Goal: Navigation & Orientation: Find specific page/section

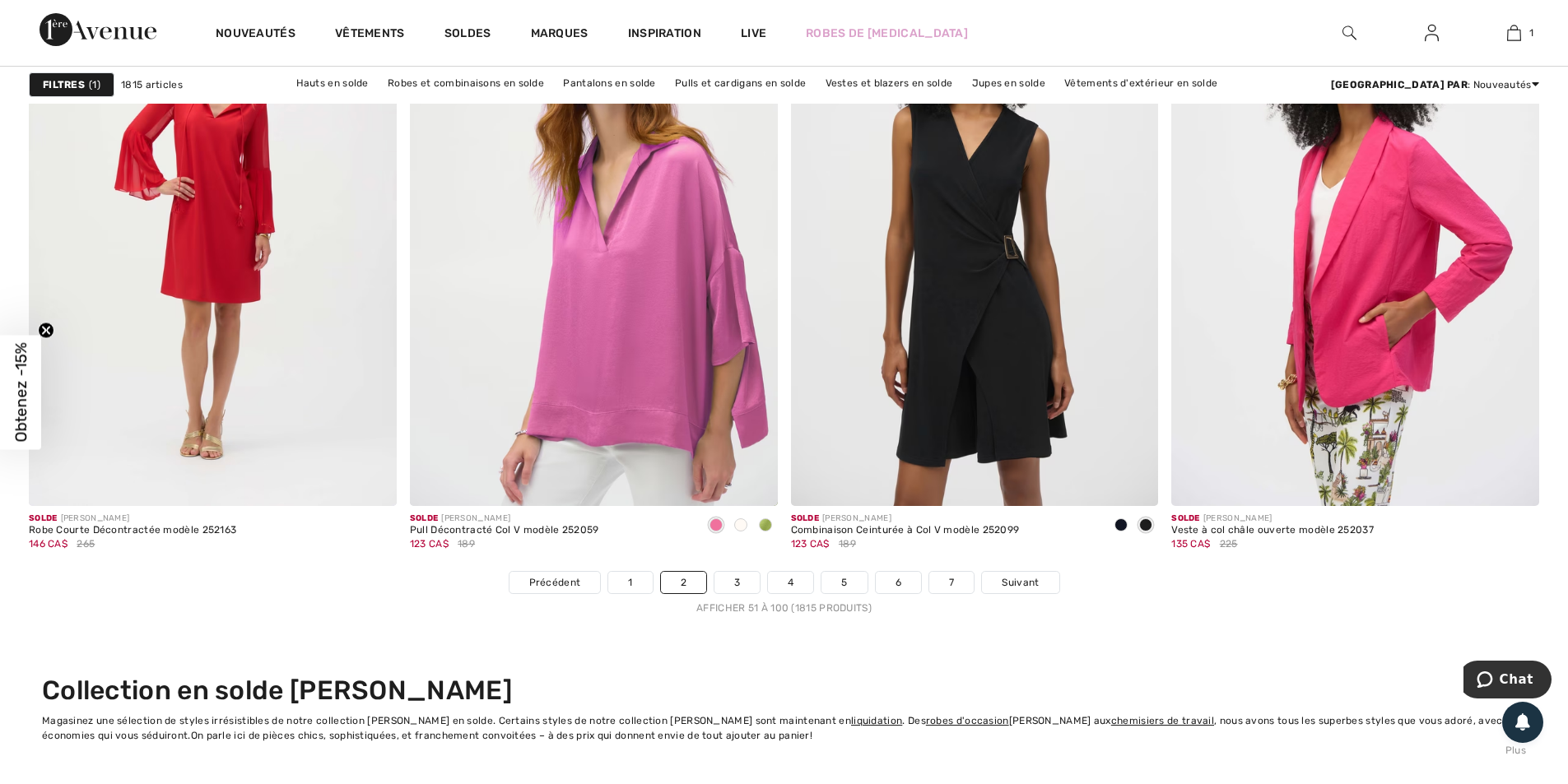
scroll to position [9382, 0]
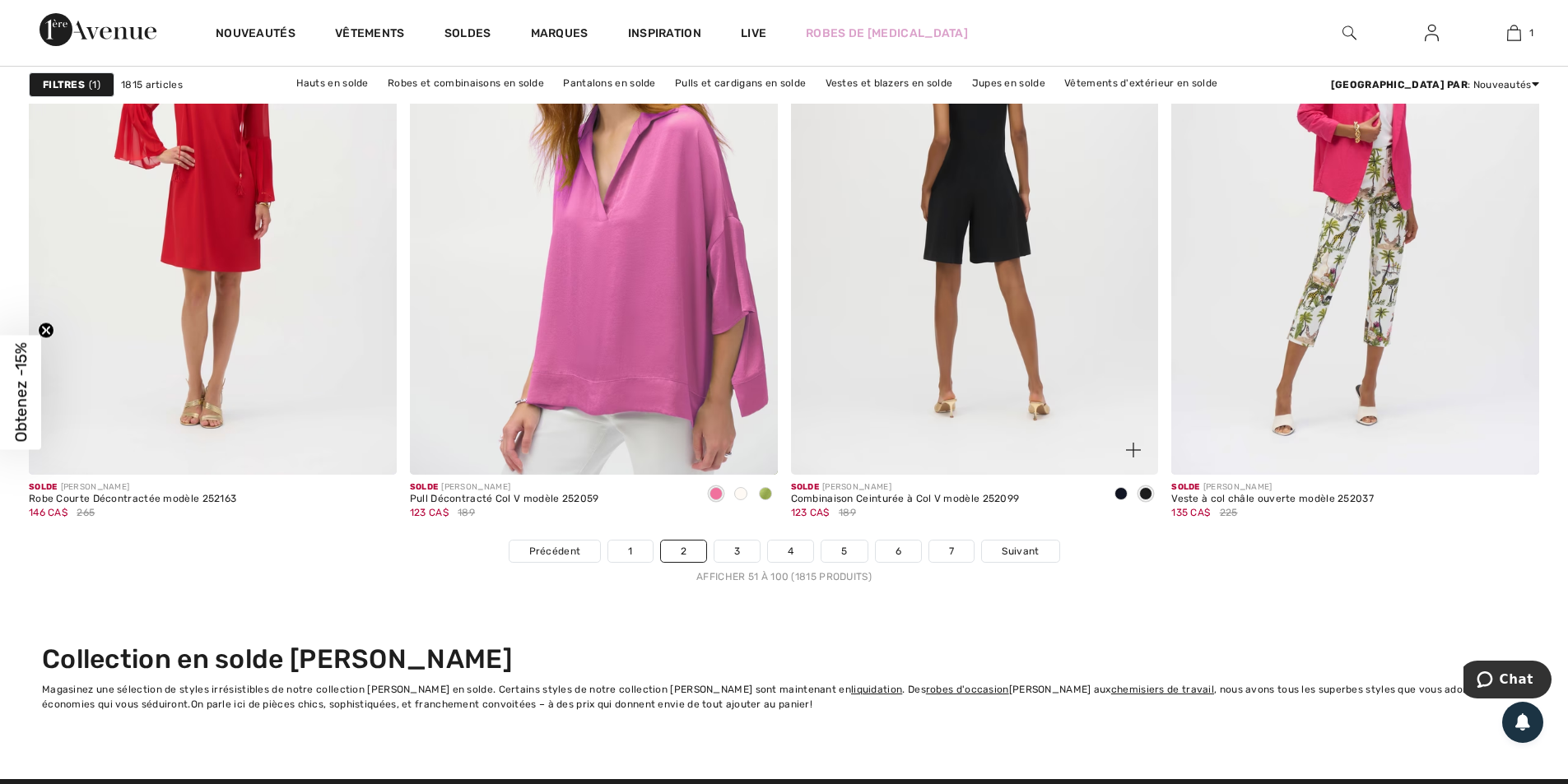
click at [901, 338] on img at bounding box center [974, 199] width 368 height 552
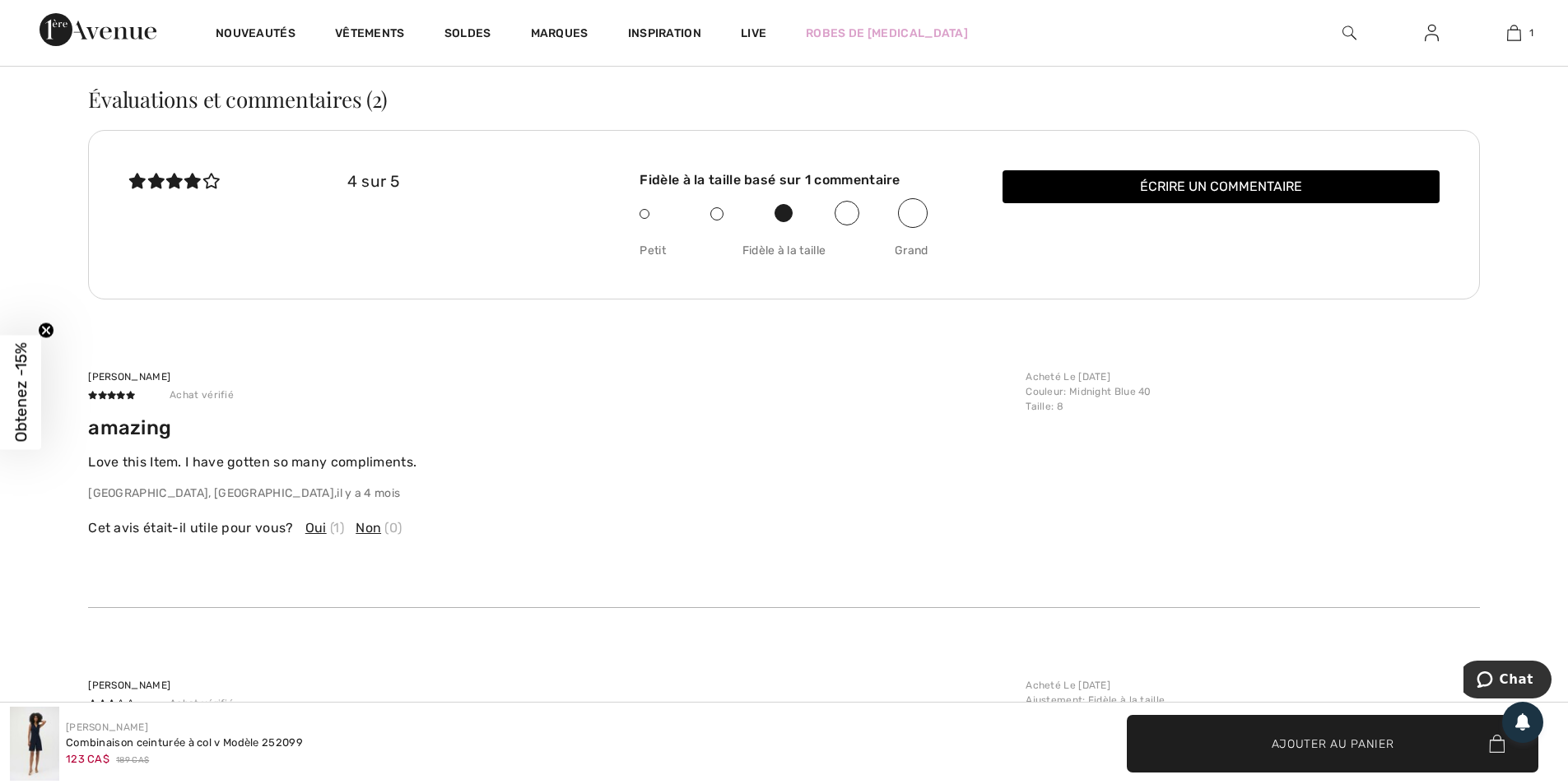
scroll to position [3292, 0]
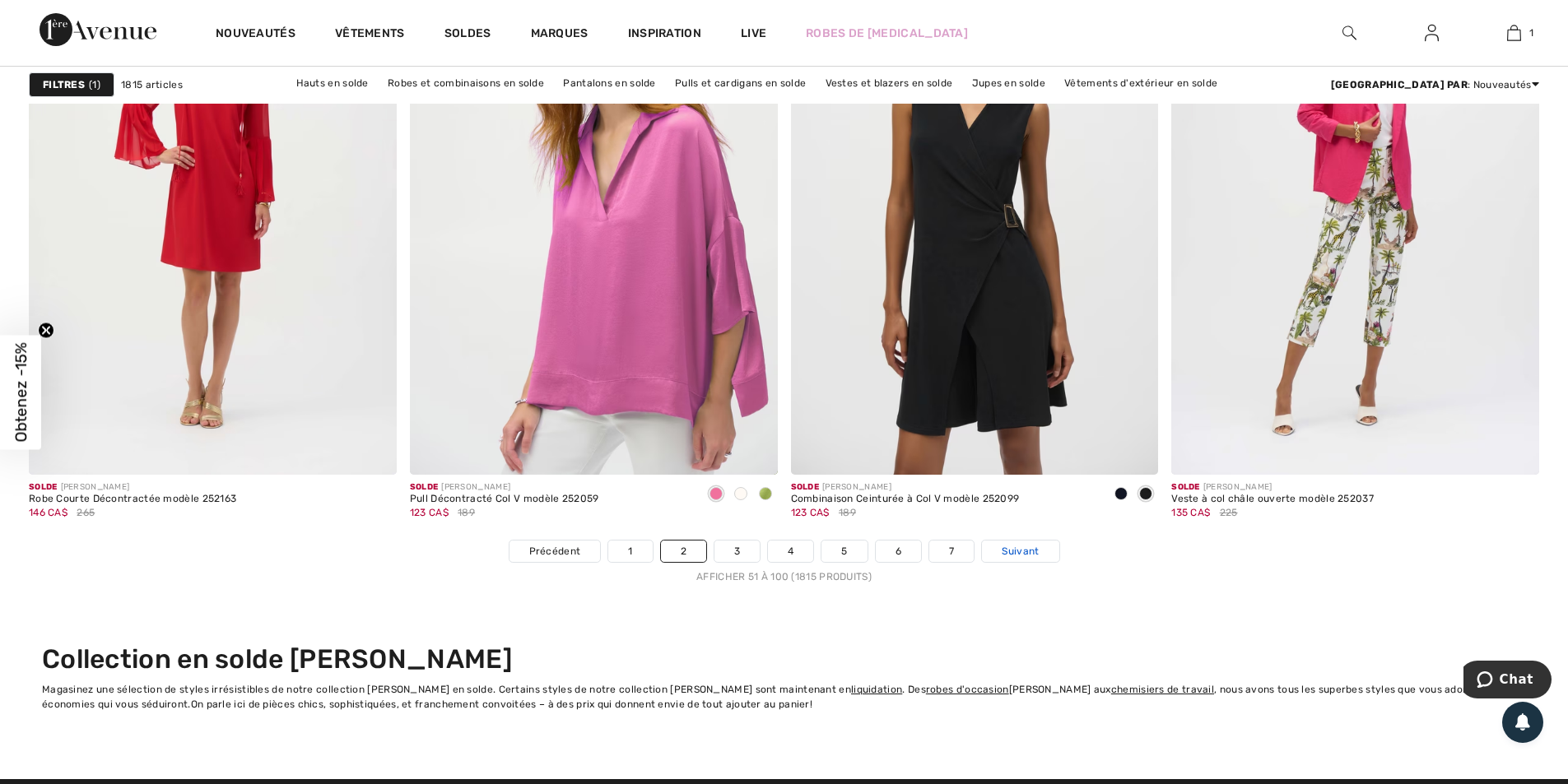
click at [1021, 543] on link "Suivant" at bounding box center [1020, 551] width 77 height 21
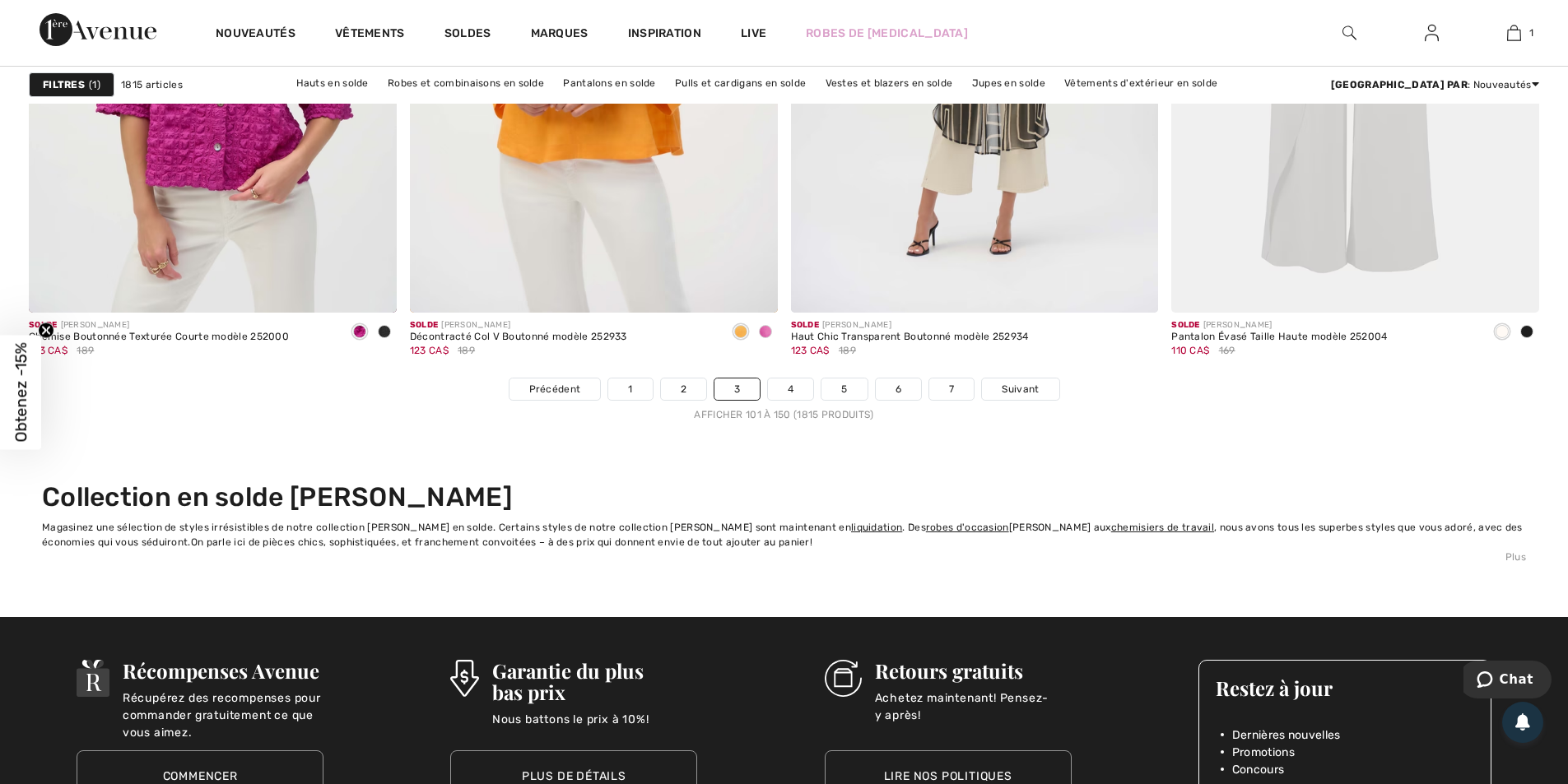
scroll to position [9547, 0]
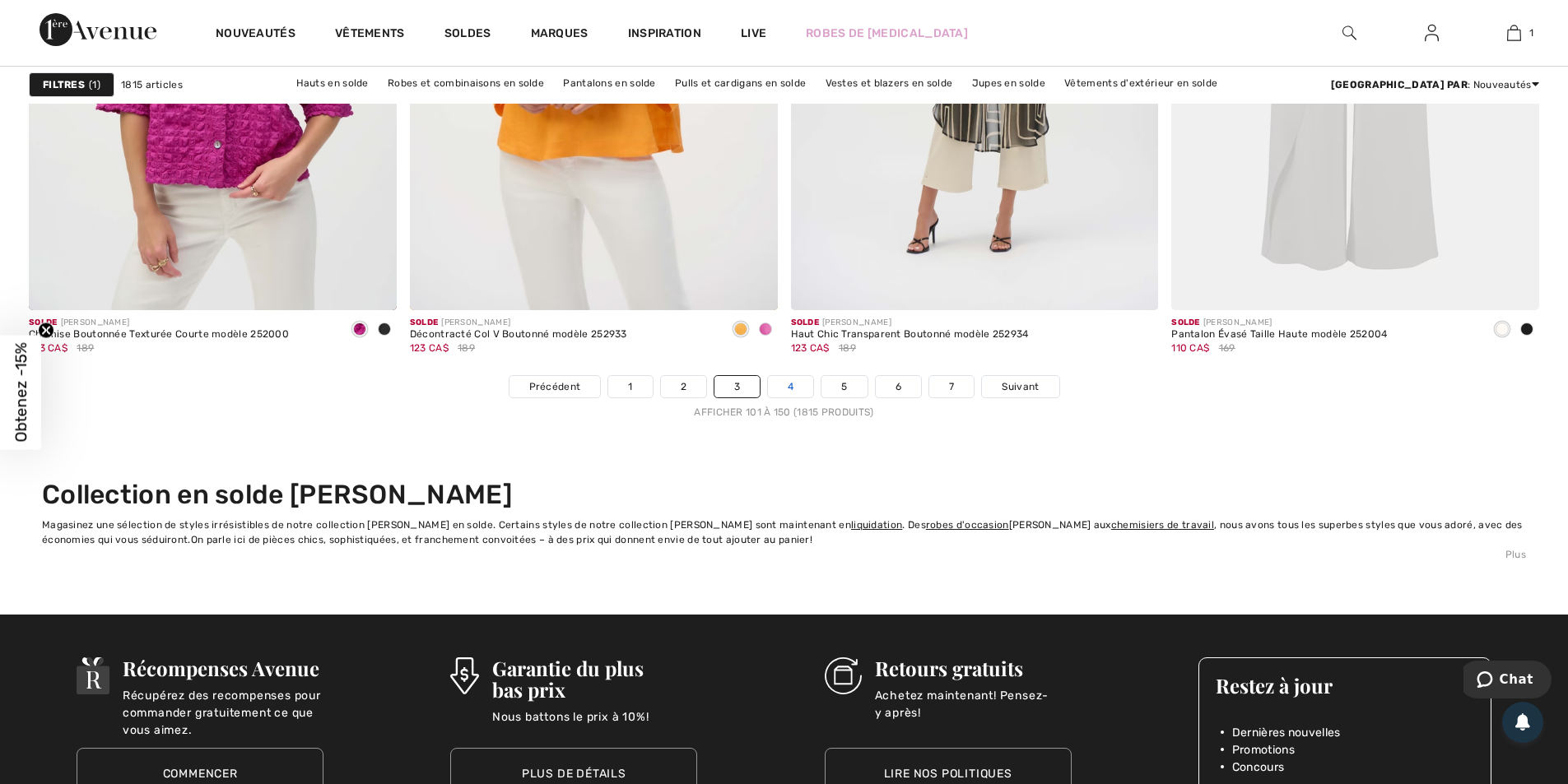
click at [777, 395] on link "4" at bounding box center [790, 386] width 45 height 21
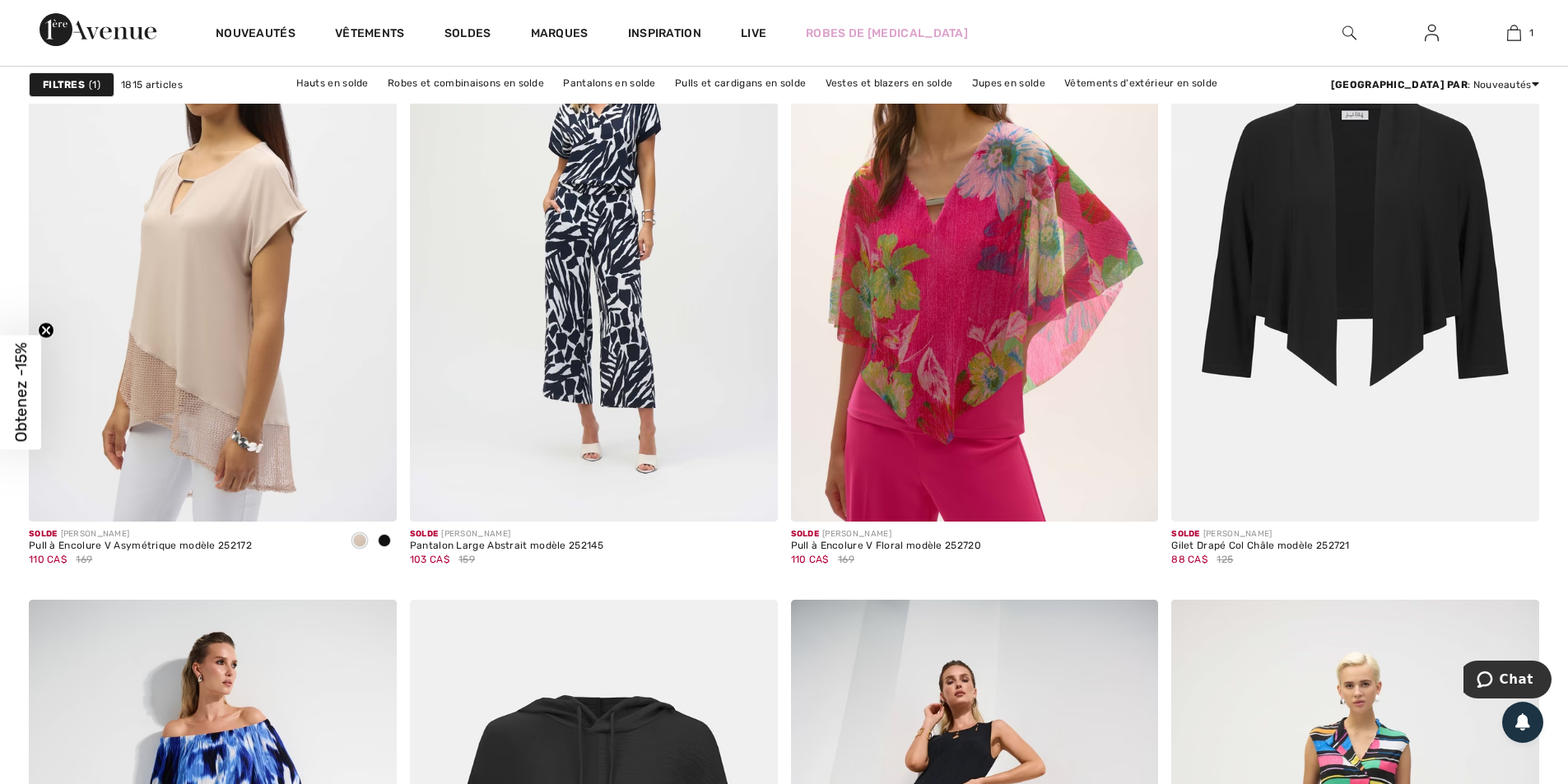
scroll to position [3786, 0]
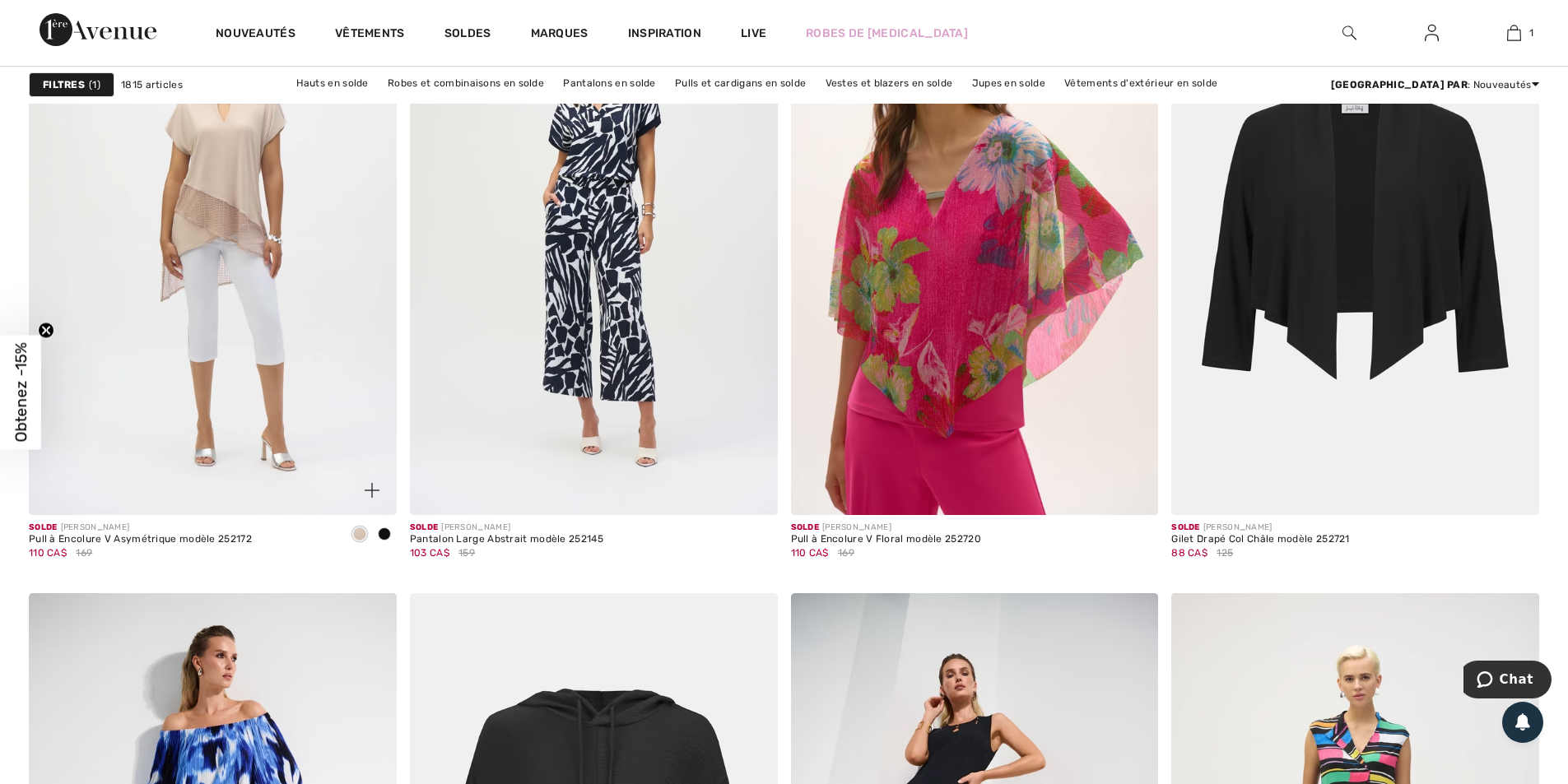
click at [142, 393] on img at bounding box center [213, 239] width 368 height 552
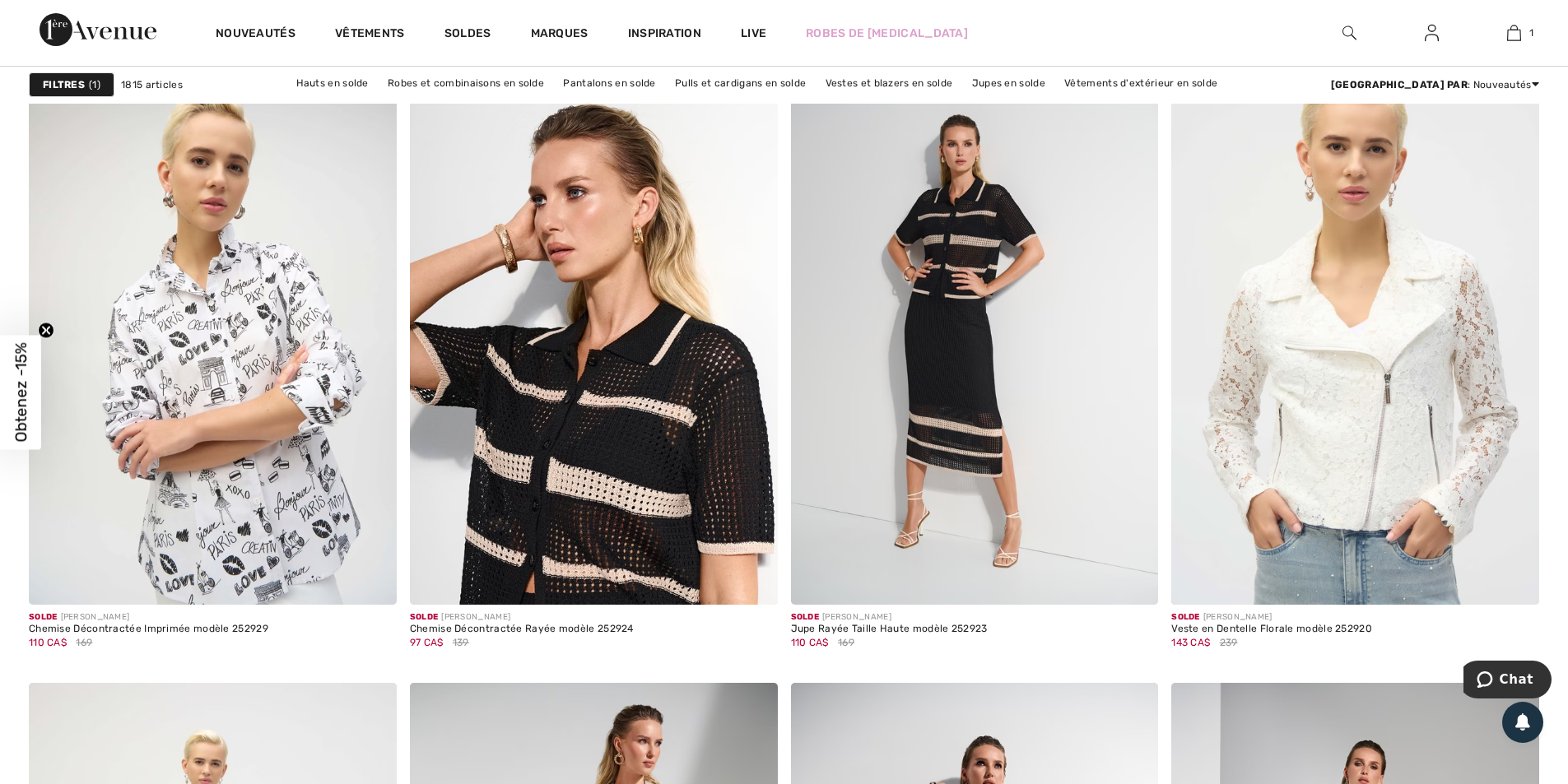
scroll to position [6502, 0]
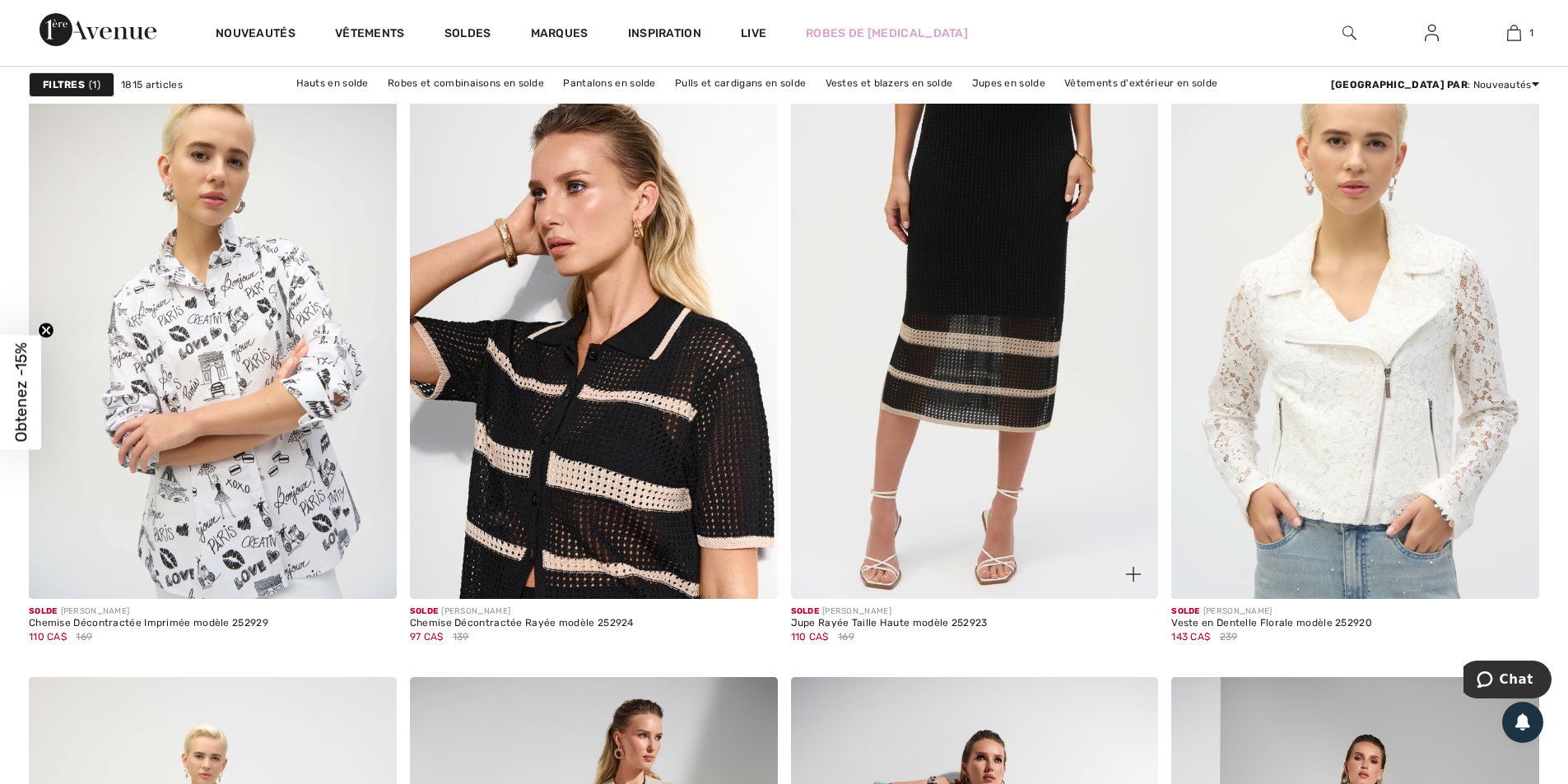
click at [1005, 422] on img at bounding box center [974, 323] width 368 height 552
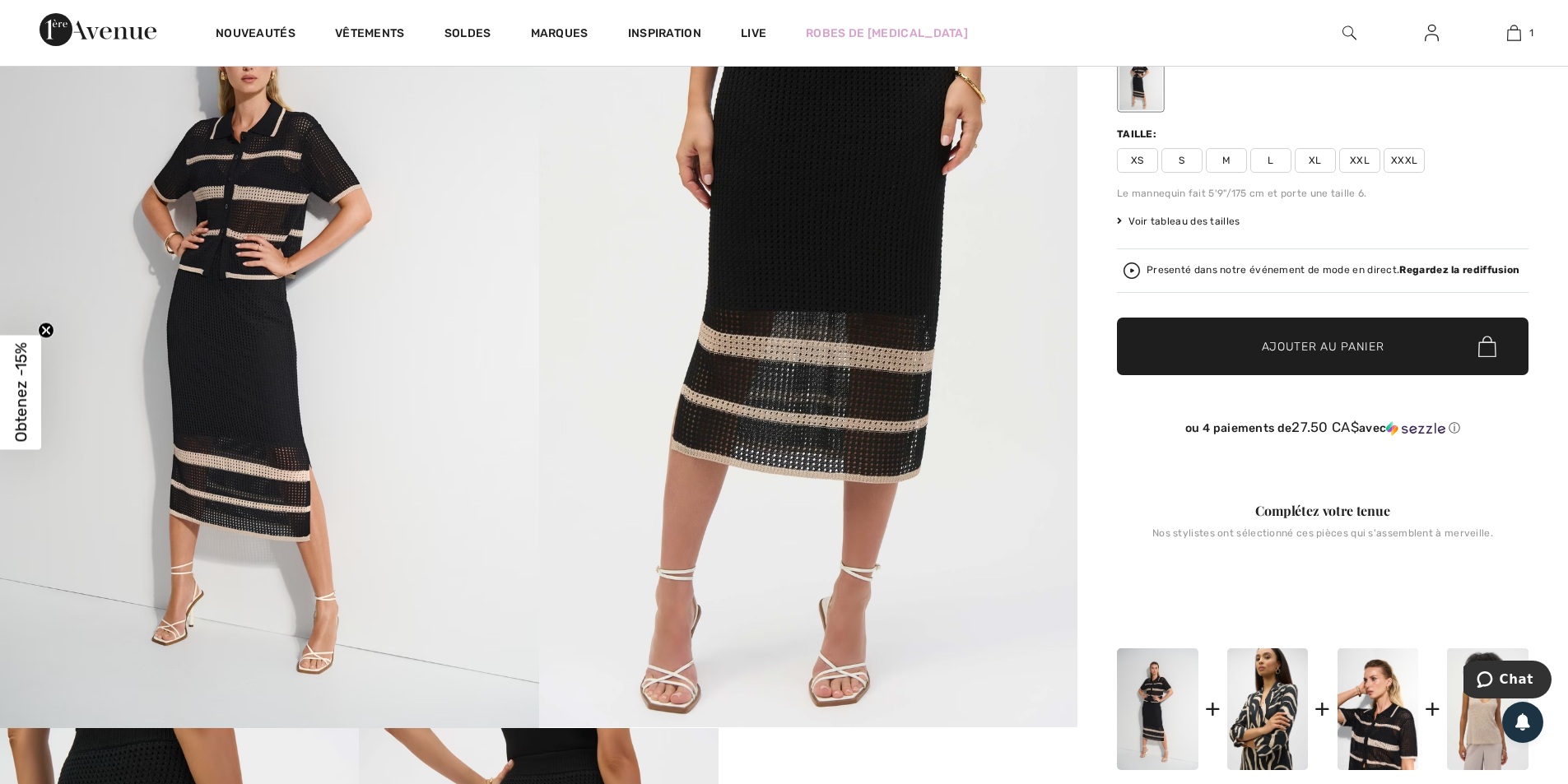
scroll to position [329, 0]
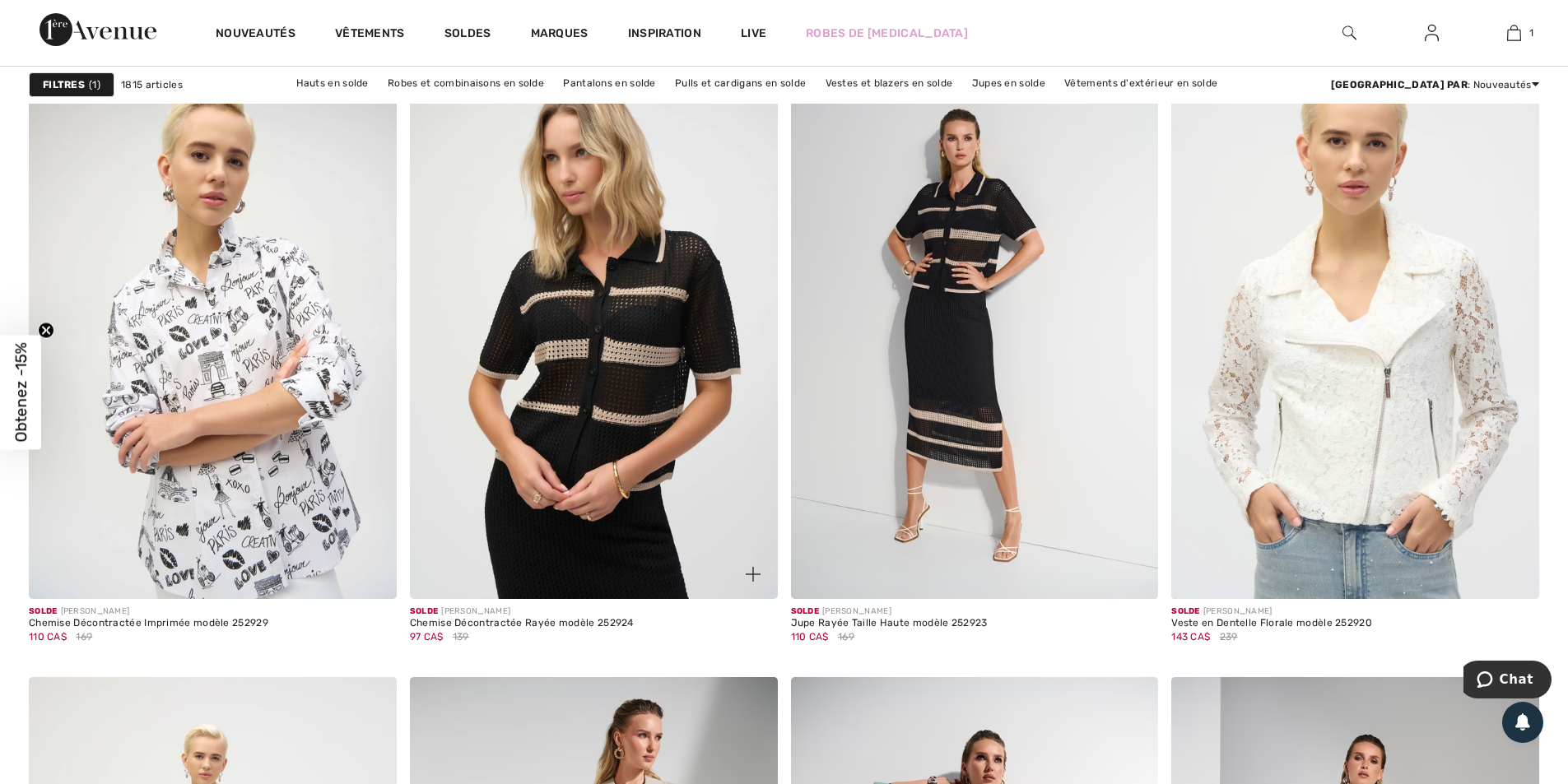
click at [537, 392] on img at bounding box center [594, 323] width 368 height 552
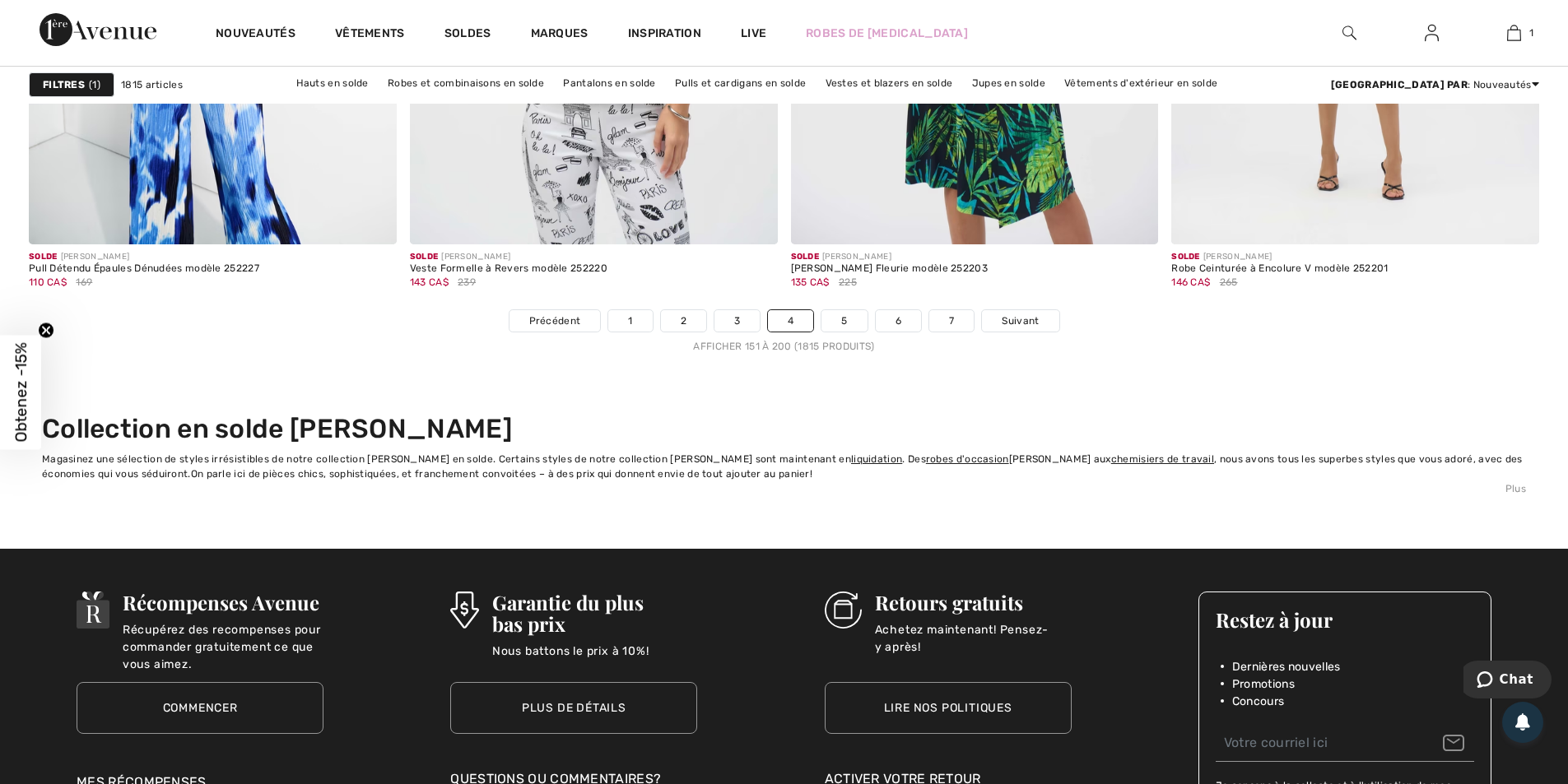
scroll to position [9630, 0]
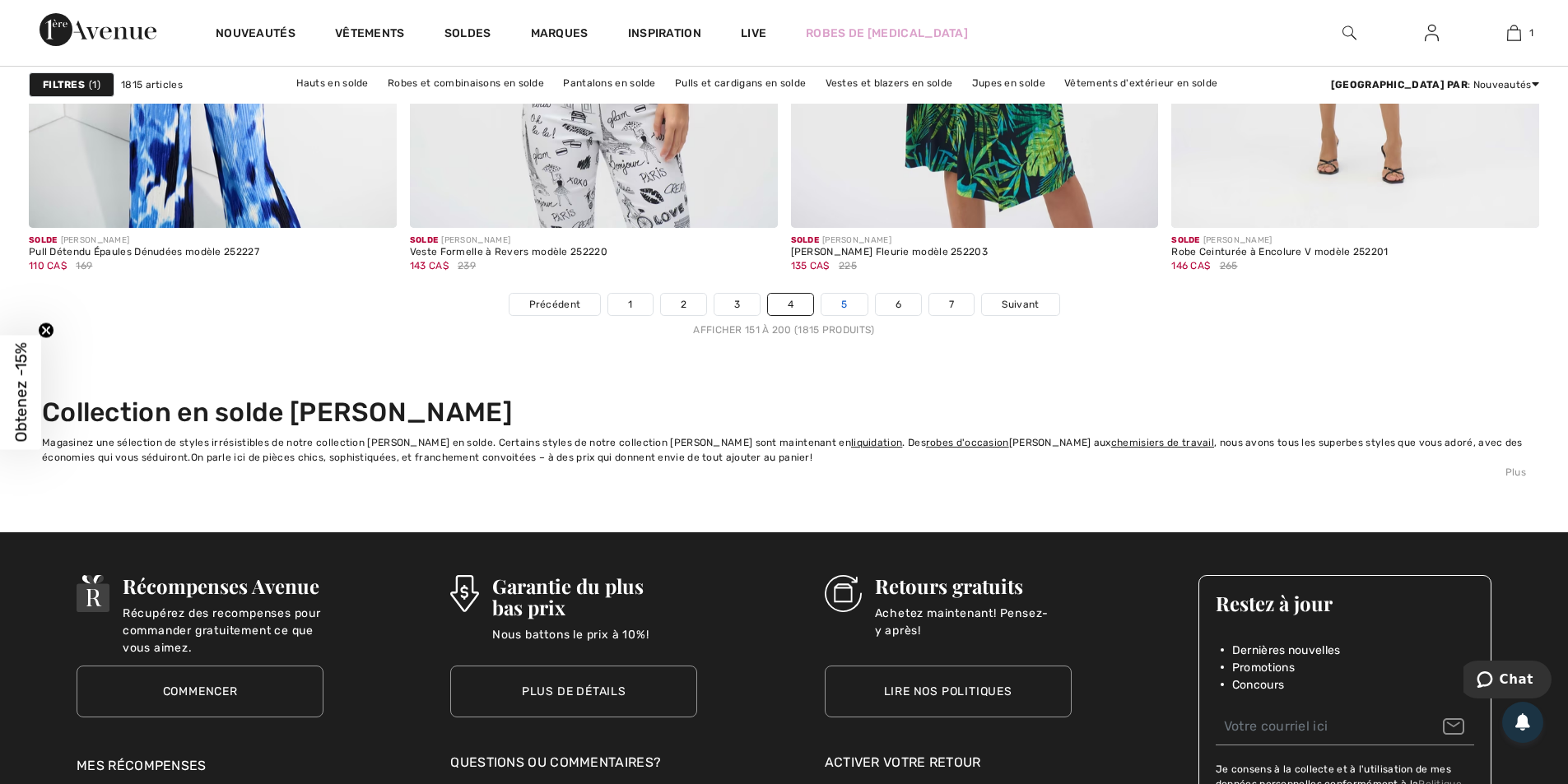
click at [838, 300] on link "5" at bounding box center [844, 304] width 45 height 21
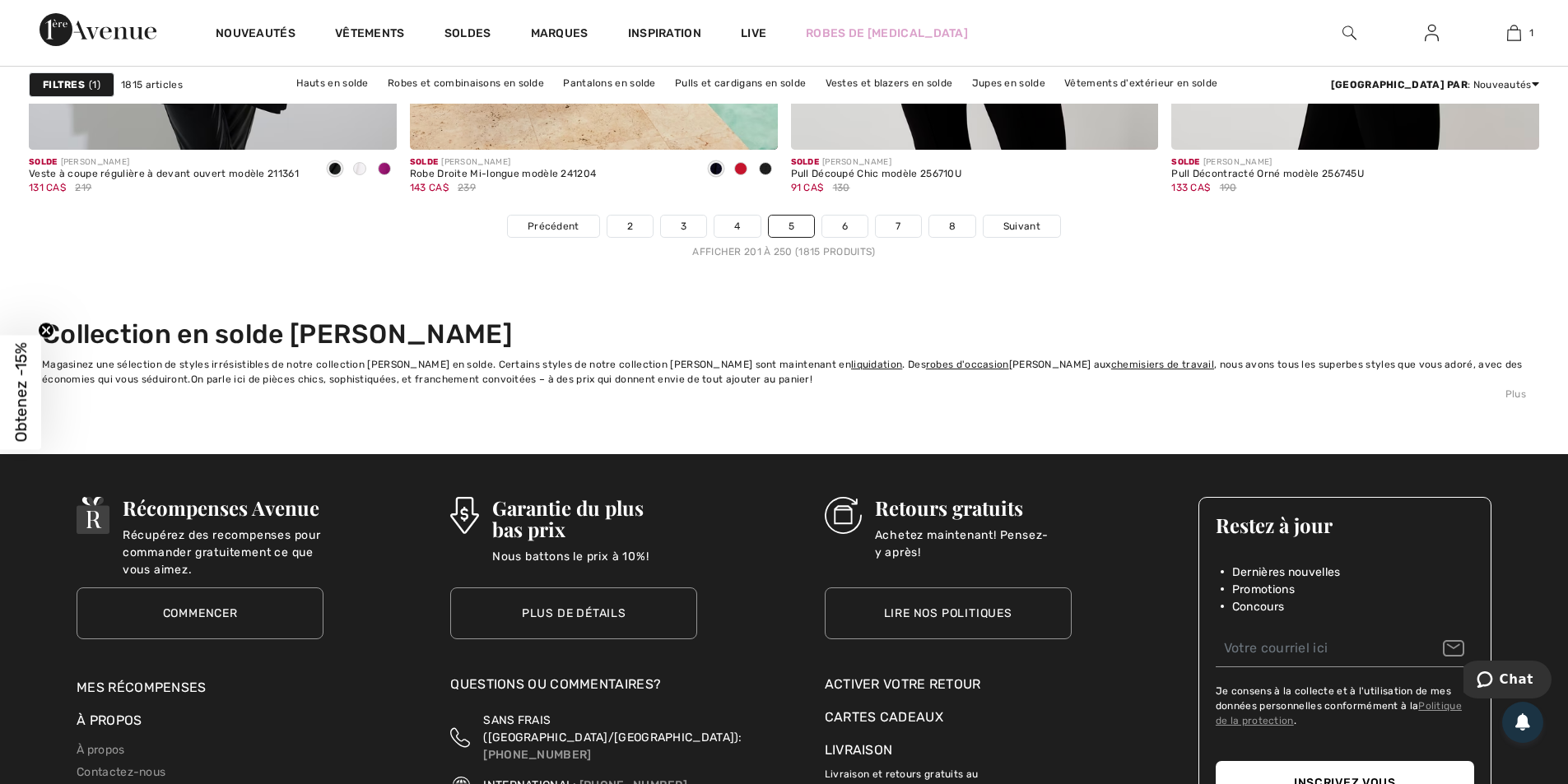
scroll to position [9712, 0]
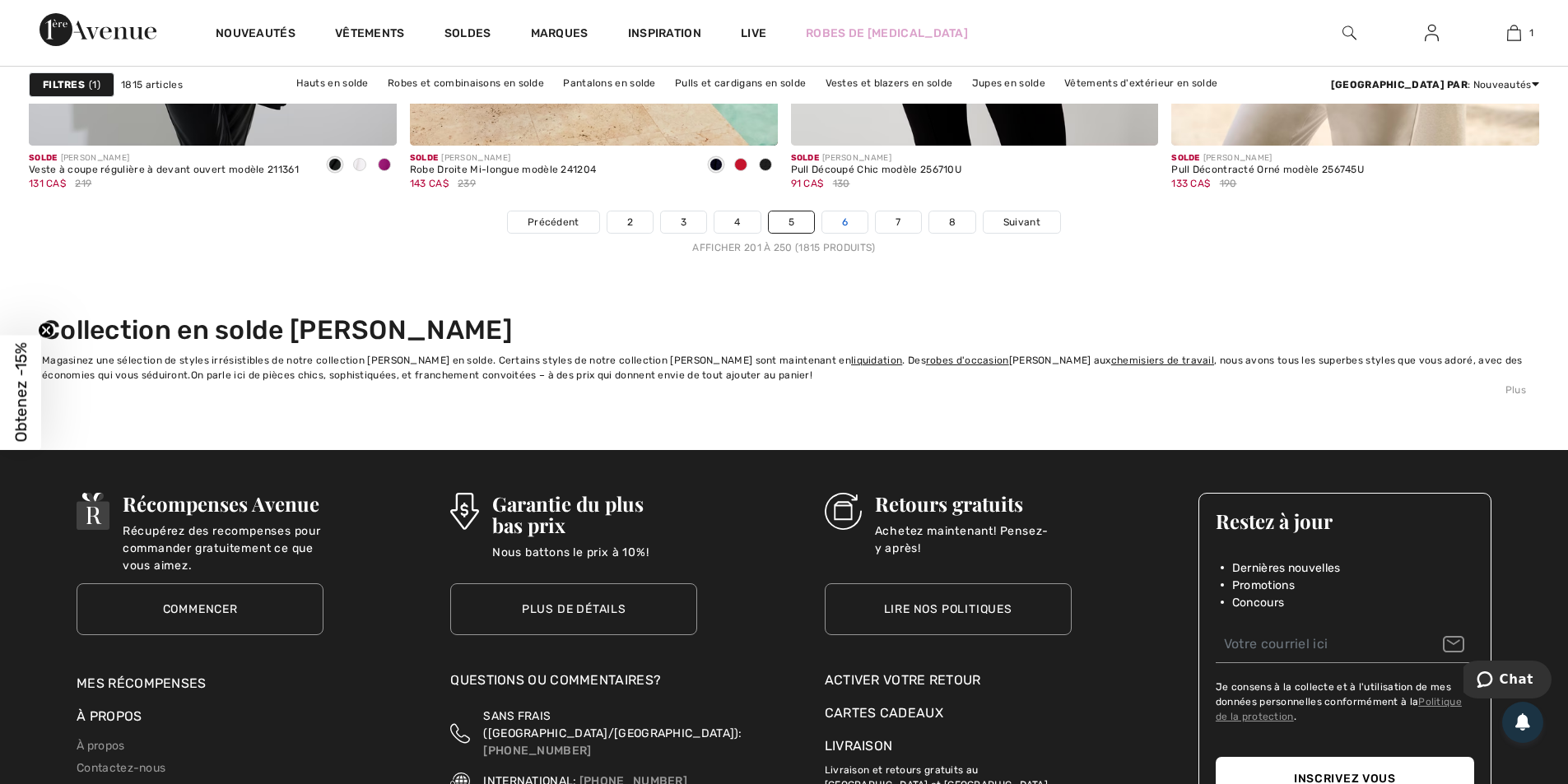
click at [832, 223] on link "6" at bounding box center [844, 222] width 45 height 21
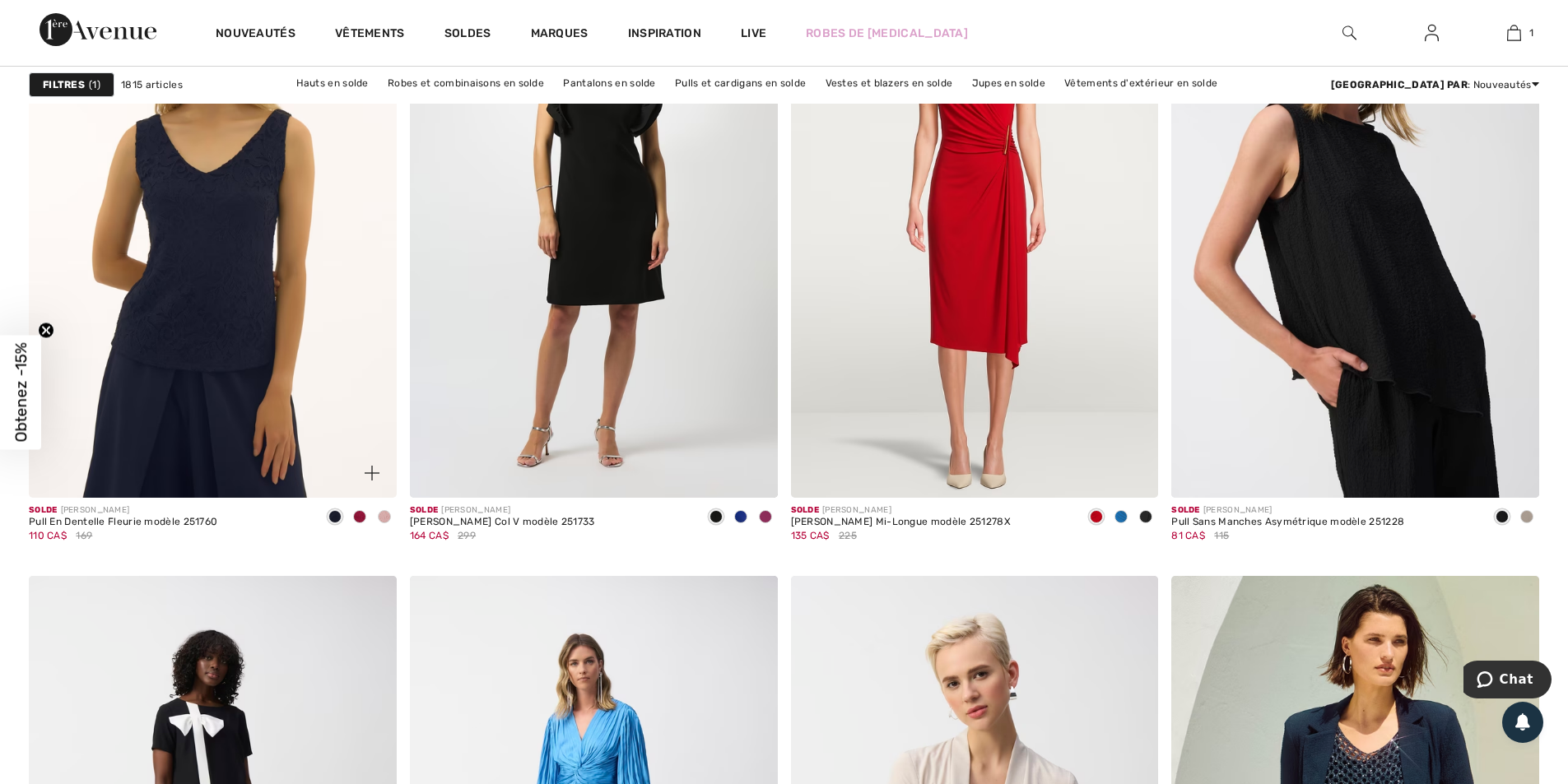
scroll to position [6502, 0]
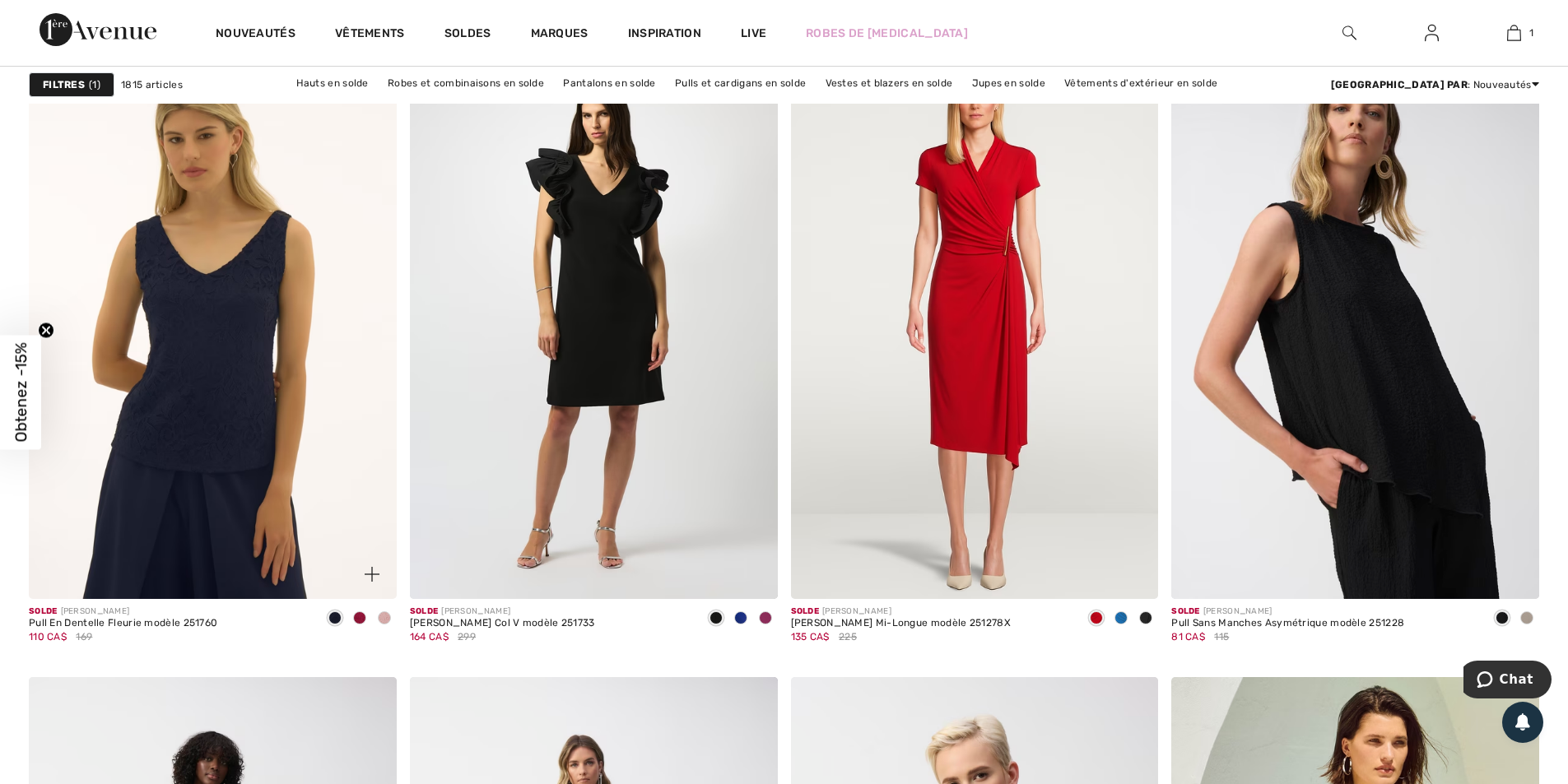
click at [255, 346] on img at bounding box center [213, 323] width 368 height 552
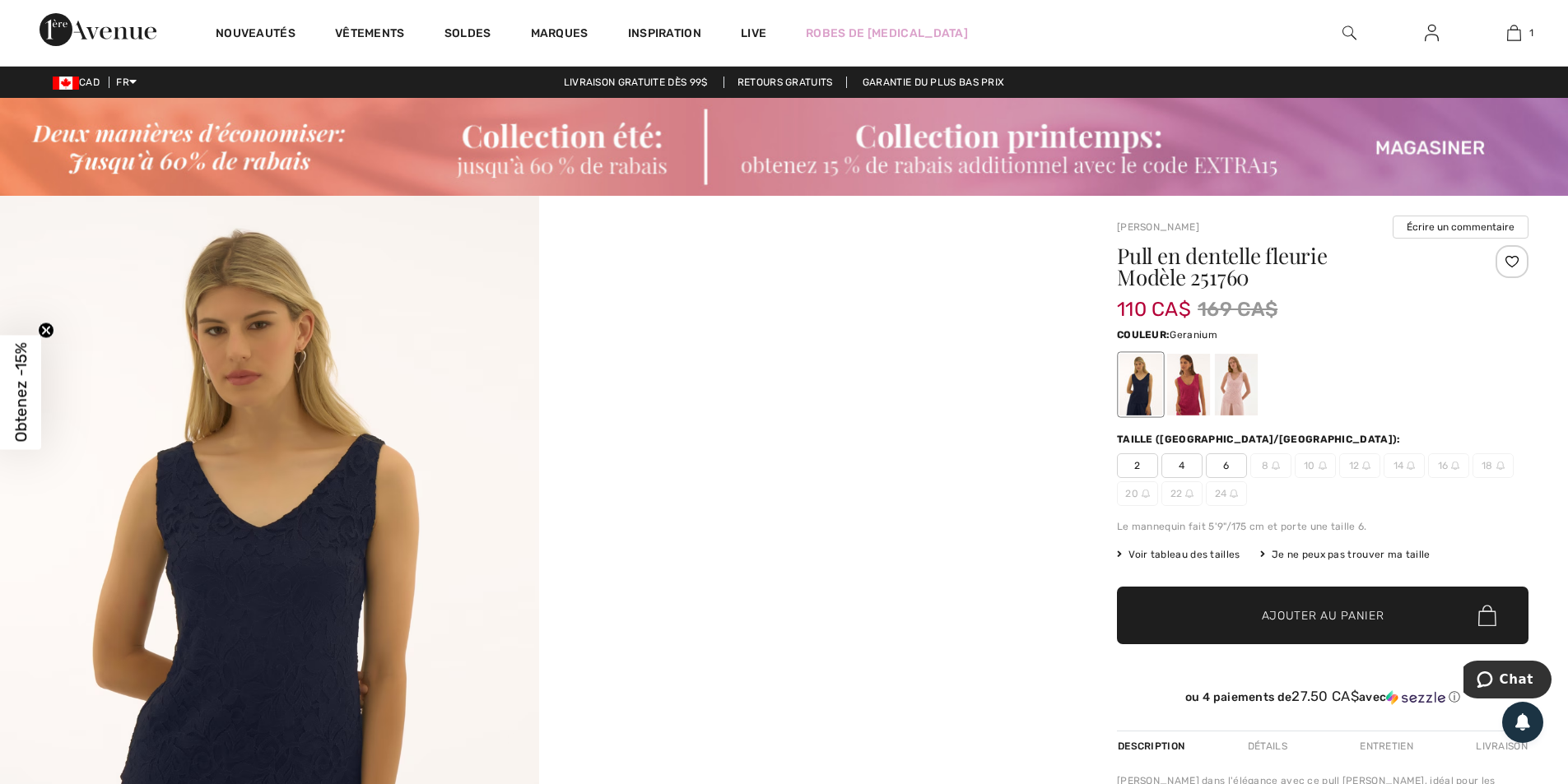
click at [1179, 388] on div at bounding box center [1189, 384] width 43 height 62
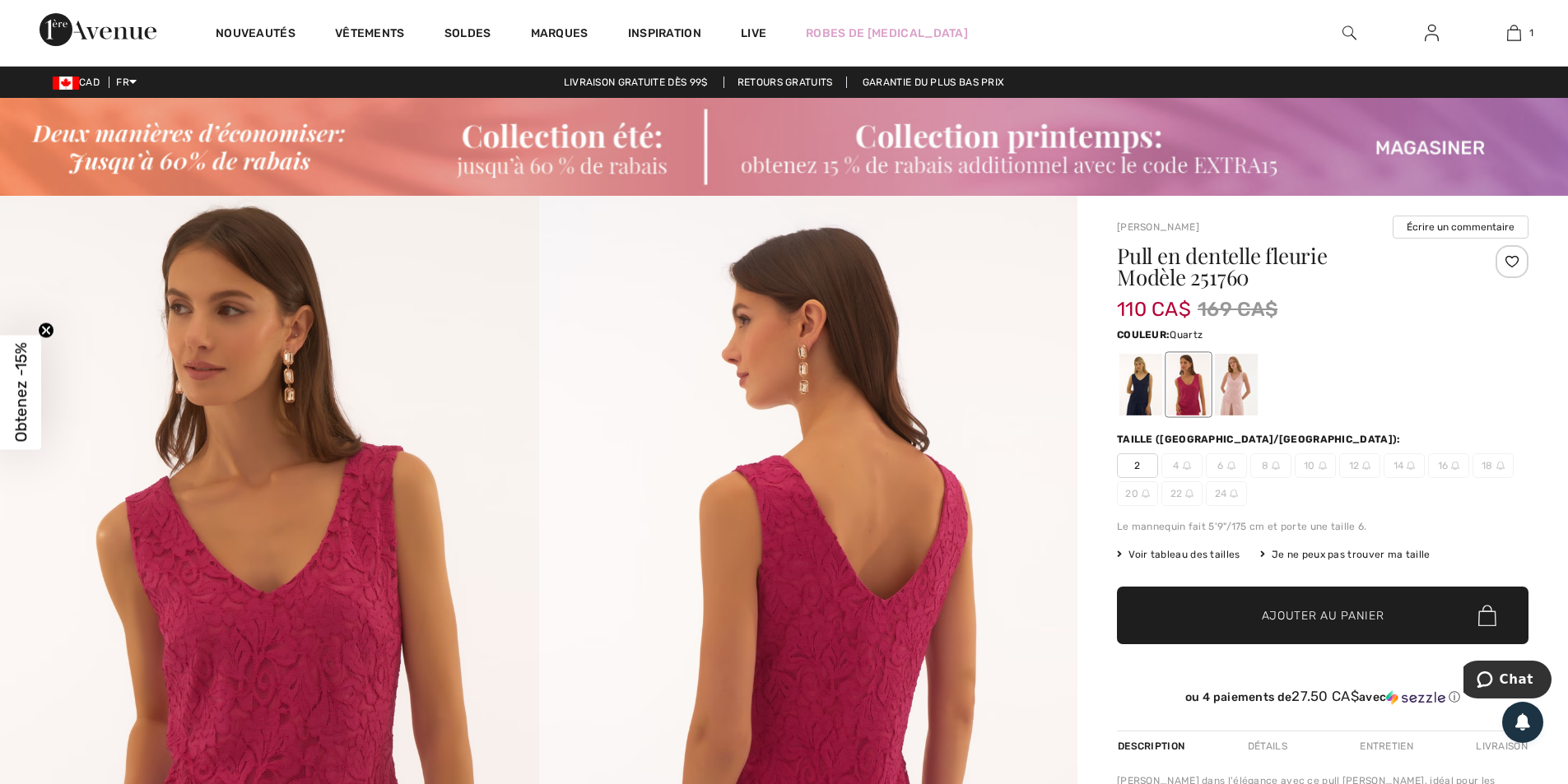
click at [1230, 383] on div at bounding box center [1236, 384] width 43 height 62
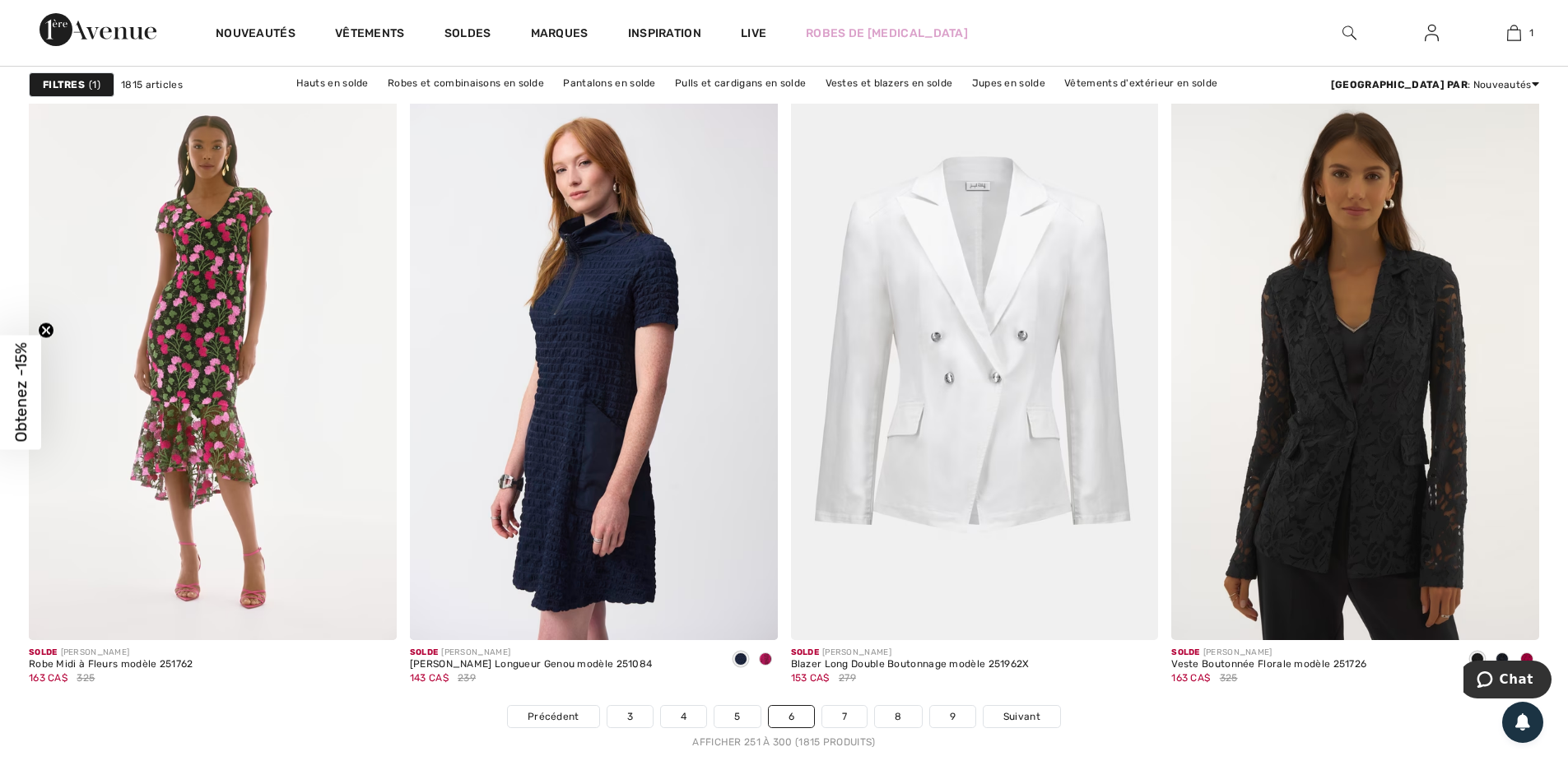
scroll to position [9218, 0]
click at [840, 719] on link "7" at bounding box center [844, 716] width 44 height 21
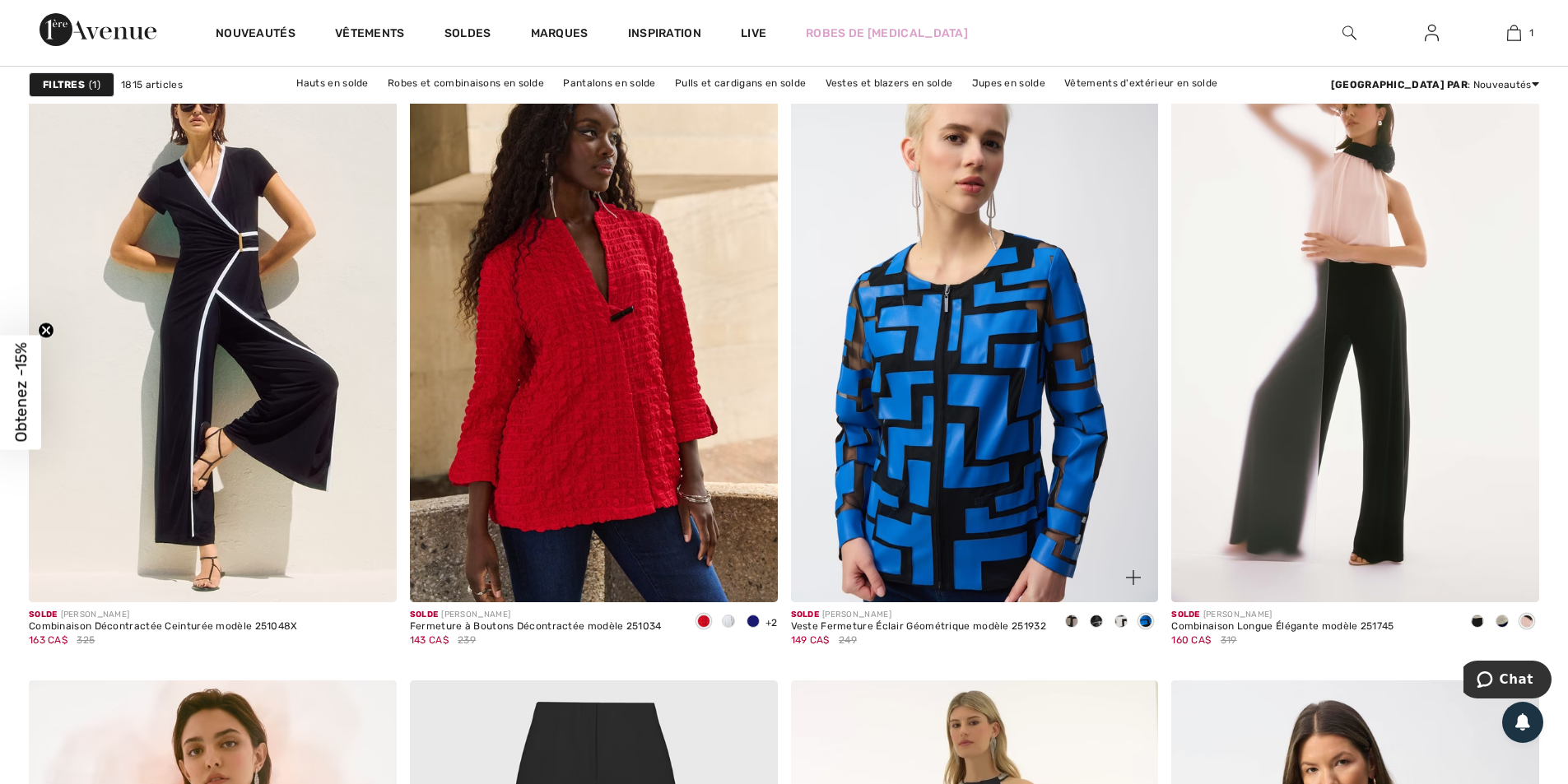
scroll to position [3704, 0]
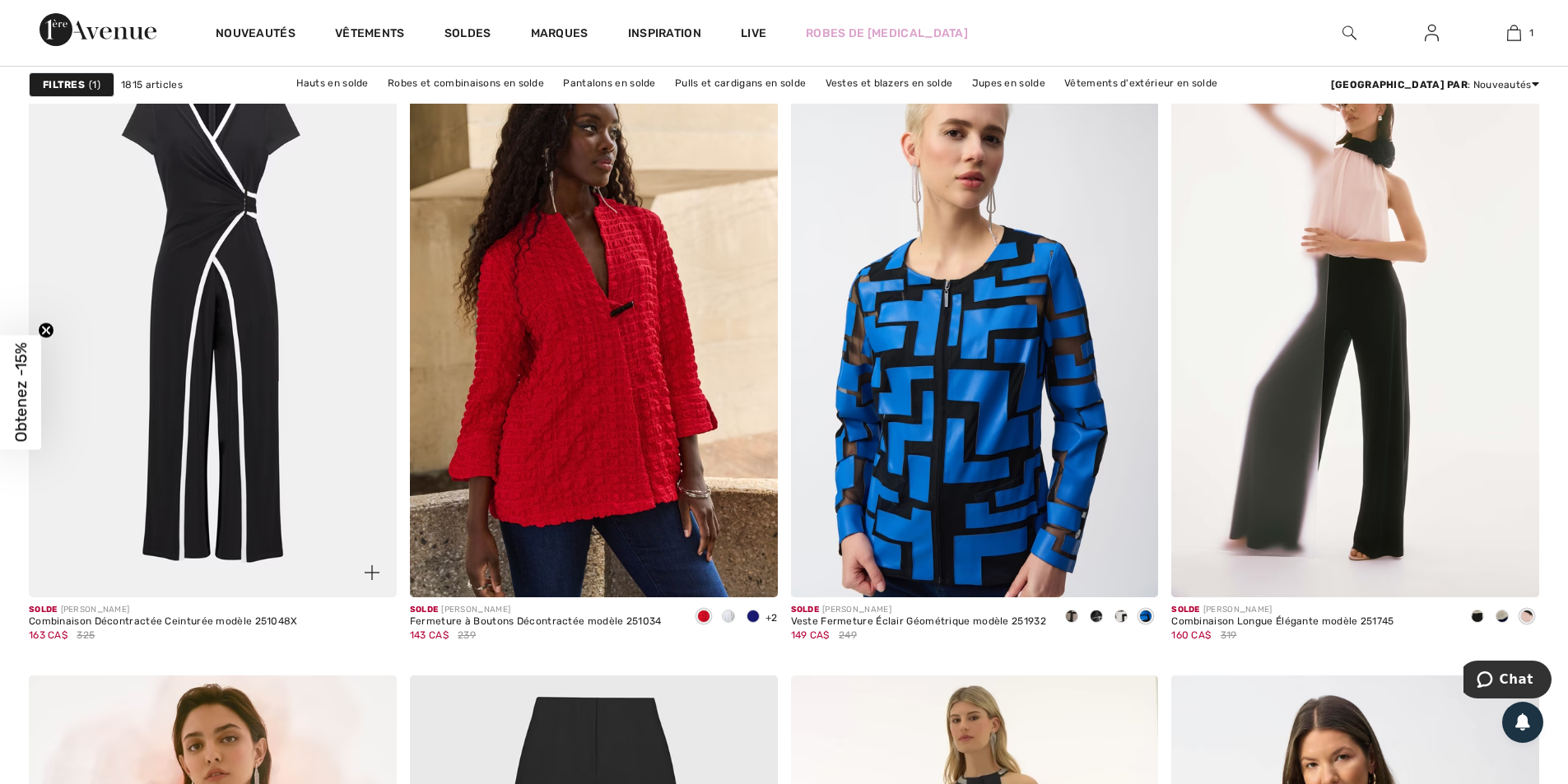
click at [210, 459] on img at bounding box center [213, 321] width 368 height 552
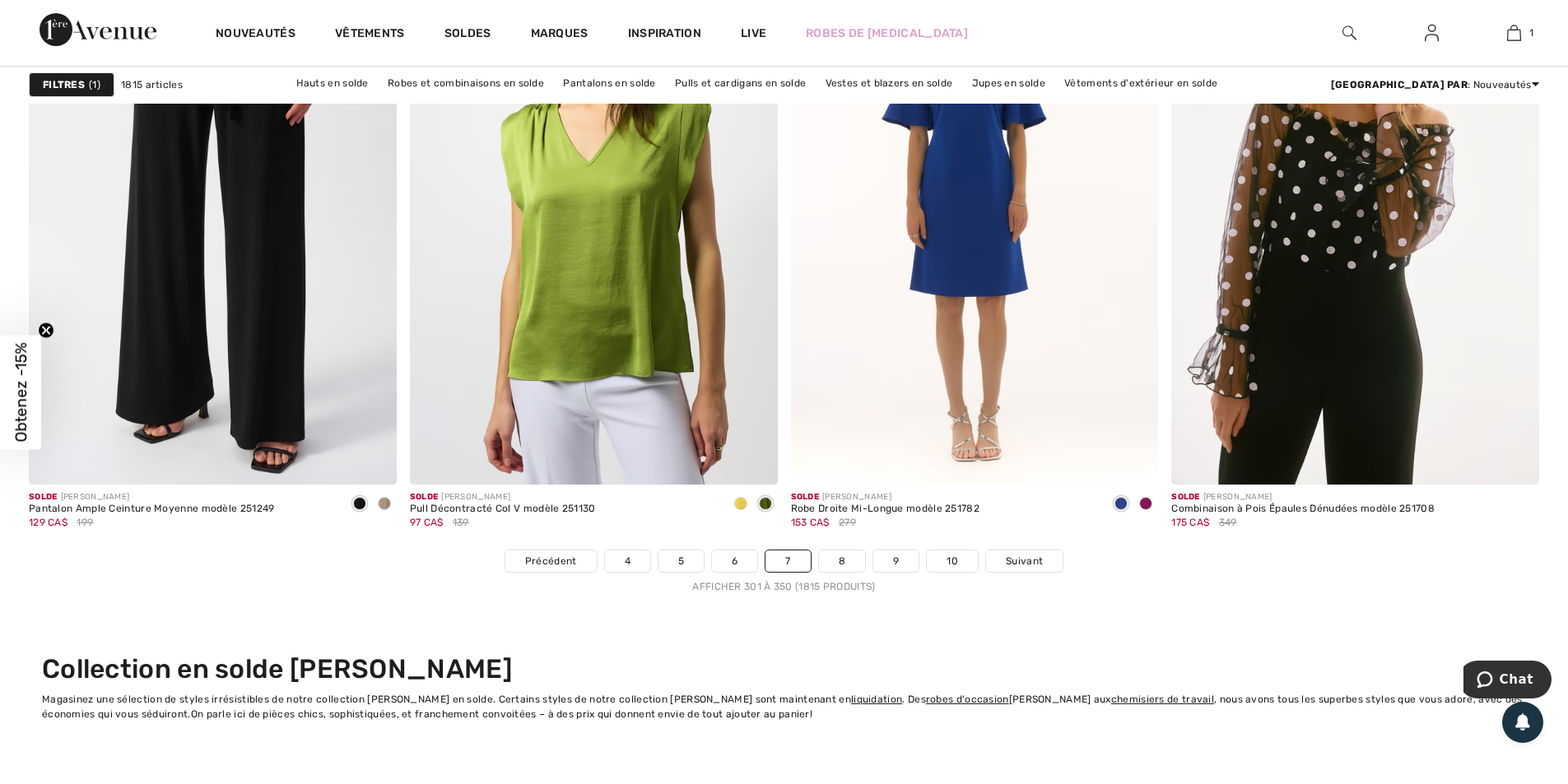
scroll to position [9382, 0]
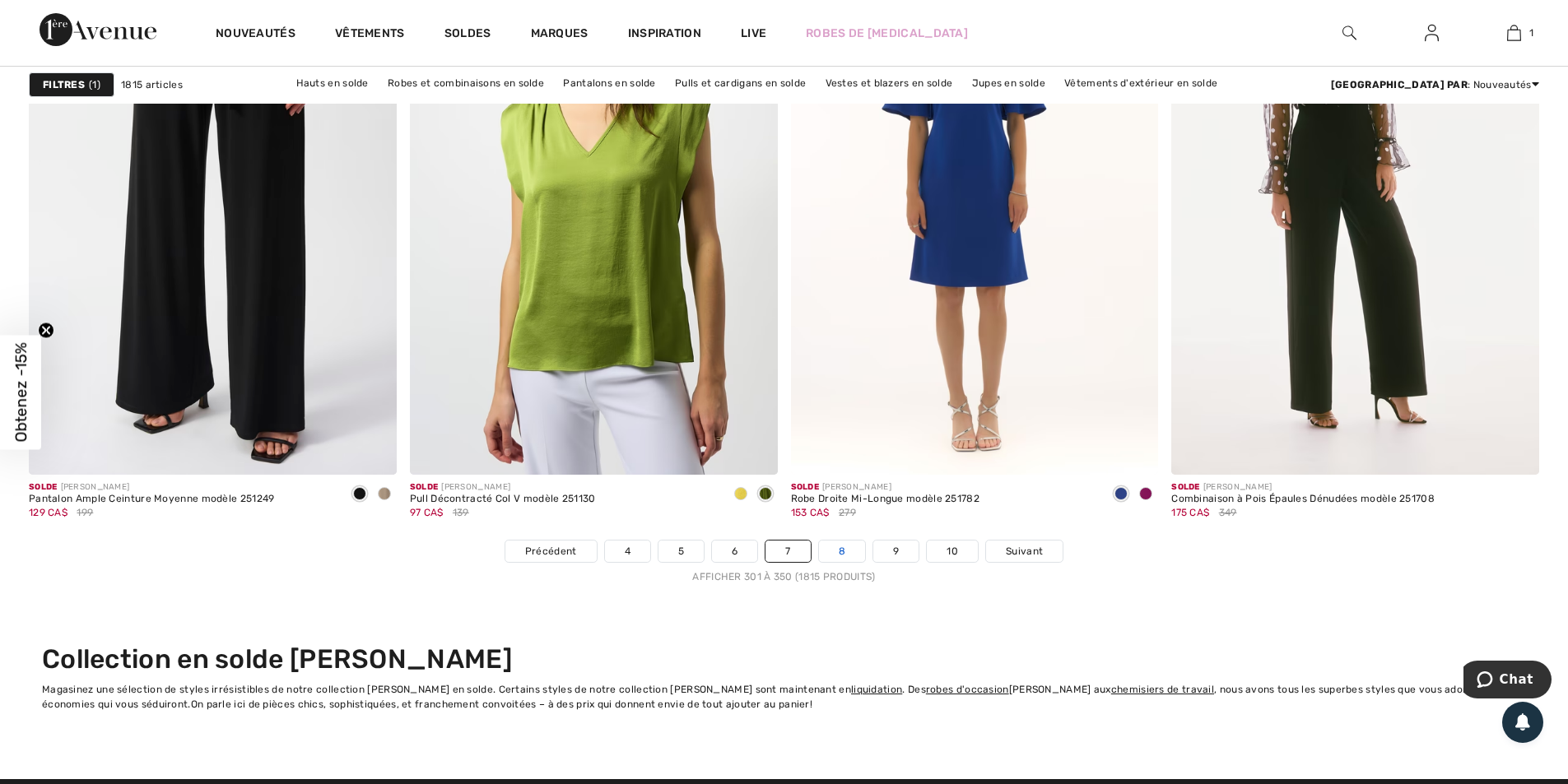
click at [837, 552] on link "8" at bounding box center [842, 551] width 46 height 21
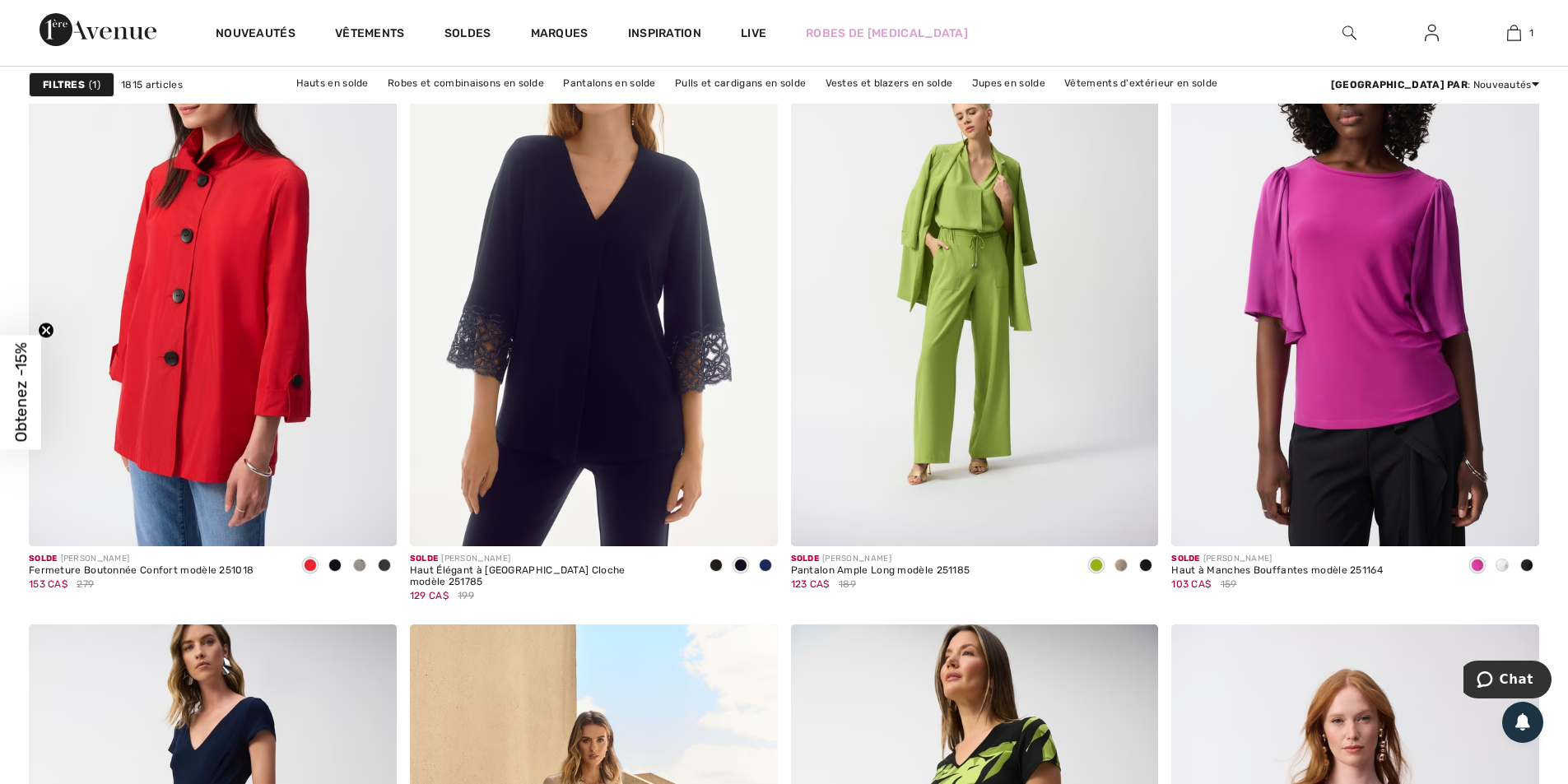
scroll to position [1646, 0]
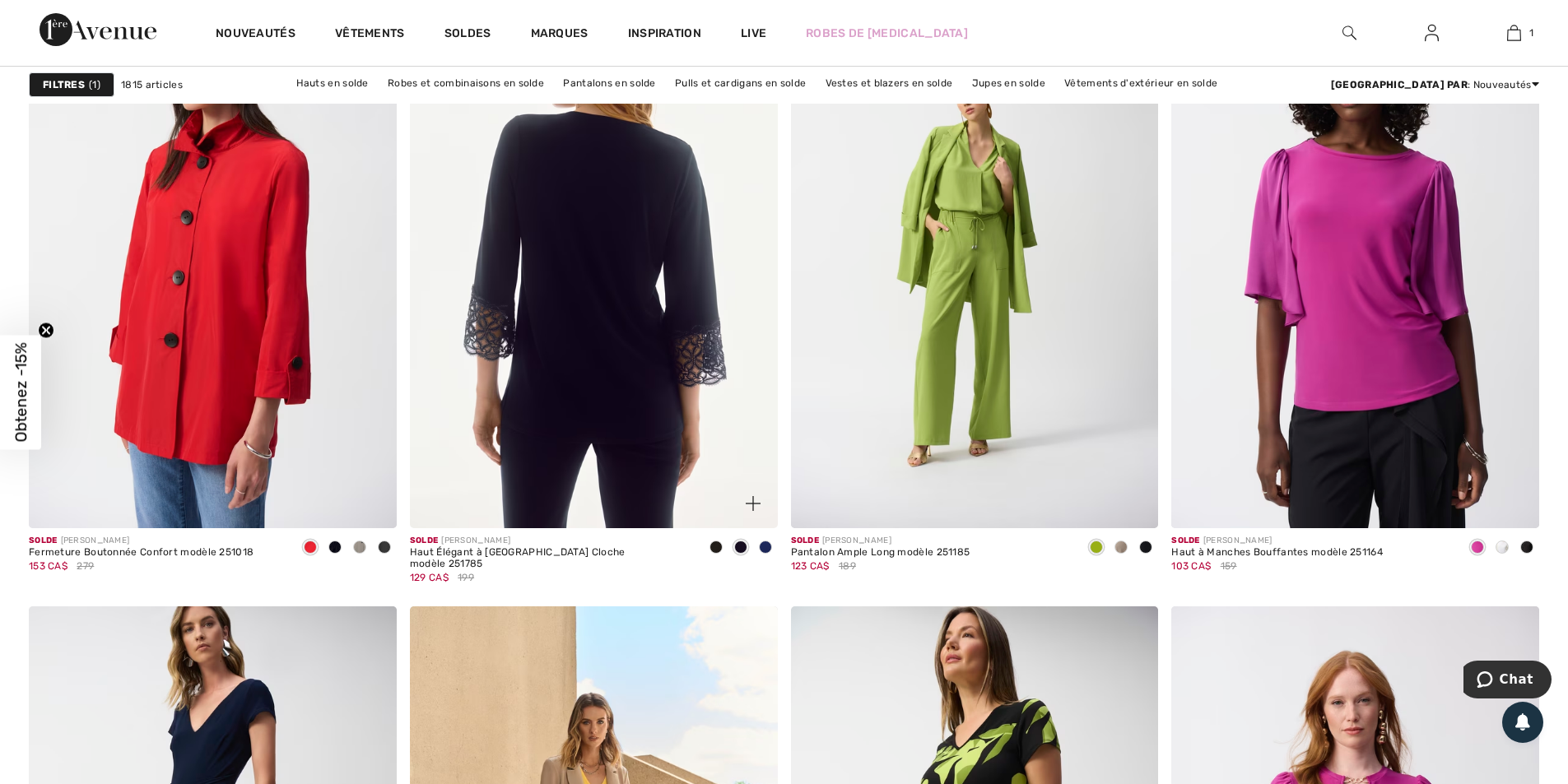
click at [641, 380] on img at bounding box center [594, 253] width 368 height 552
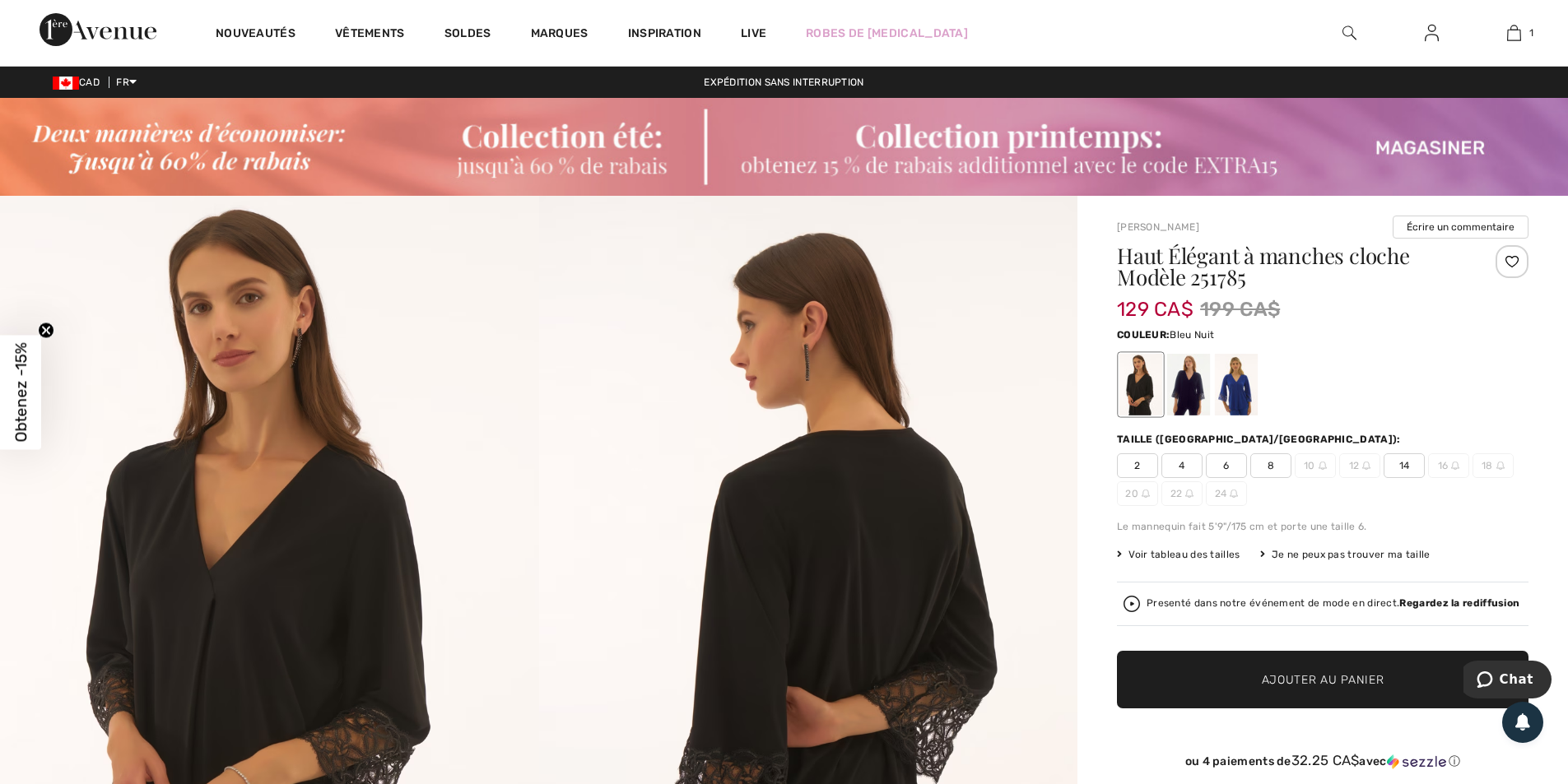
click at [1188, 383] on div at bounding box center [1189, 384] width 43 height 62
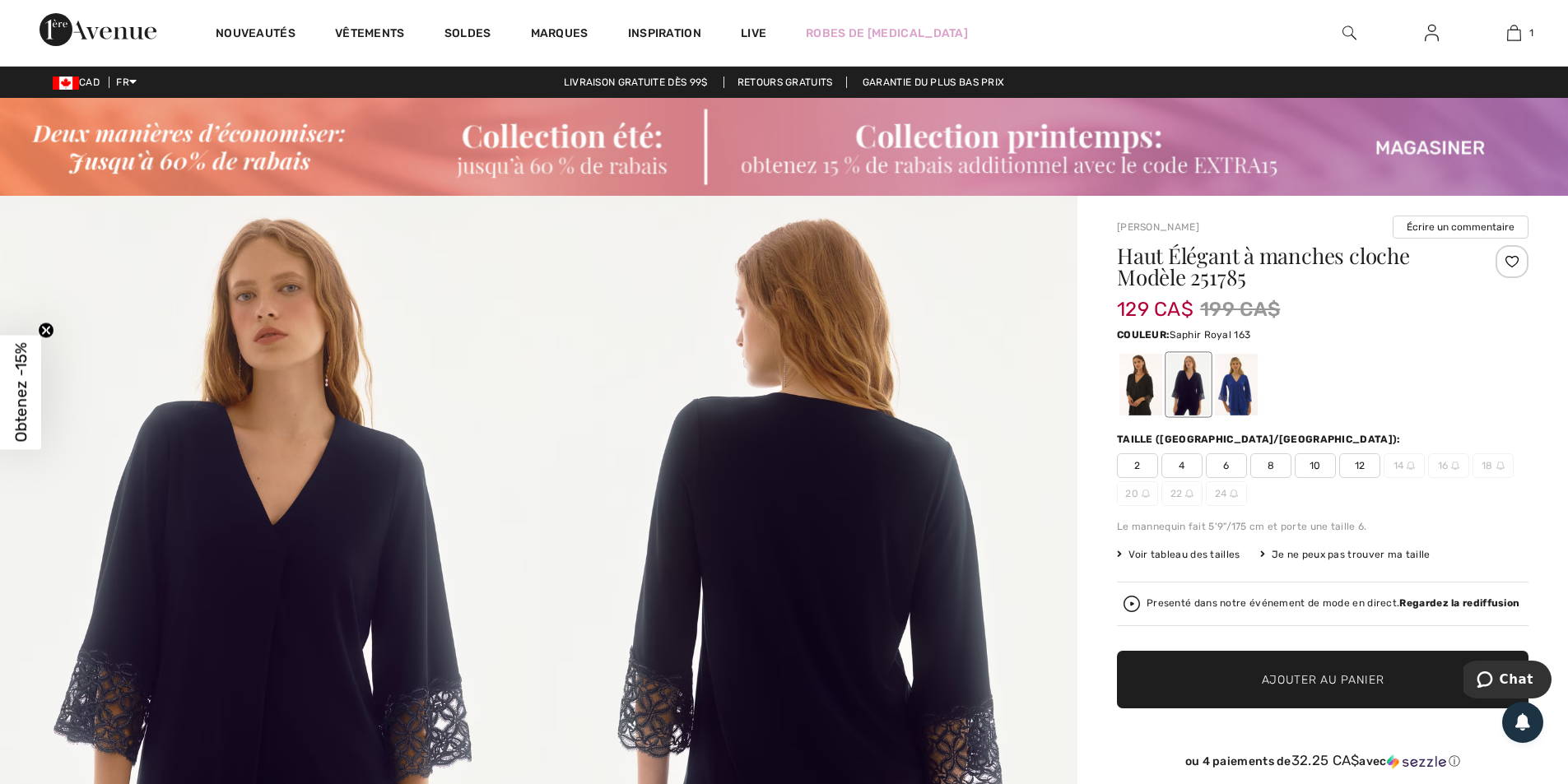
click at [1244, 386] on div at bounding box center [1236, 384] width 43 height 62
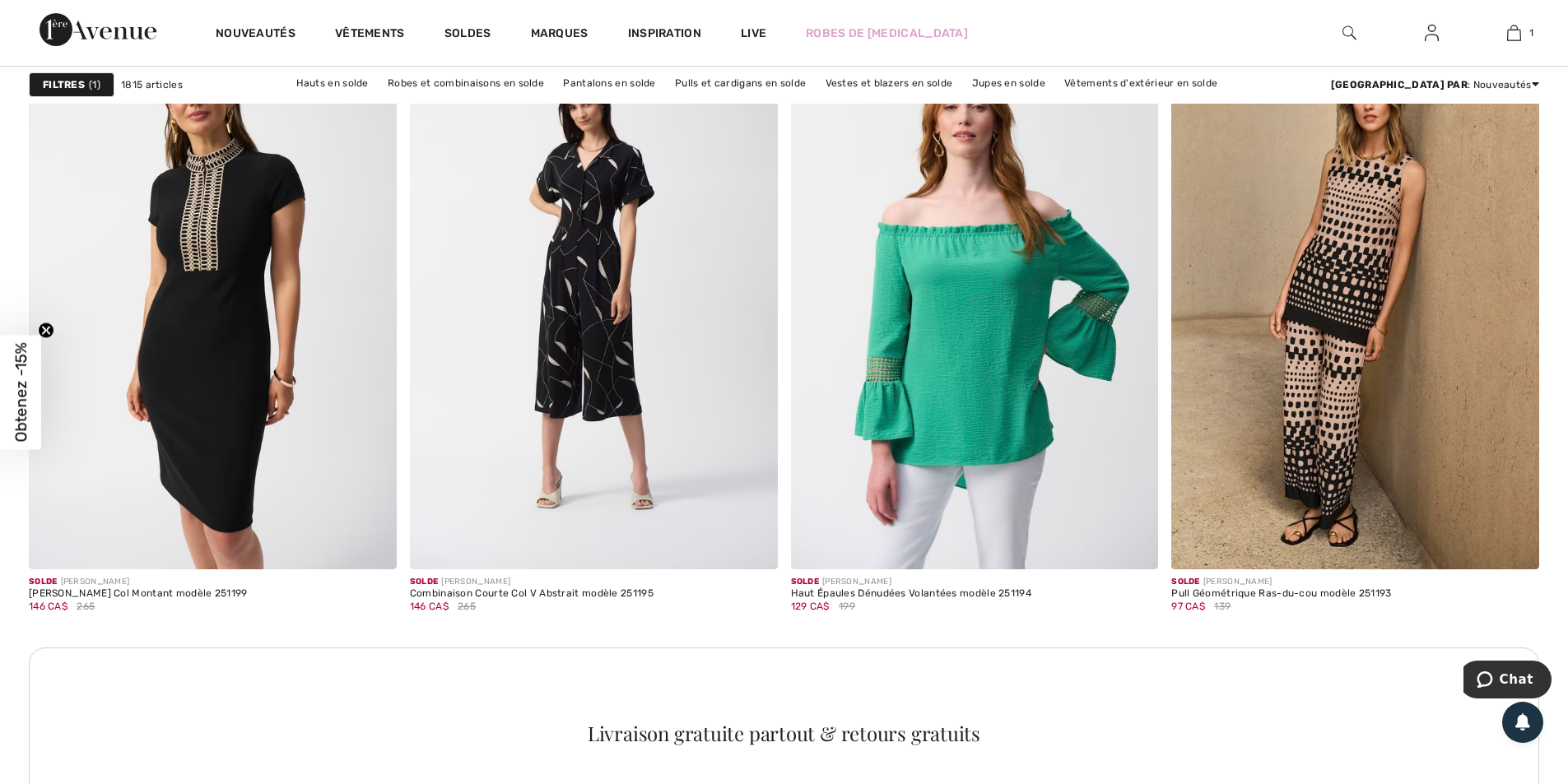
scroll to position [7243, 0]
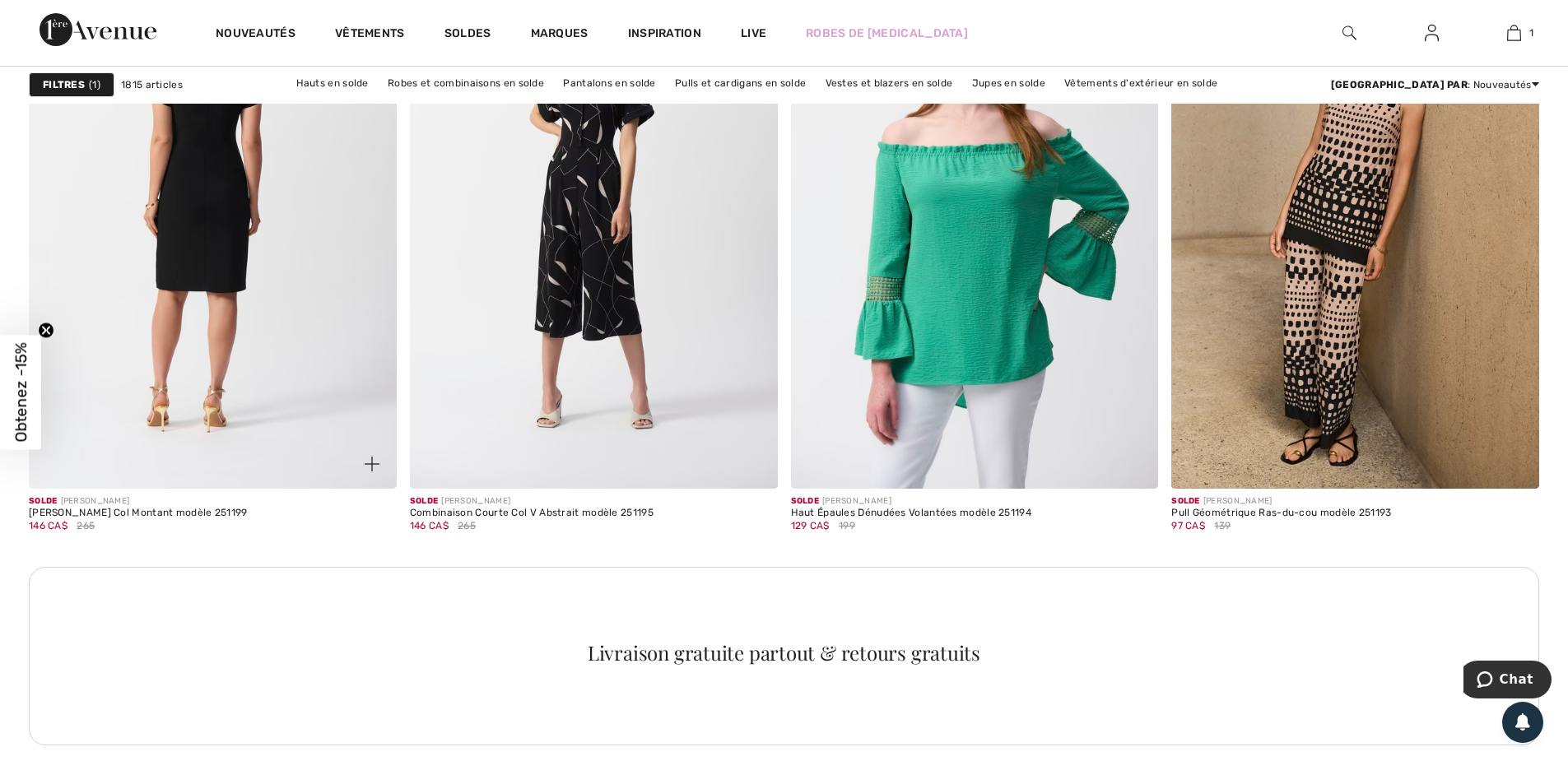
click at [160, 321] on img at bounding box center [213, 212] width 368 height 552
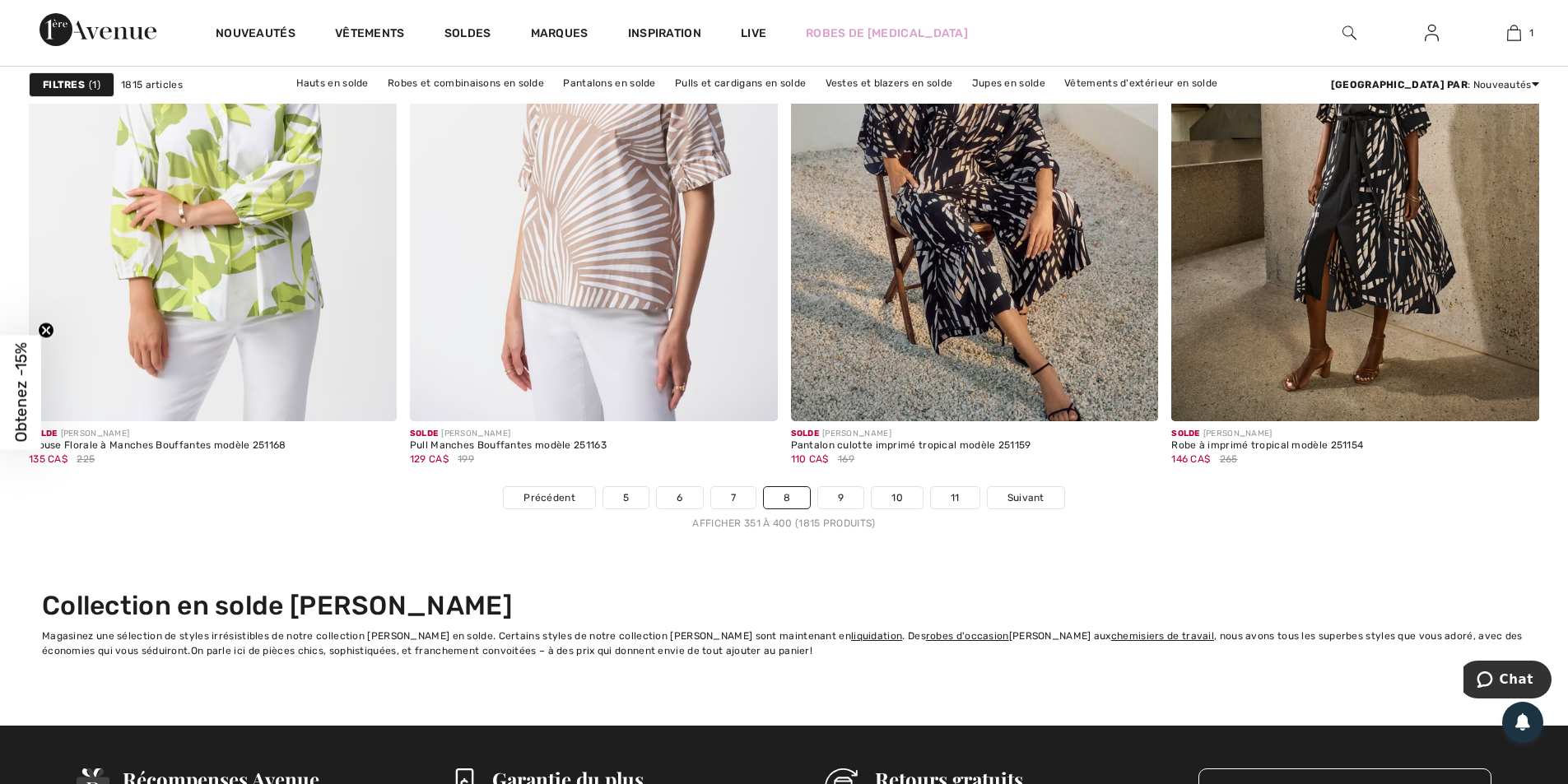
scroll to position [9465, 0]
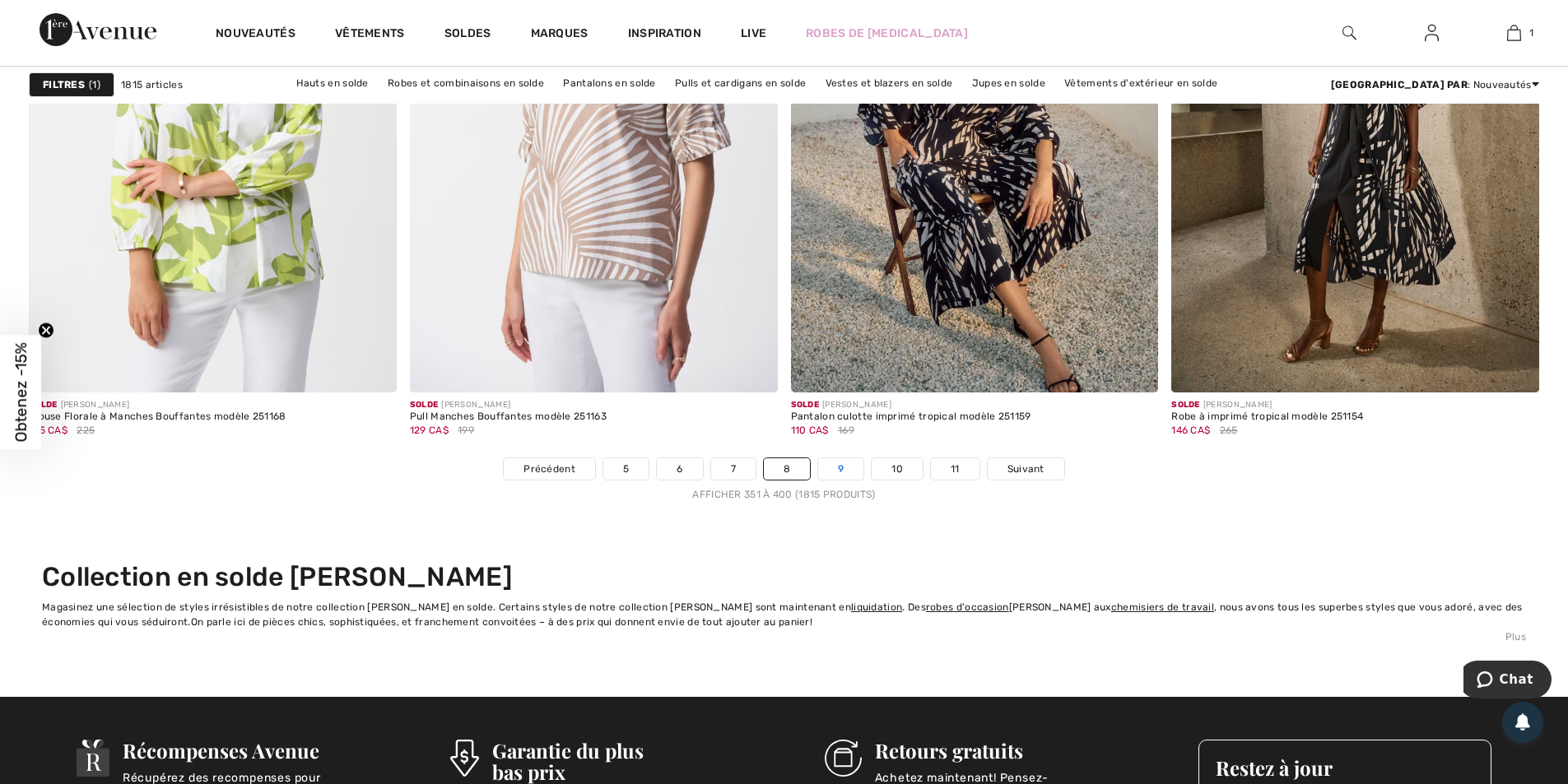
click at [857, 469] on link "9" at bounding box center [840, 469] width 45 height 21
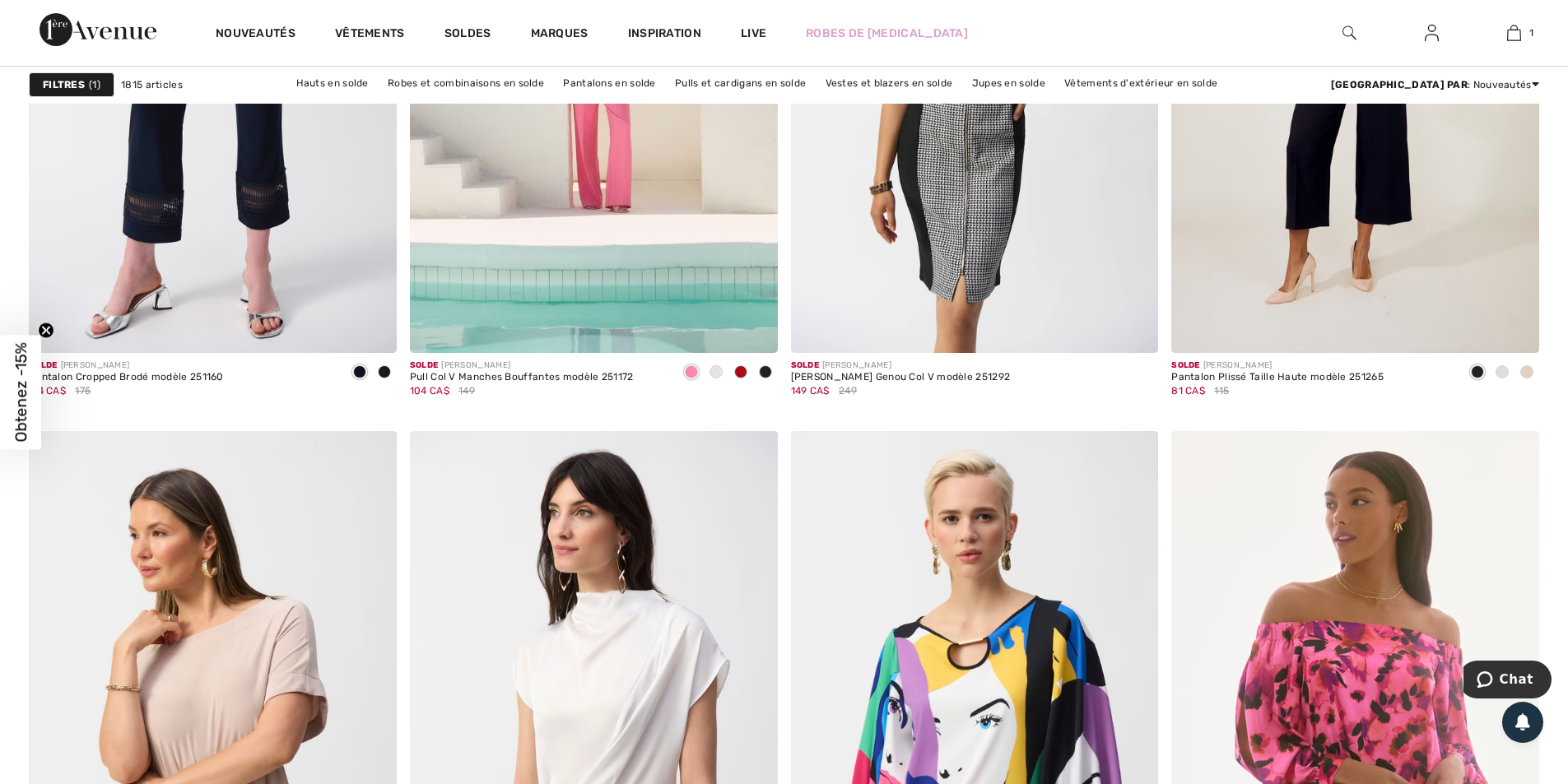
scroll to position [6749, 0]
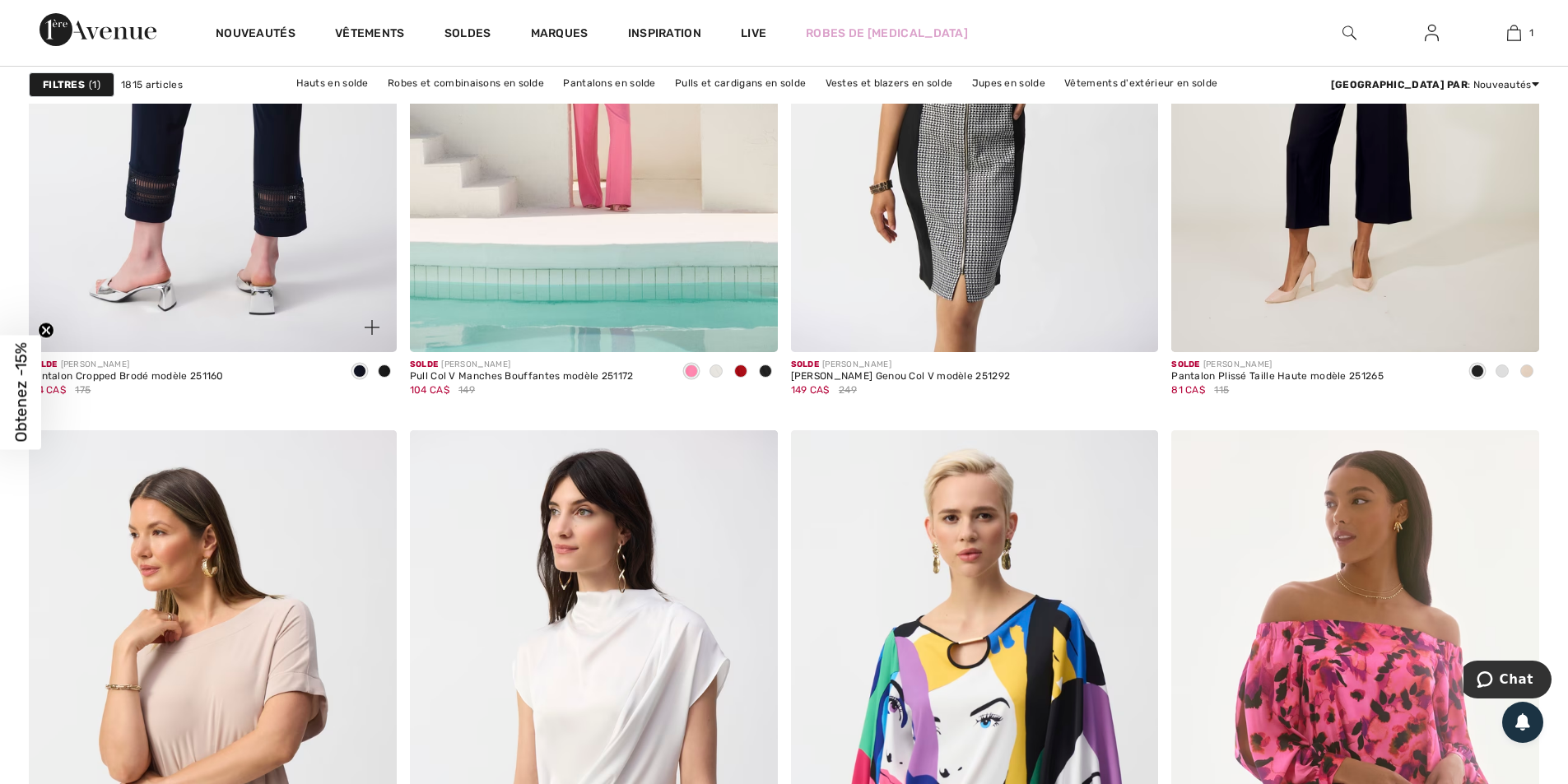
click at [239, 203] on img at bounding box center [213, 77] width 368 height 552
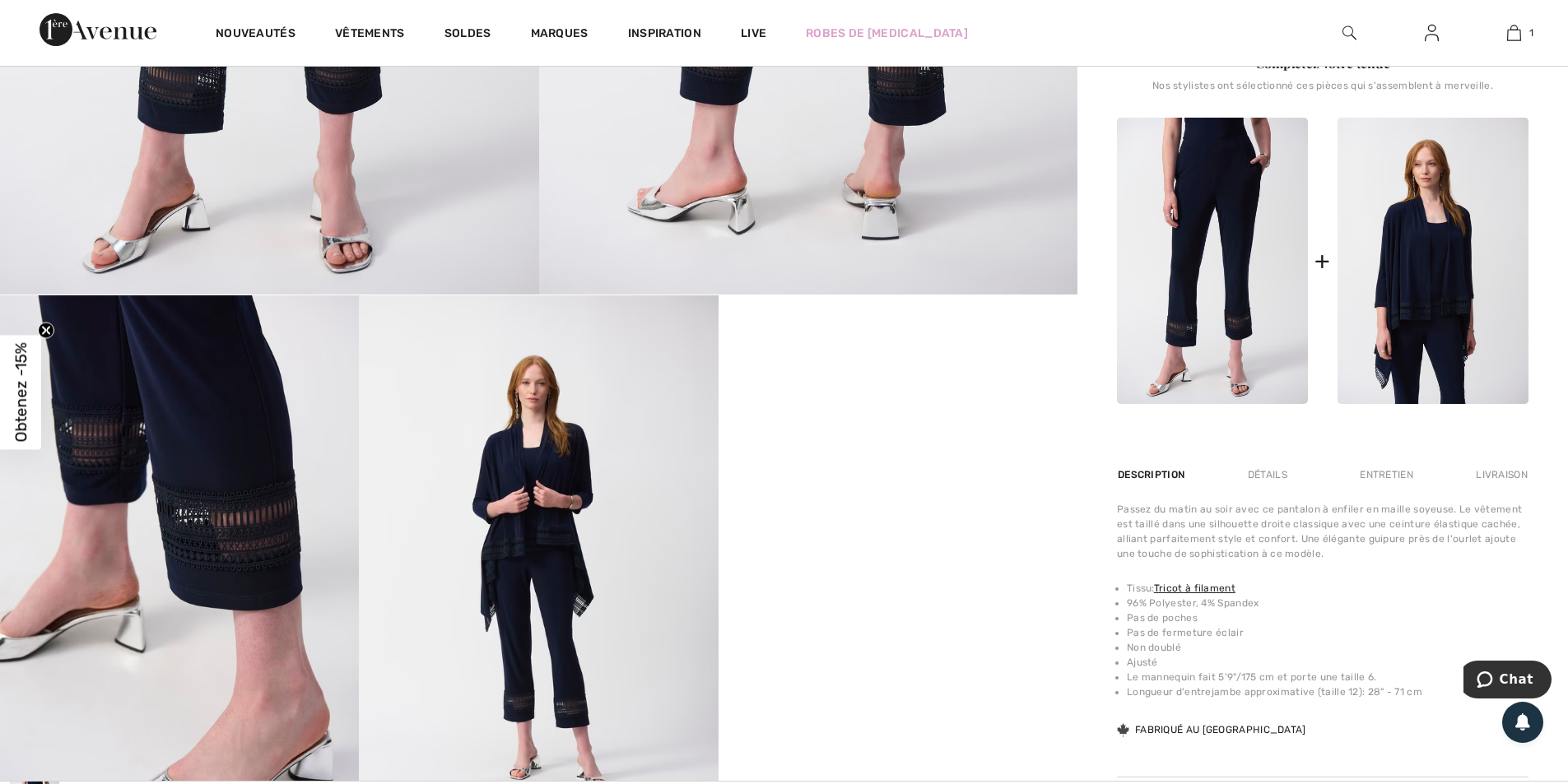
scroll to position [741, 0]
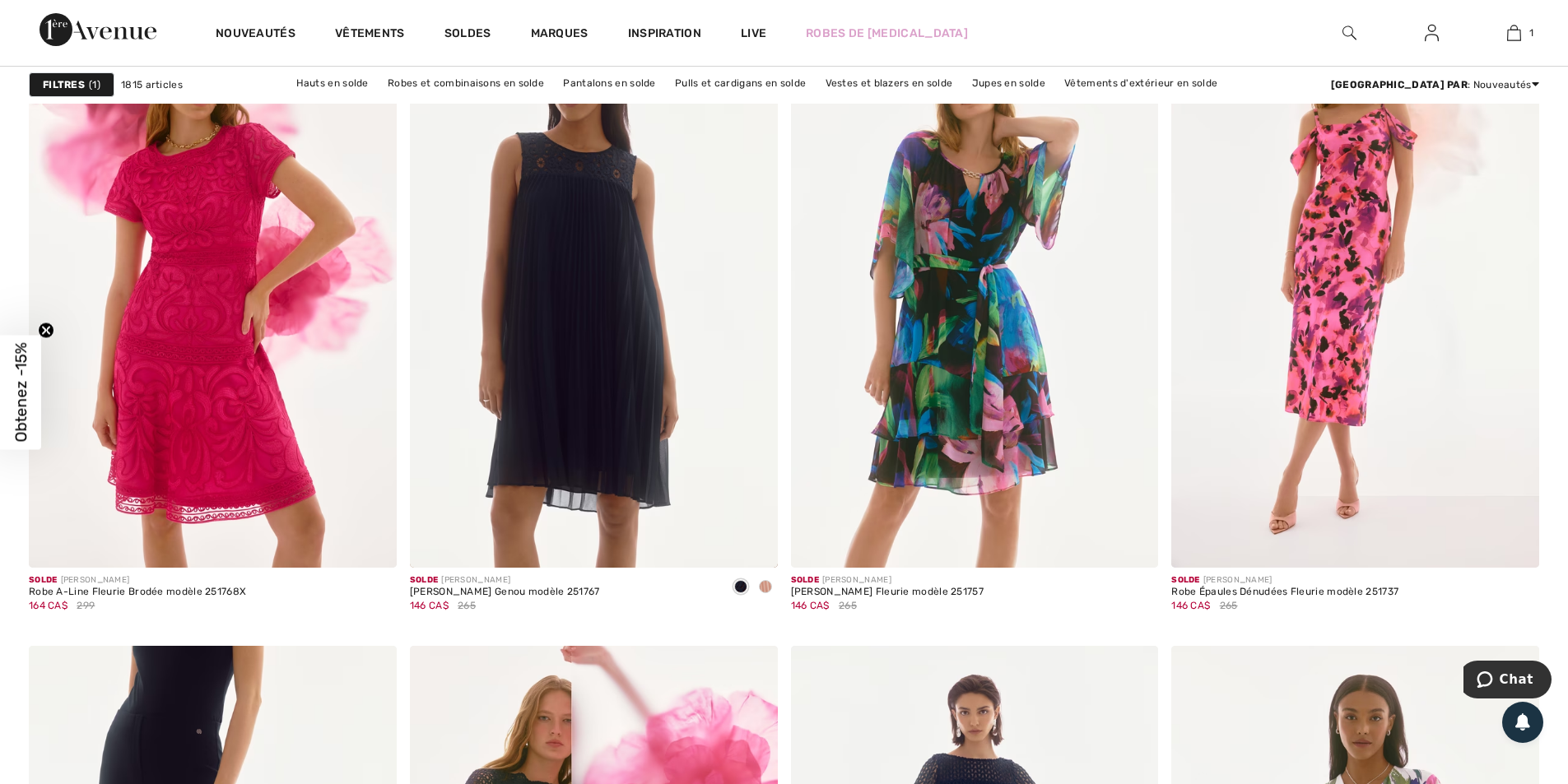
scroll to position [8724, 0]
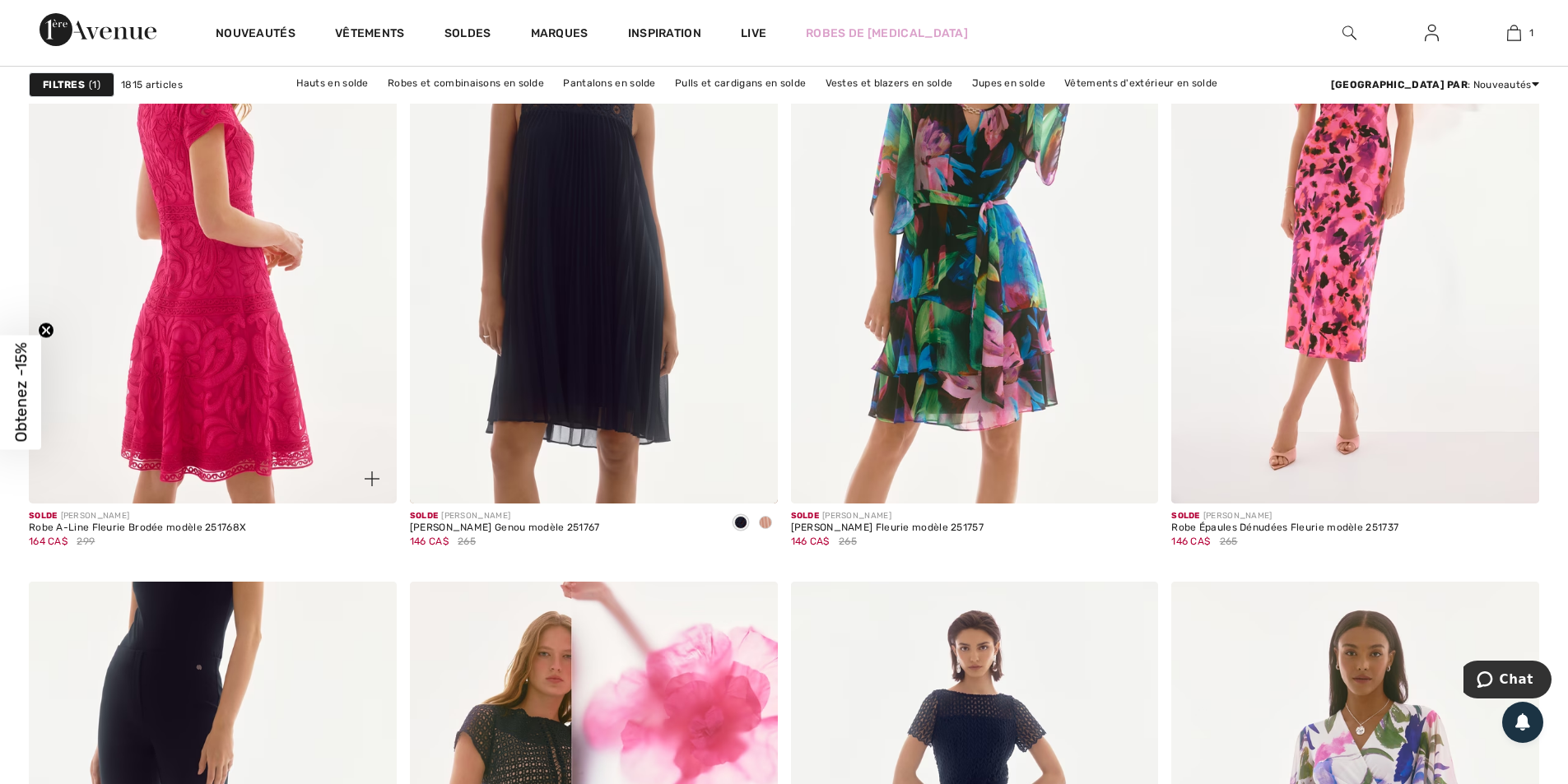
click at [198, 242] on img at bounding box center [213, 228] width 368 height 552
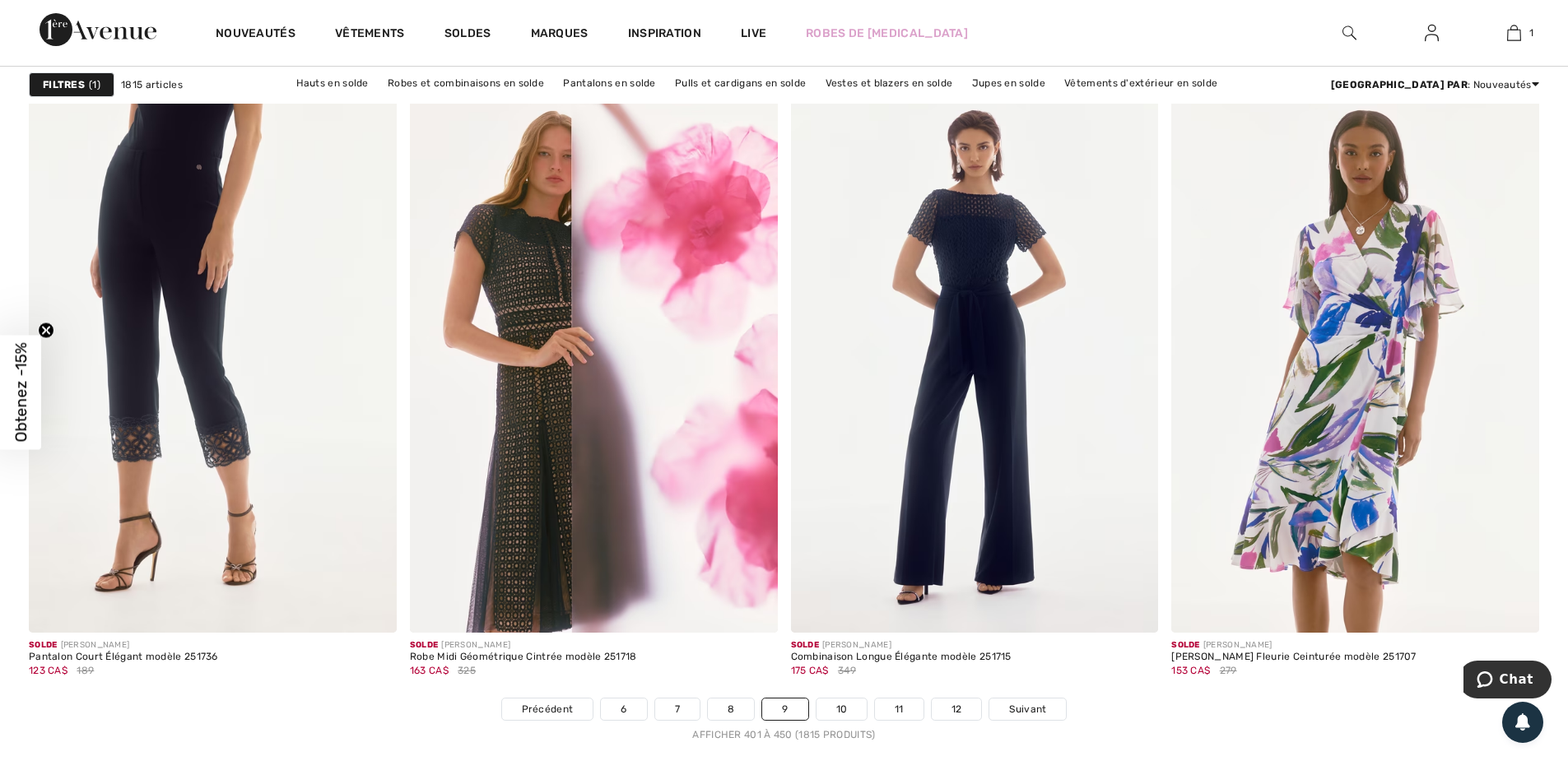
scroll to position [9218, 0]
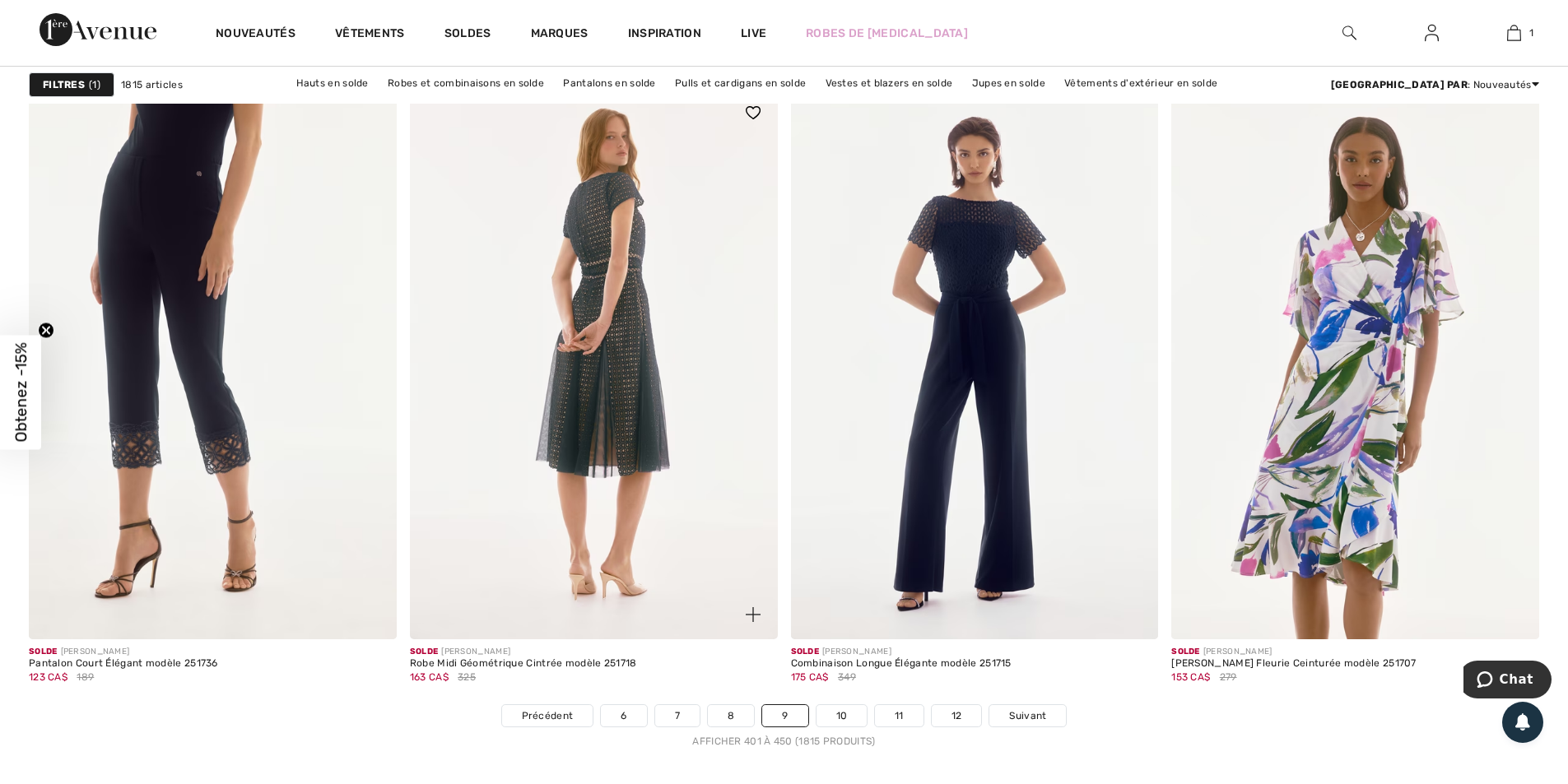
click at [501, 370] on img at bounding box center [594, 364] width 368 height 552
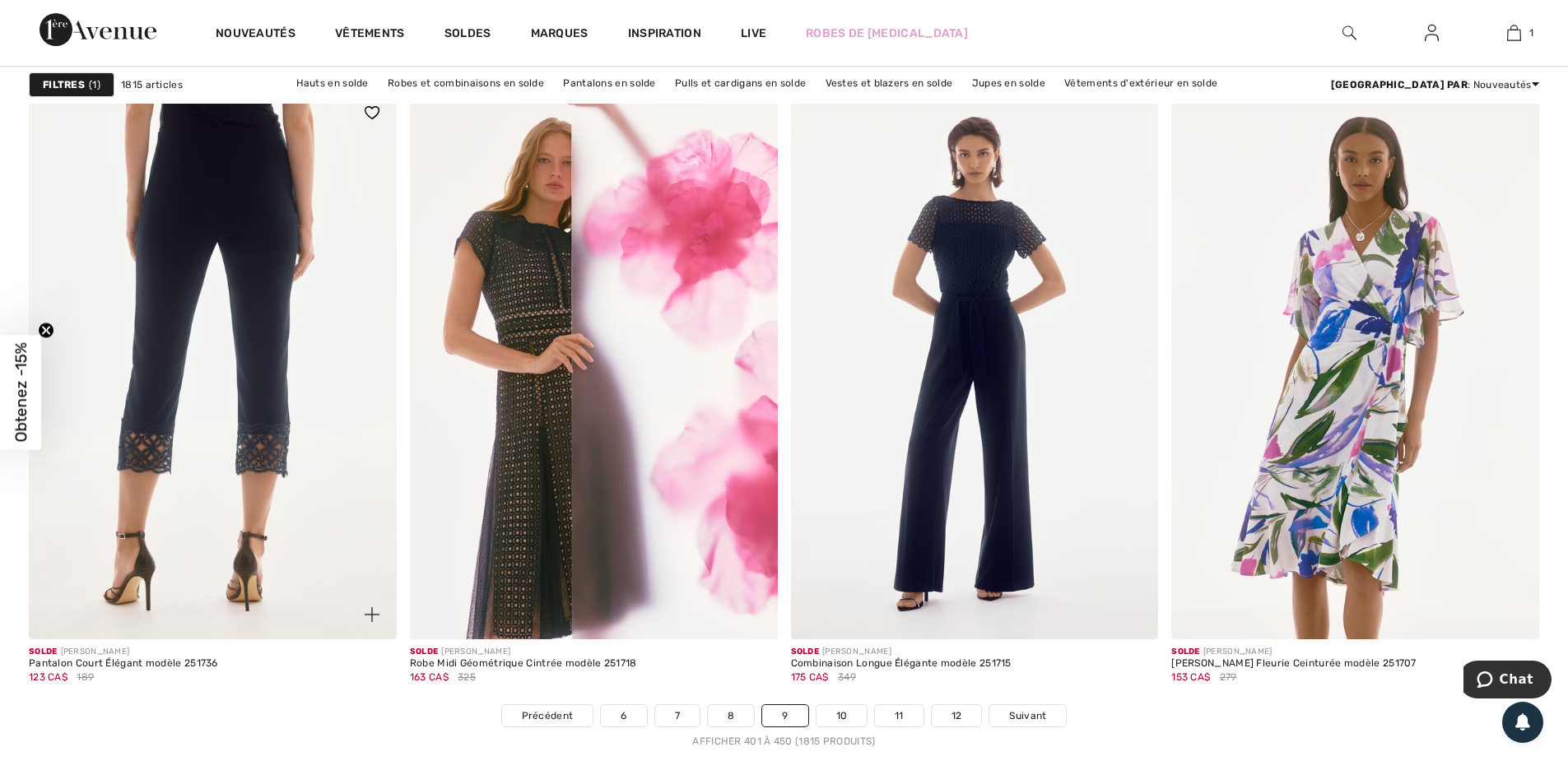
click at [161, 451] on img at bounding box center [213, 364] width 368 height 552
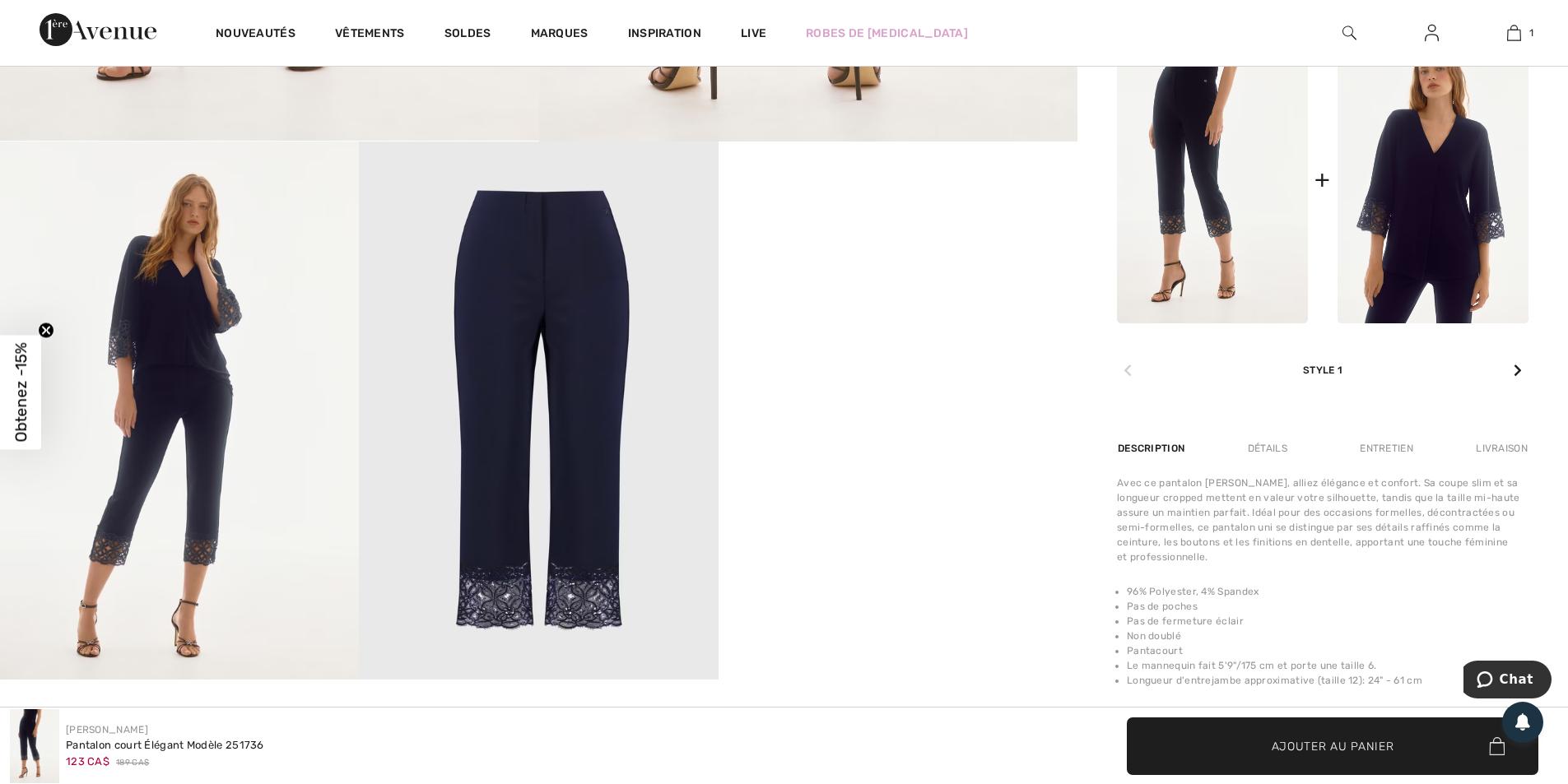
scroll to position [906, 0]
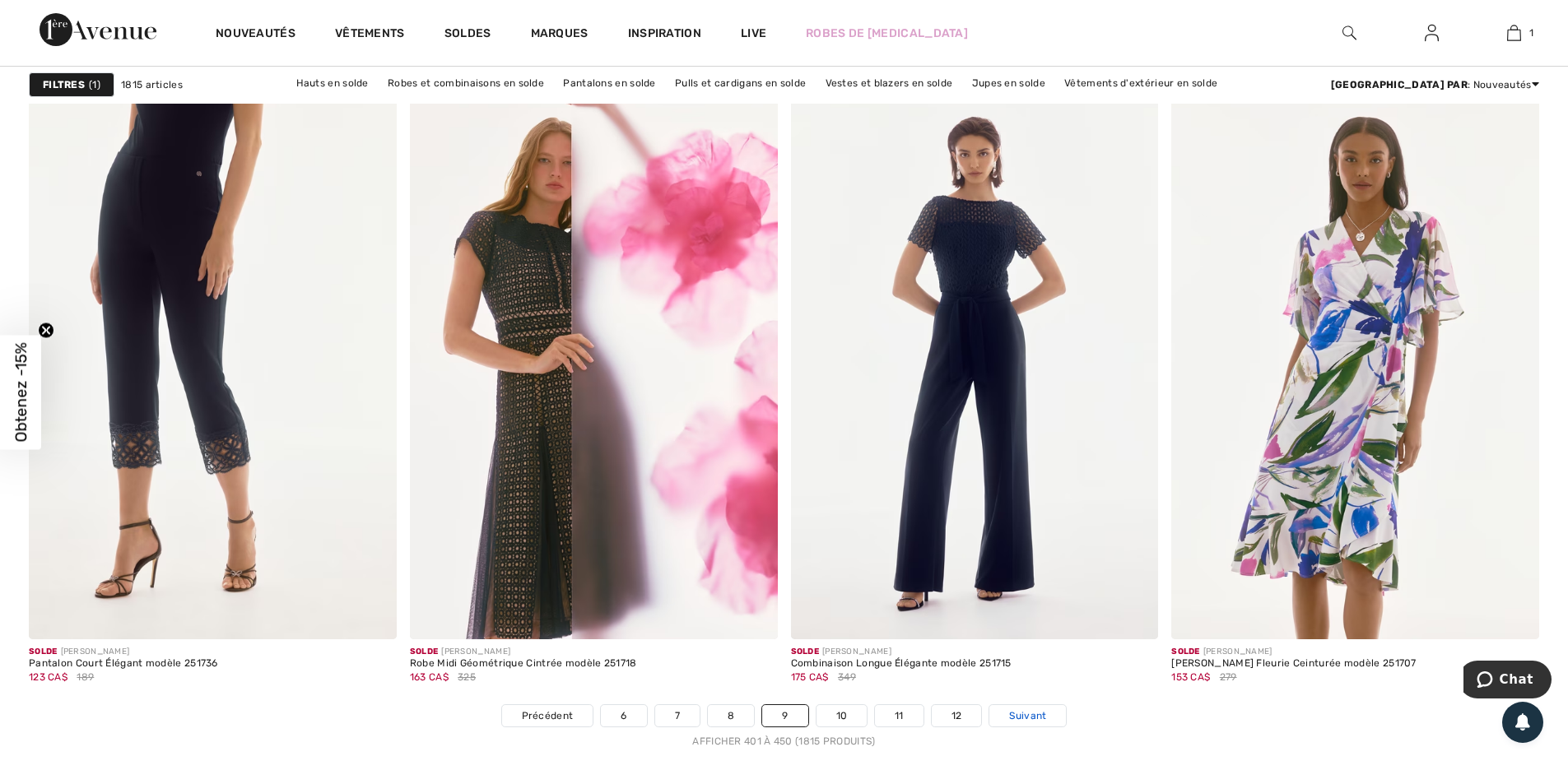
click at [1020, 721] on span "Suivant" at bounding box center [1028, 715] width 37 height 14
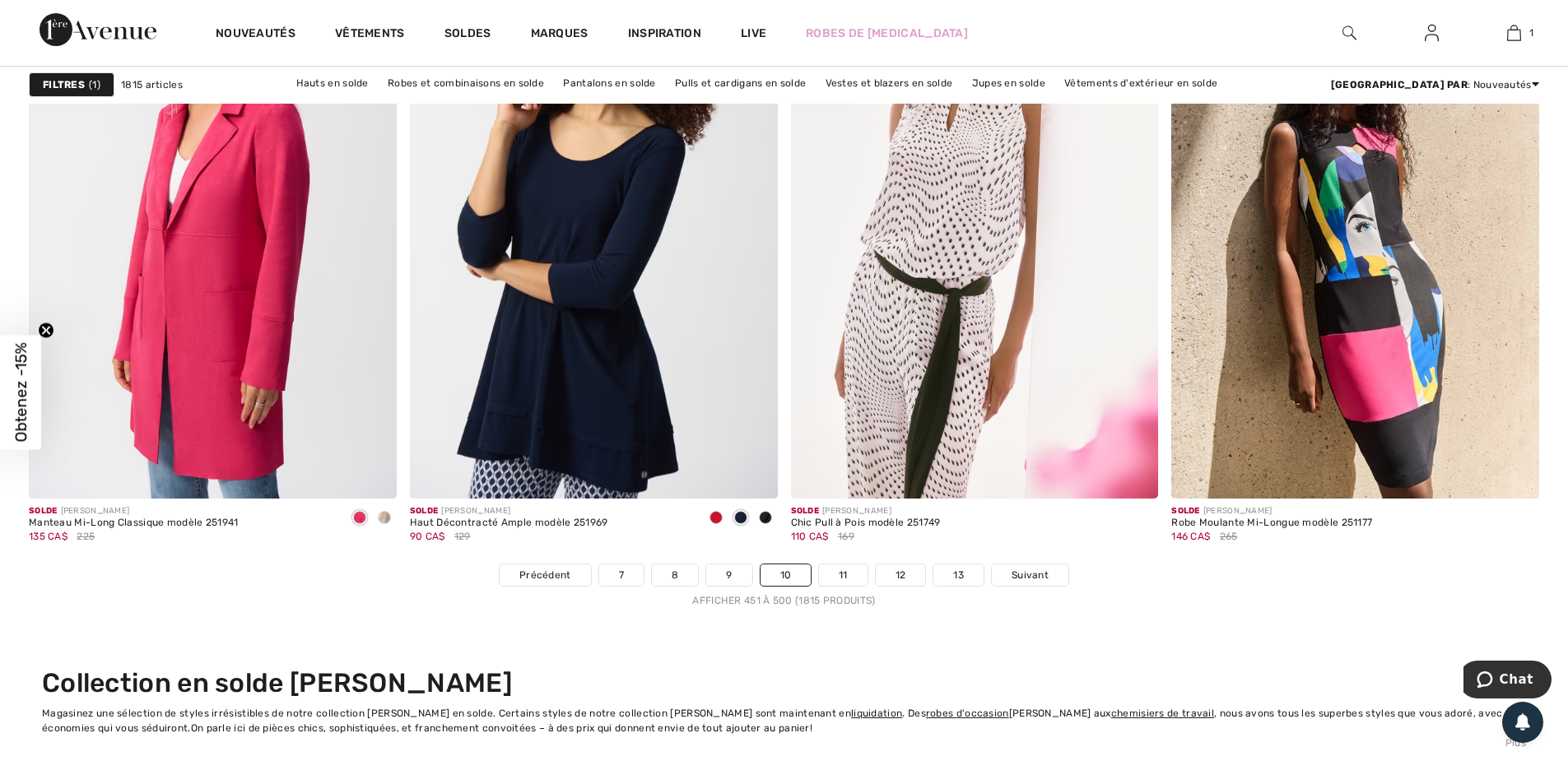
scroll to position [9382, 0]
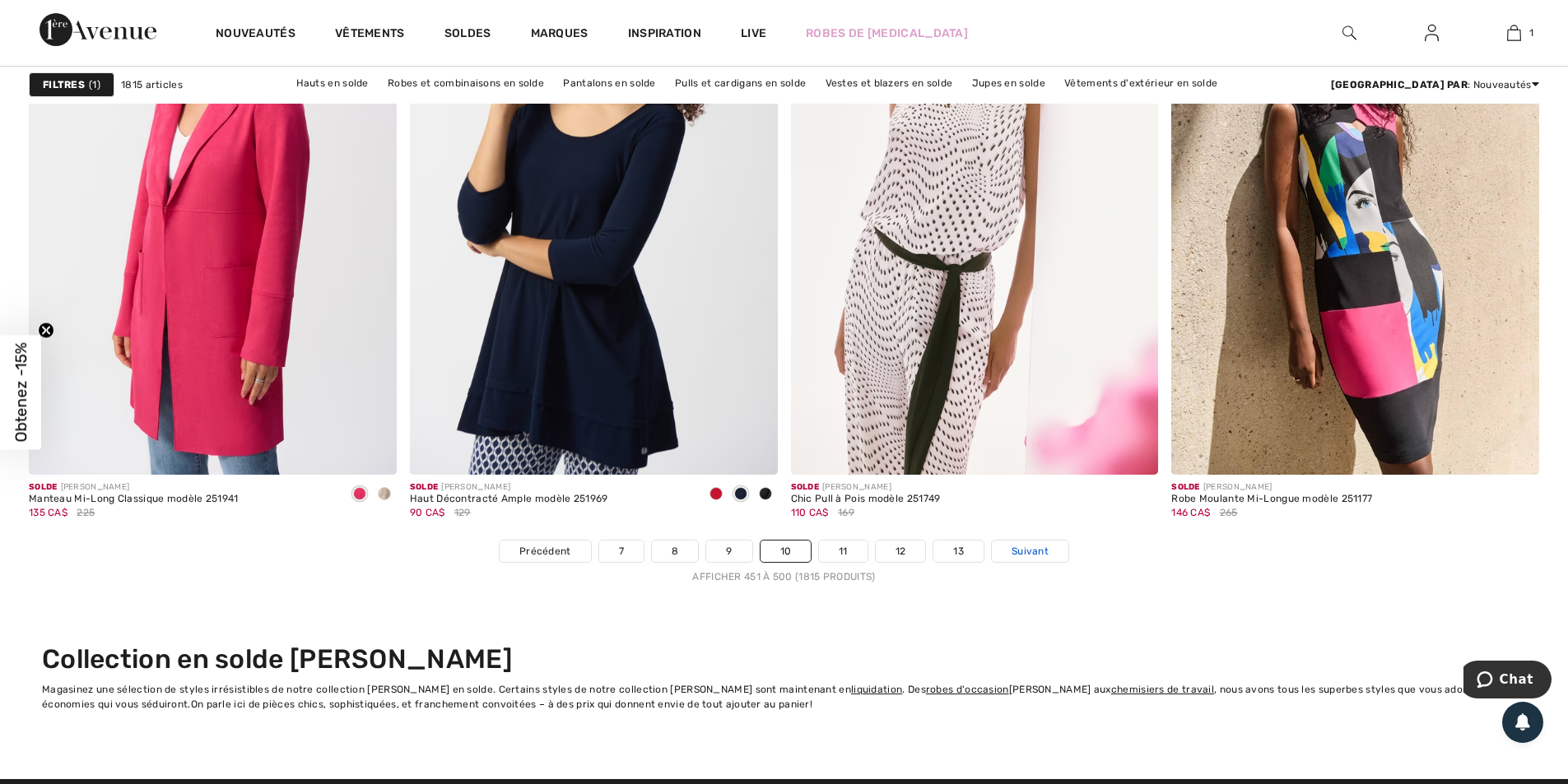
click at [1017, 558] on span "Suivant" at bounding box center [1031, 551] width 37 height 14
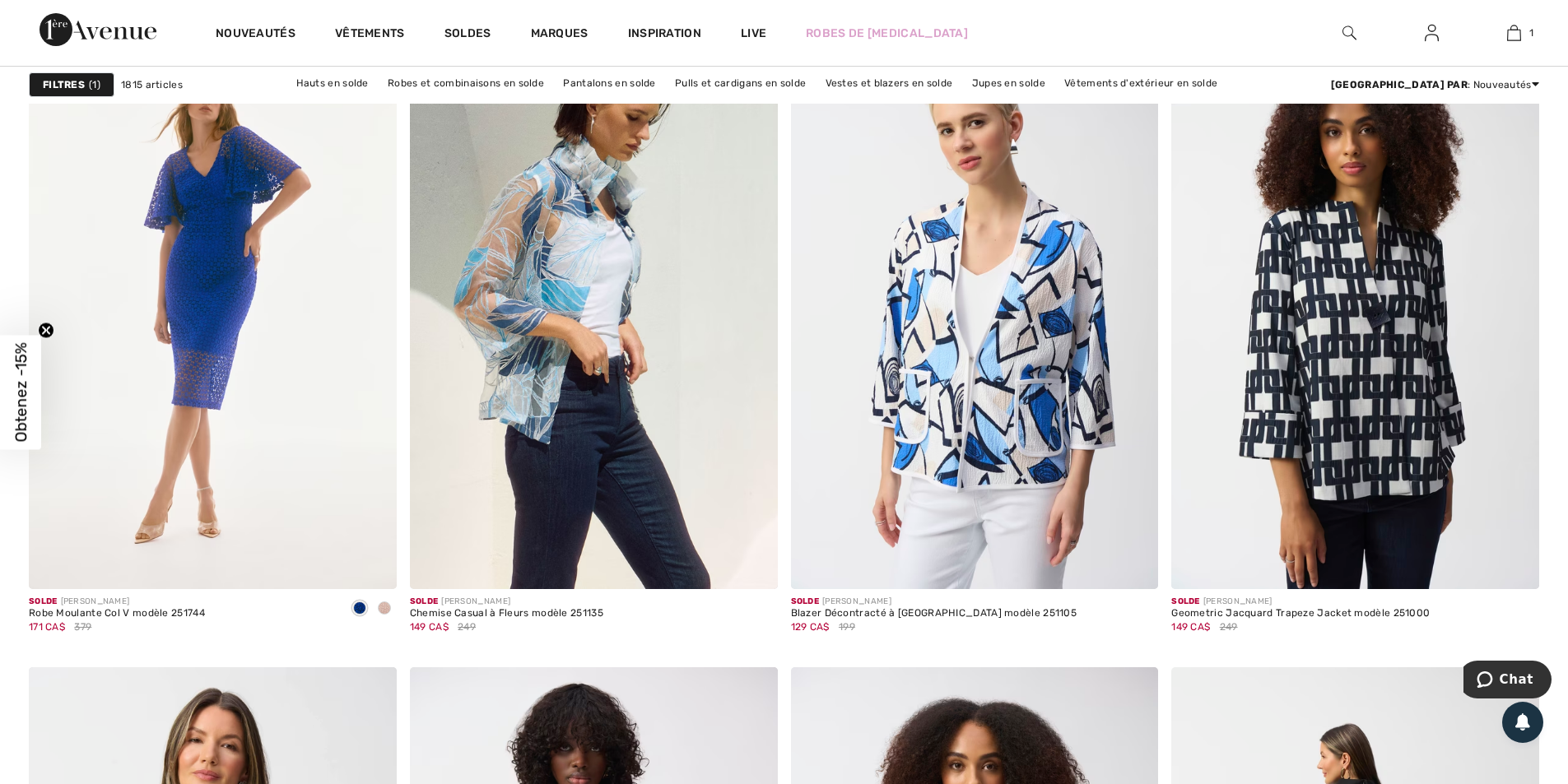
scroll to position [1564, 0]
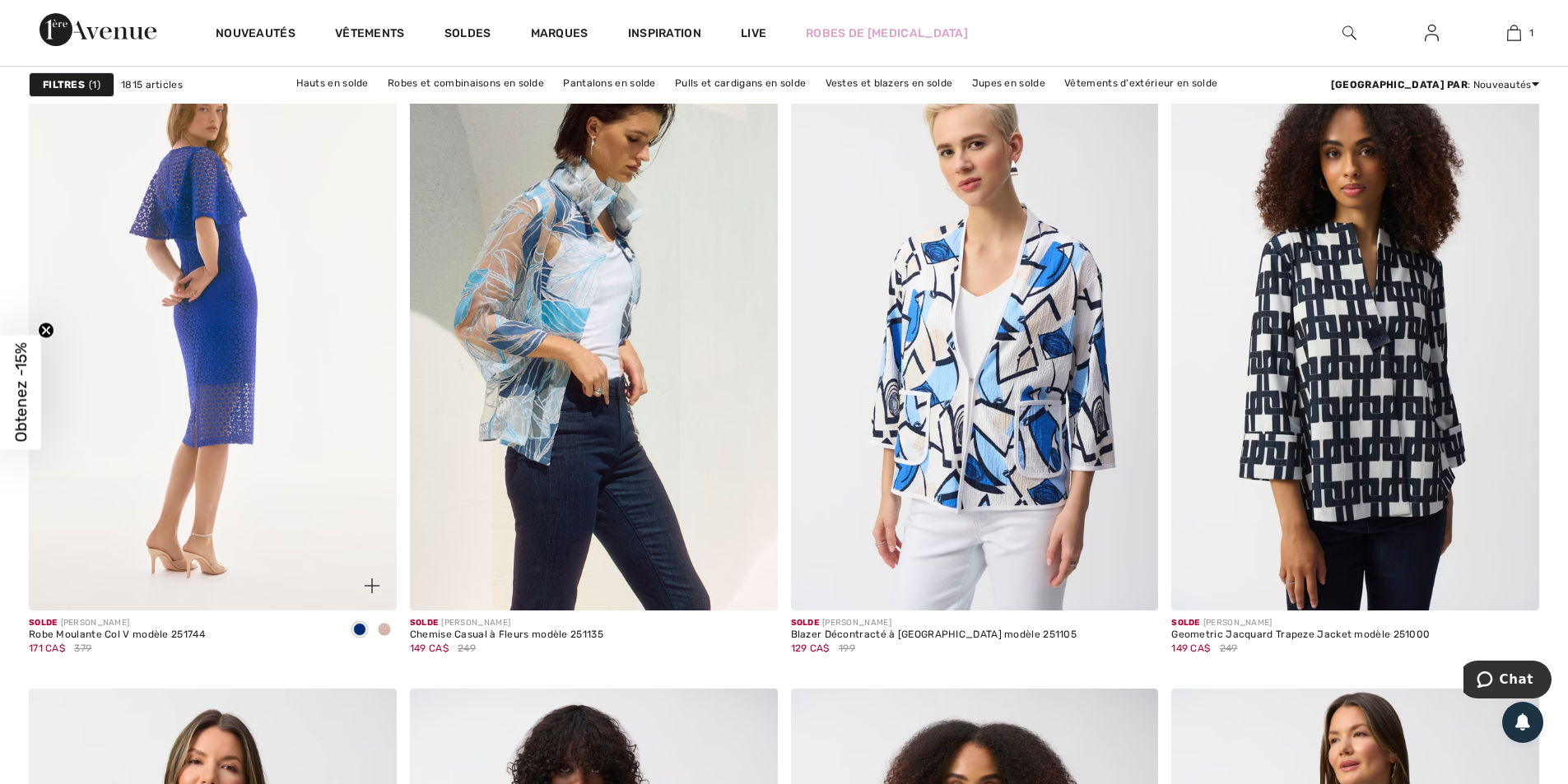
click at [246, 462] on img at bounding box center [213, 335] width 368 height 552
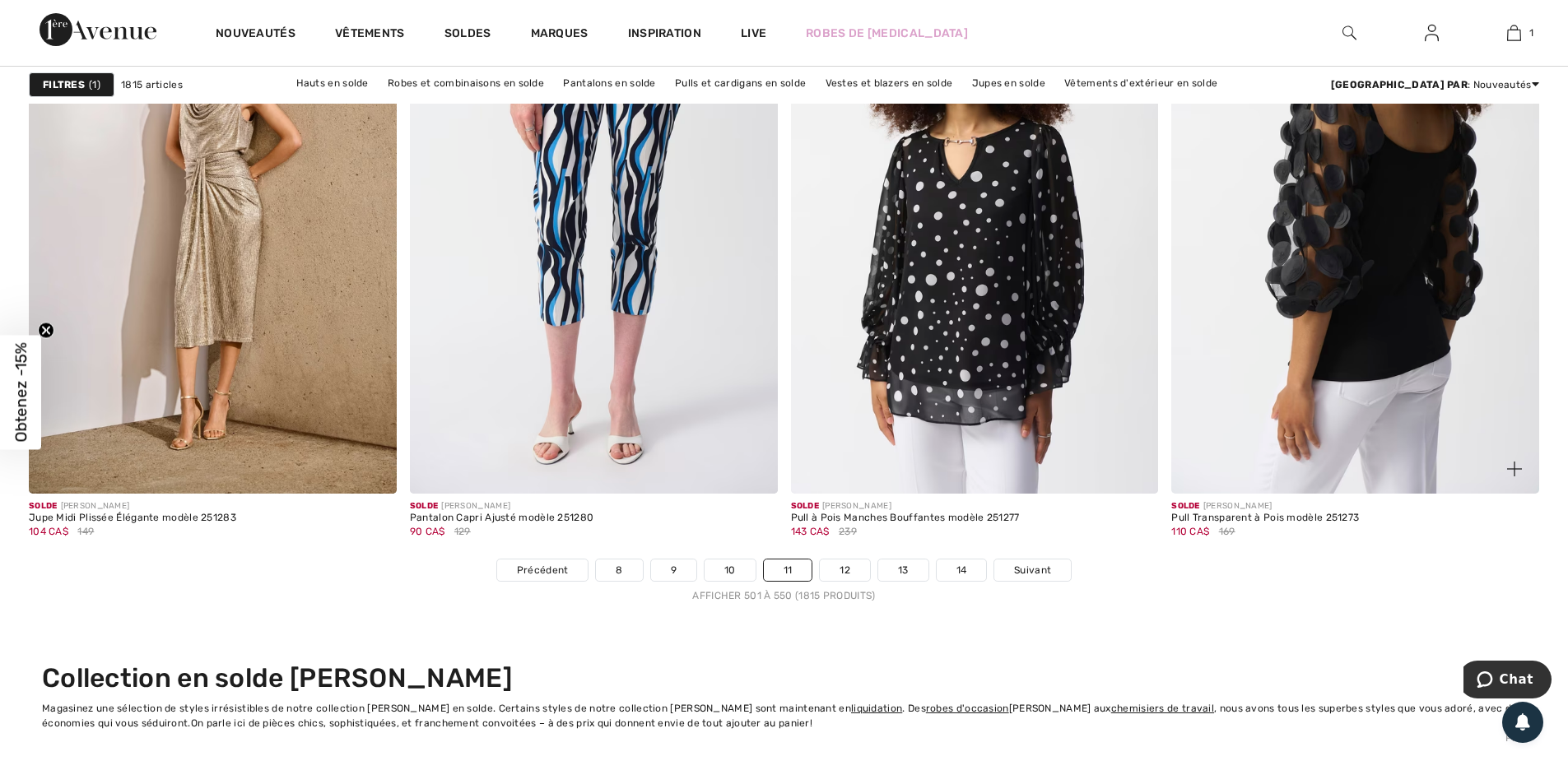
scroll to position [9382, 0]
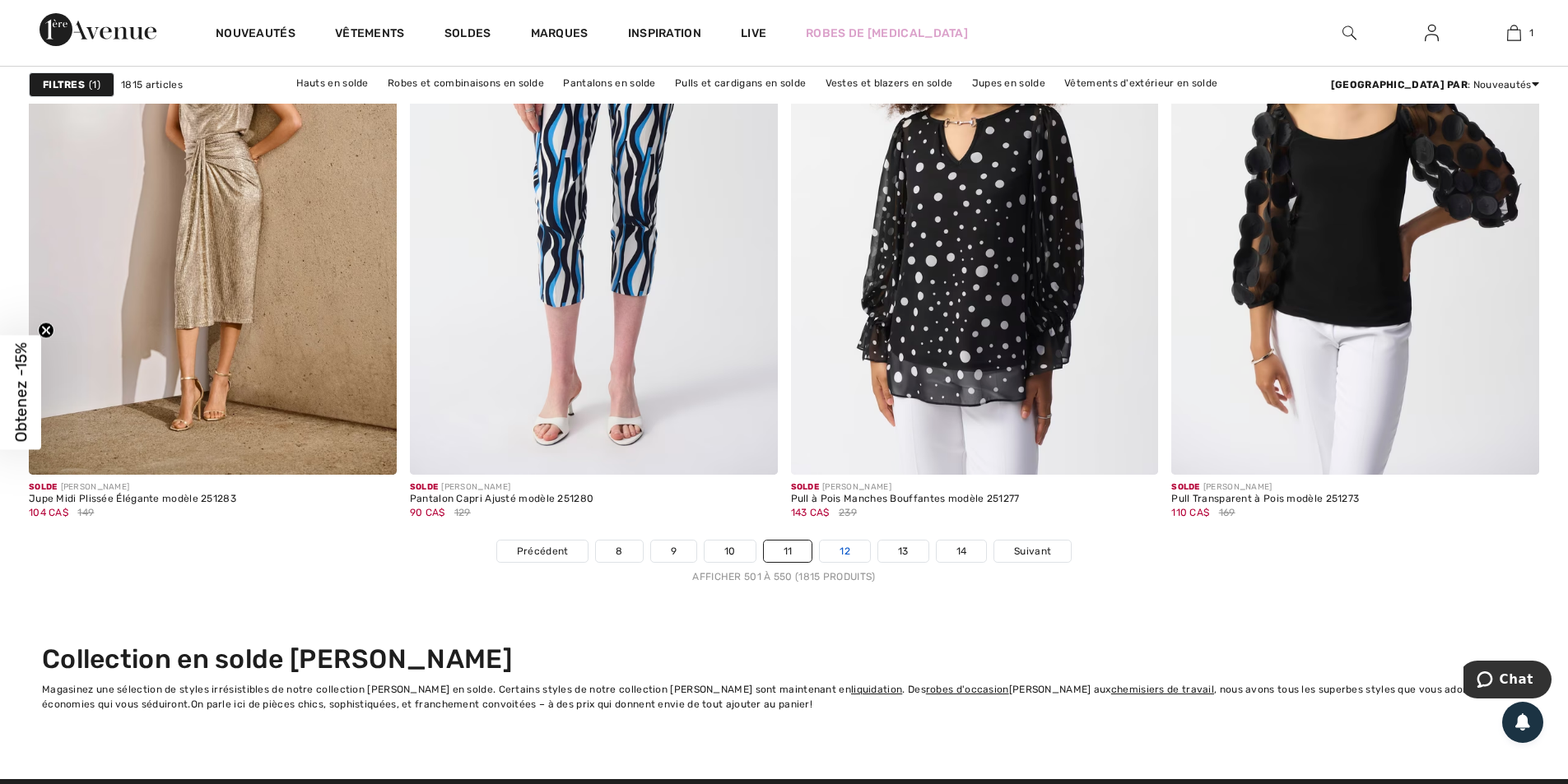
click at [834, 554] on link "12" at bounding box center [844, 551] width 50 height 21
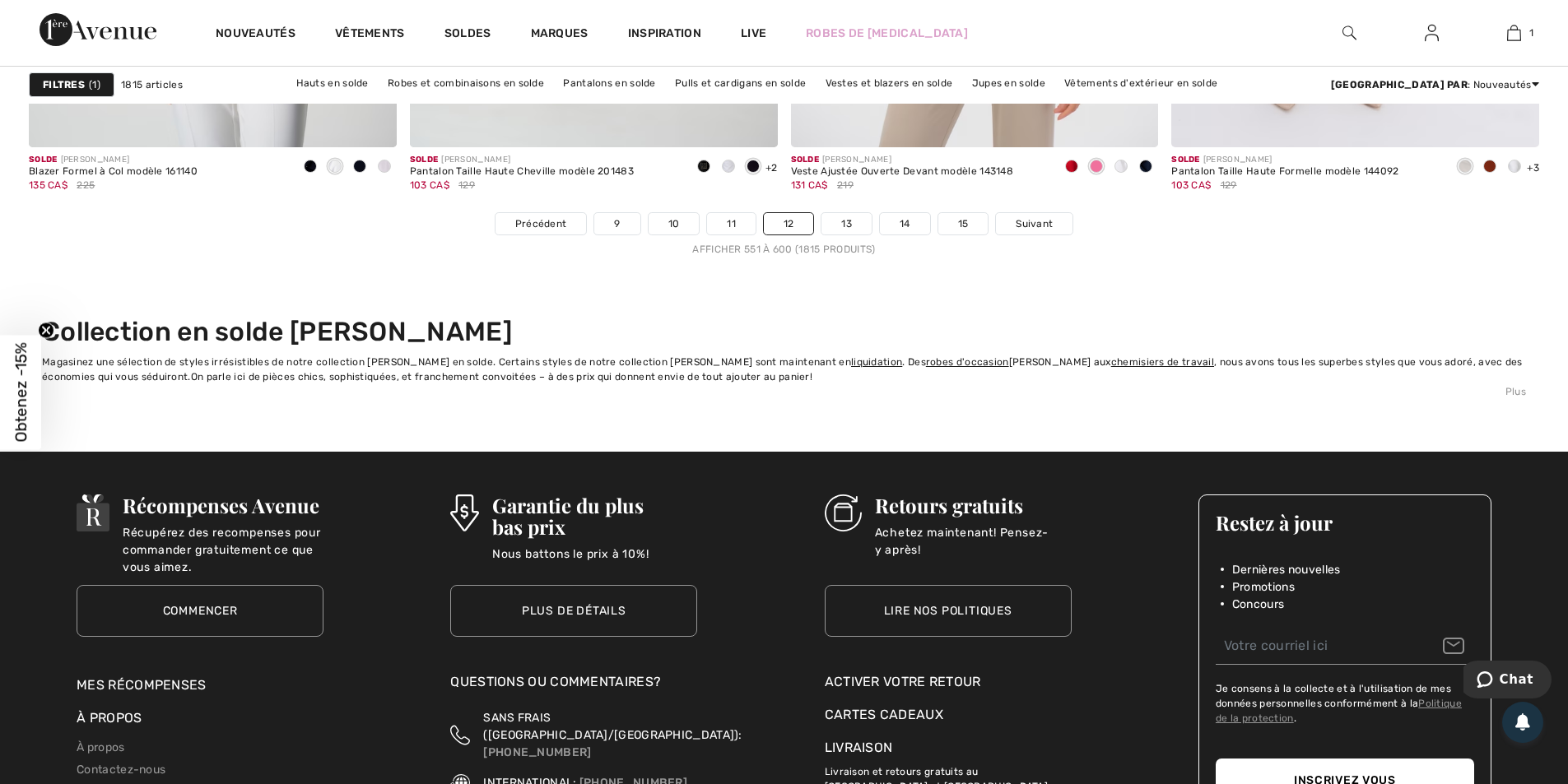
scroll to position [9712, 0]
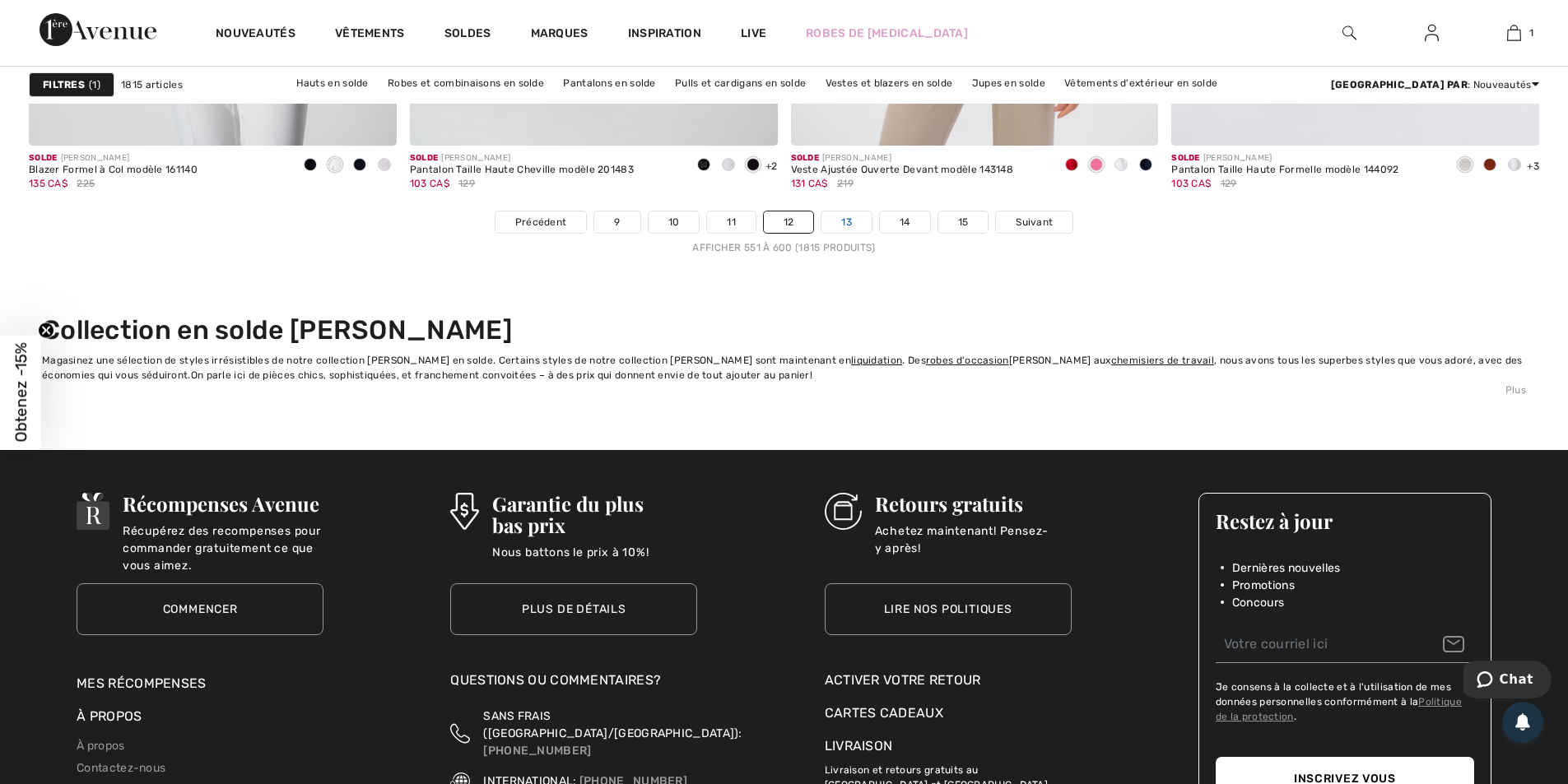
click at [835, 226] on link "13" at bounding box center [846, 222] width 50 height 21
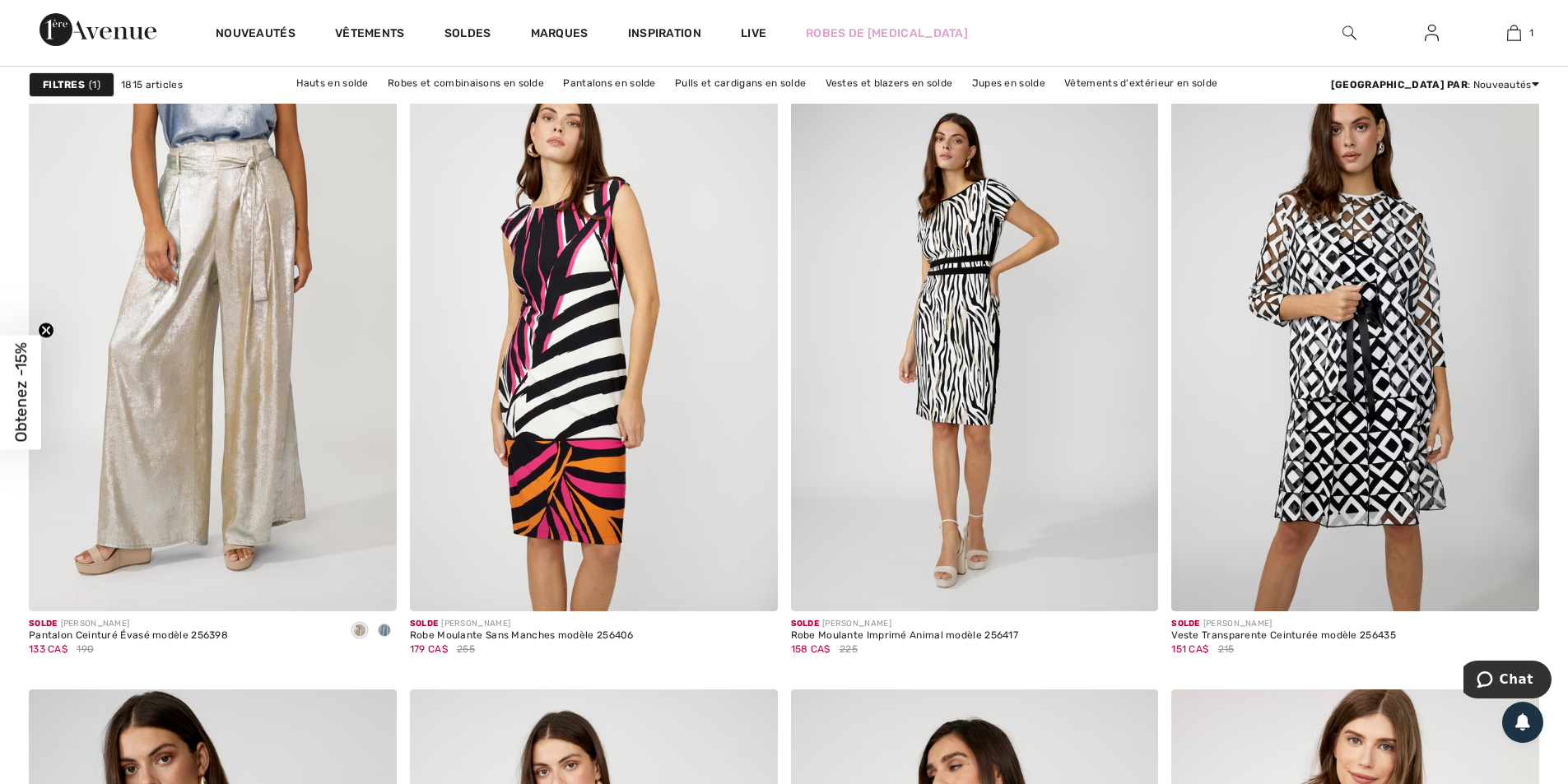
scroll to position [8724, 0]
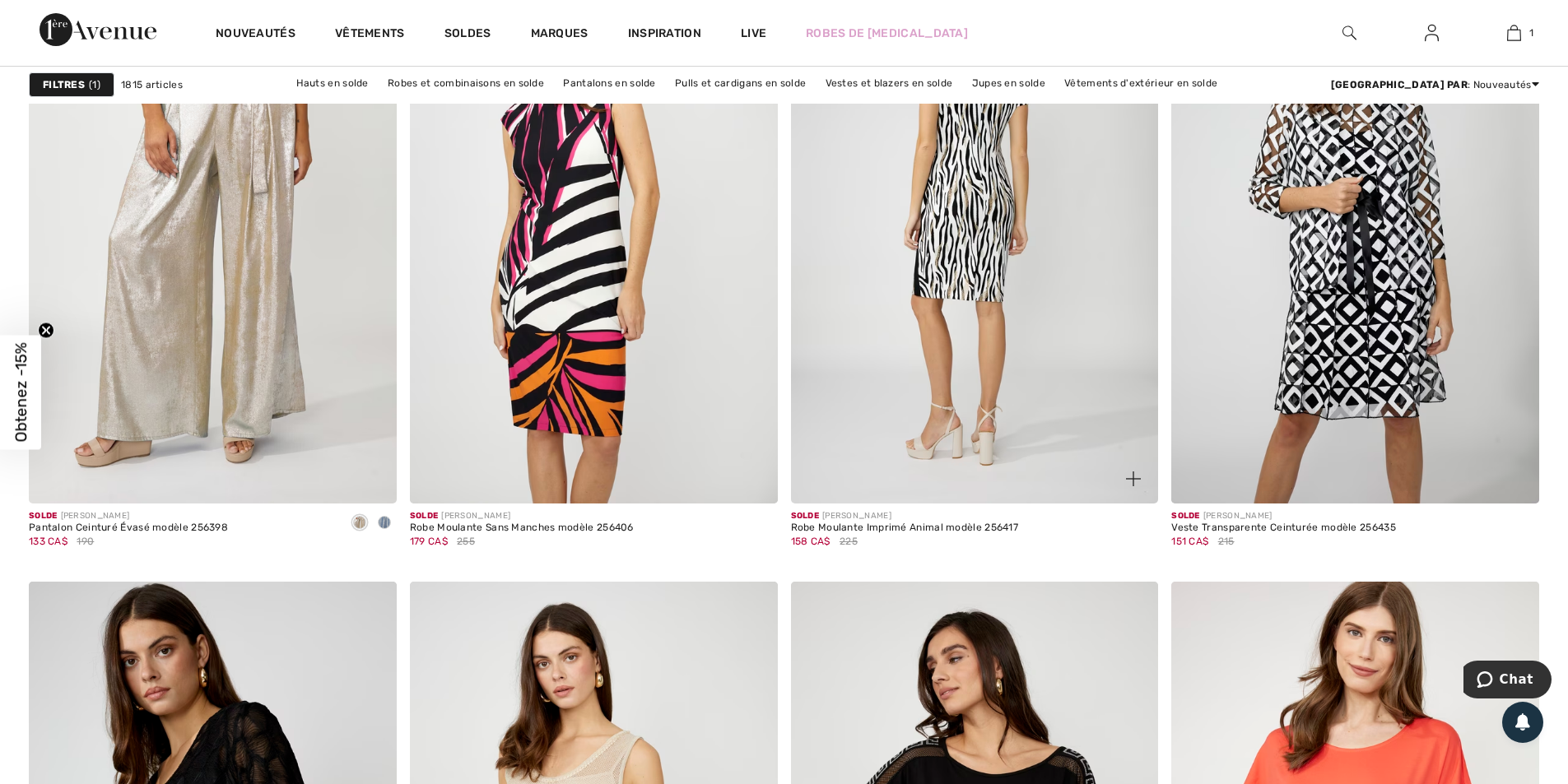
click at [911, 271] on img at bounding box center [974, 228] width 368 height 552
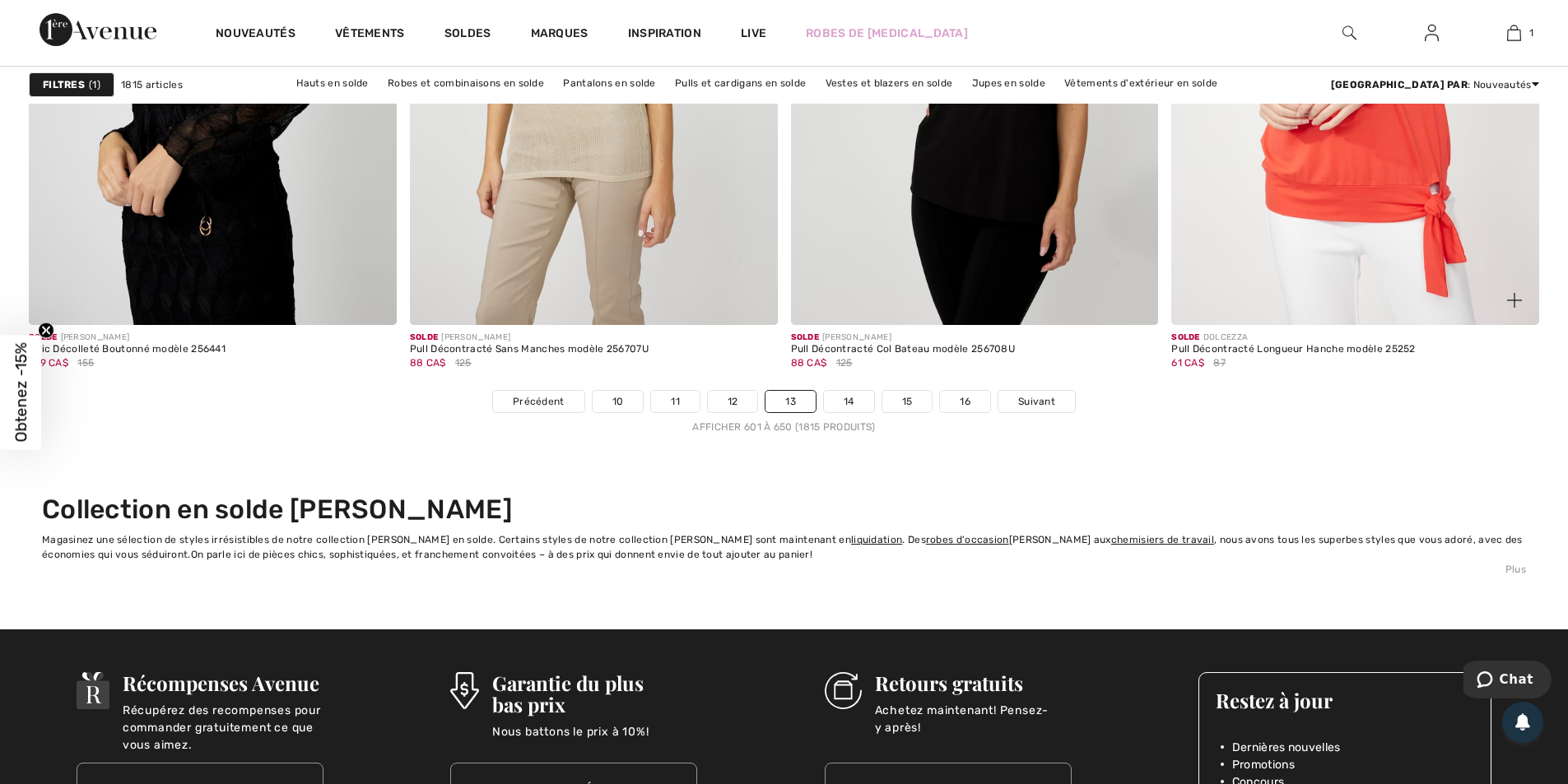
scroll to position [9547, 0]
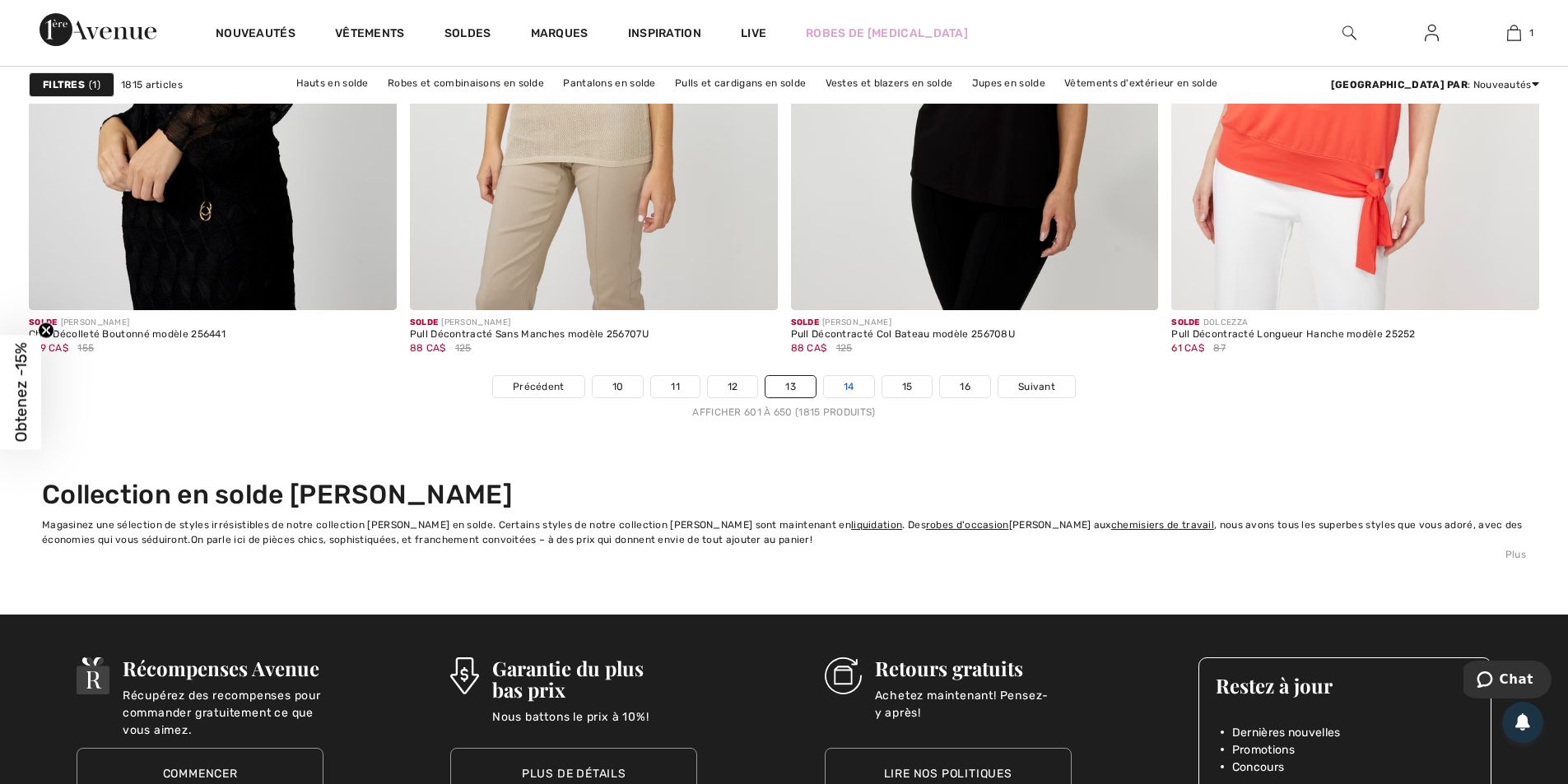
click at [843, 389] on link "14" at bounding box center [849, 386] width 50 height 21
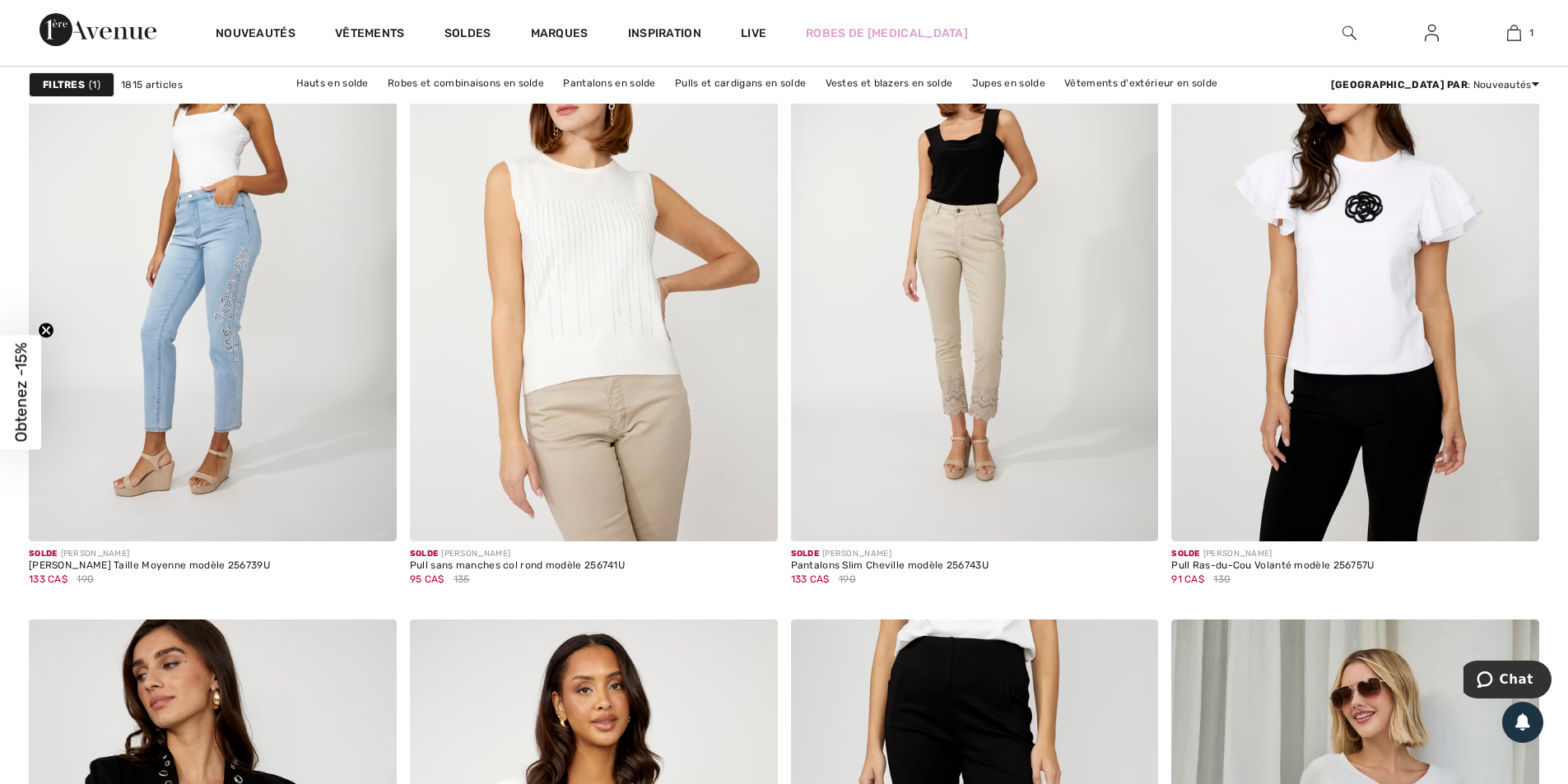
scroll to position [3127, 0]
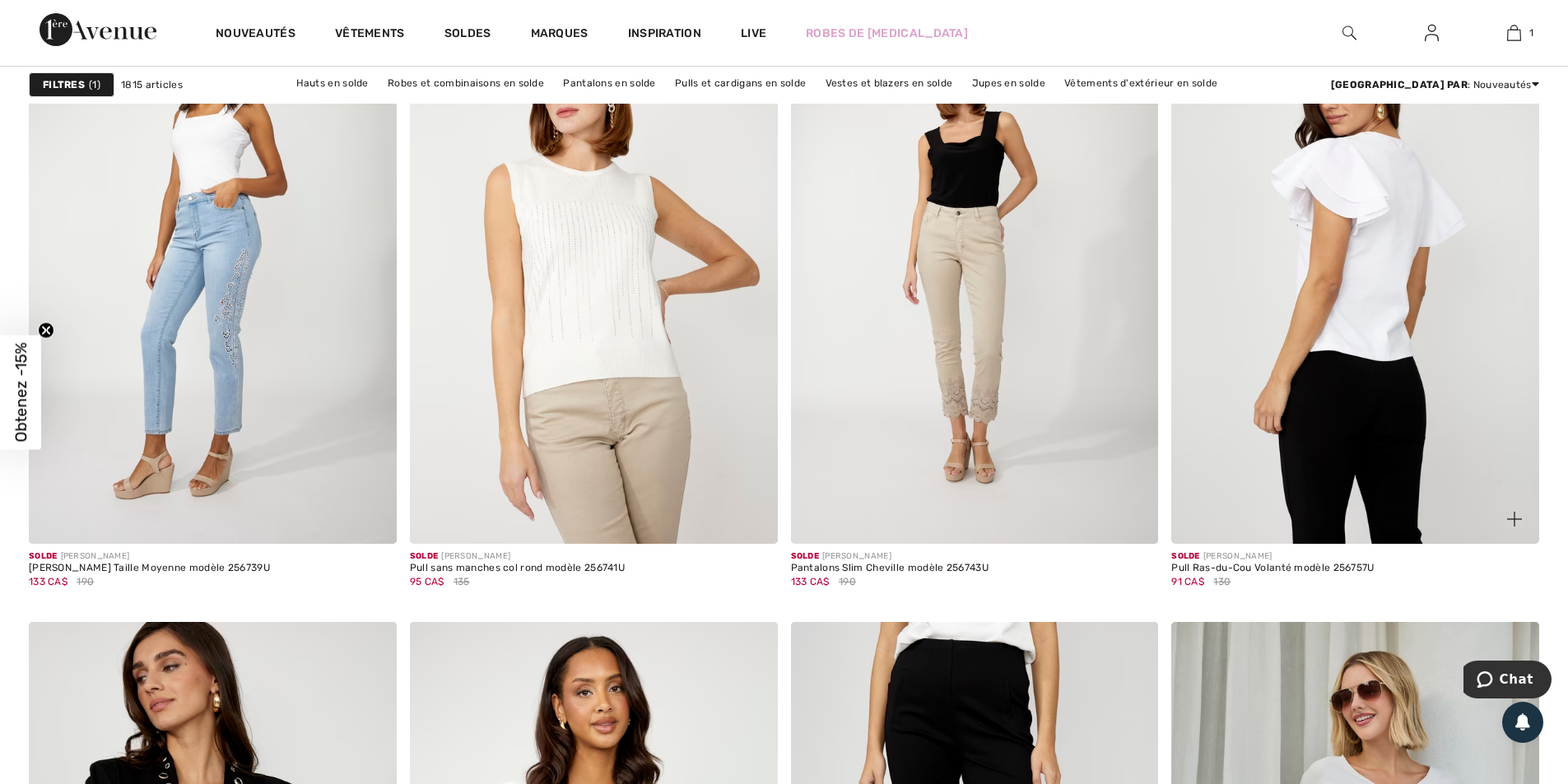
click at [1361, 326] on img at bounding box center [1355, 268] width 368 height 552
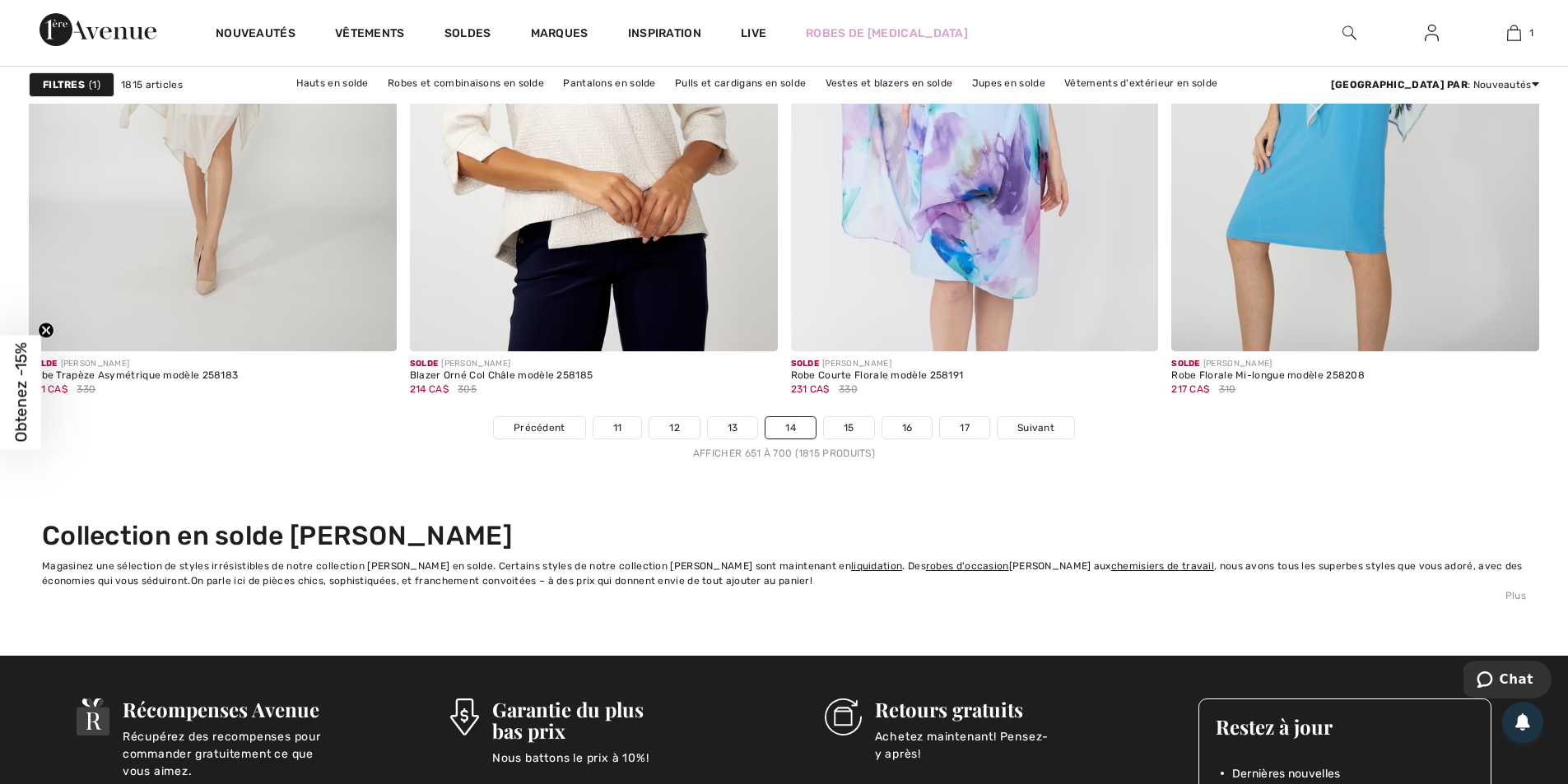
scroll to position [9547, 0]
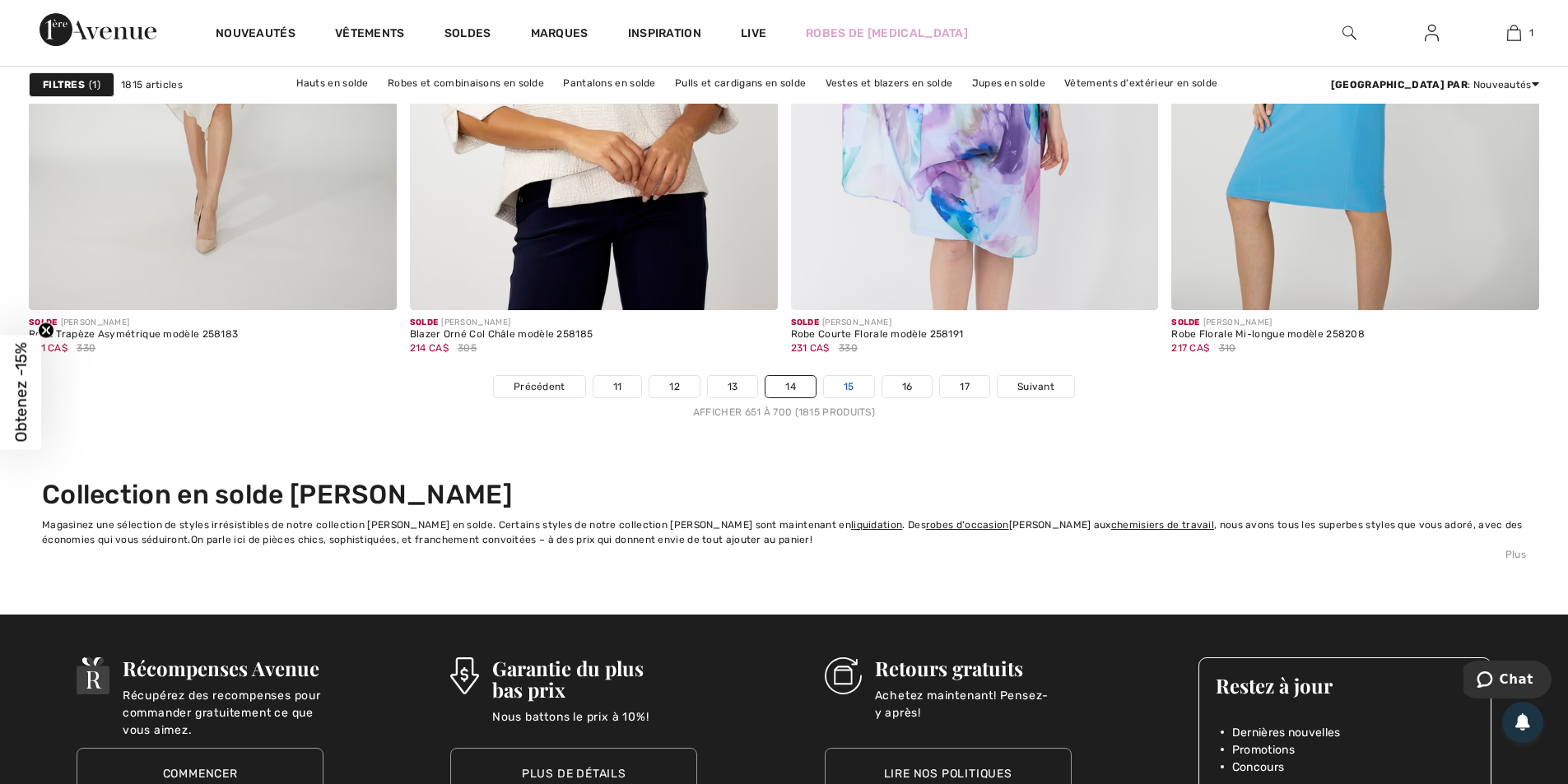
click at [845, 381] on link "15" at bounding box center [849, 386] width 50 height 21
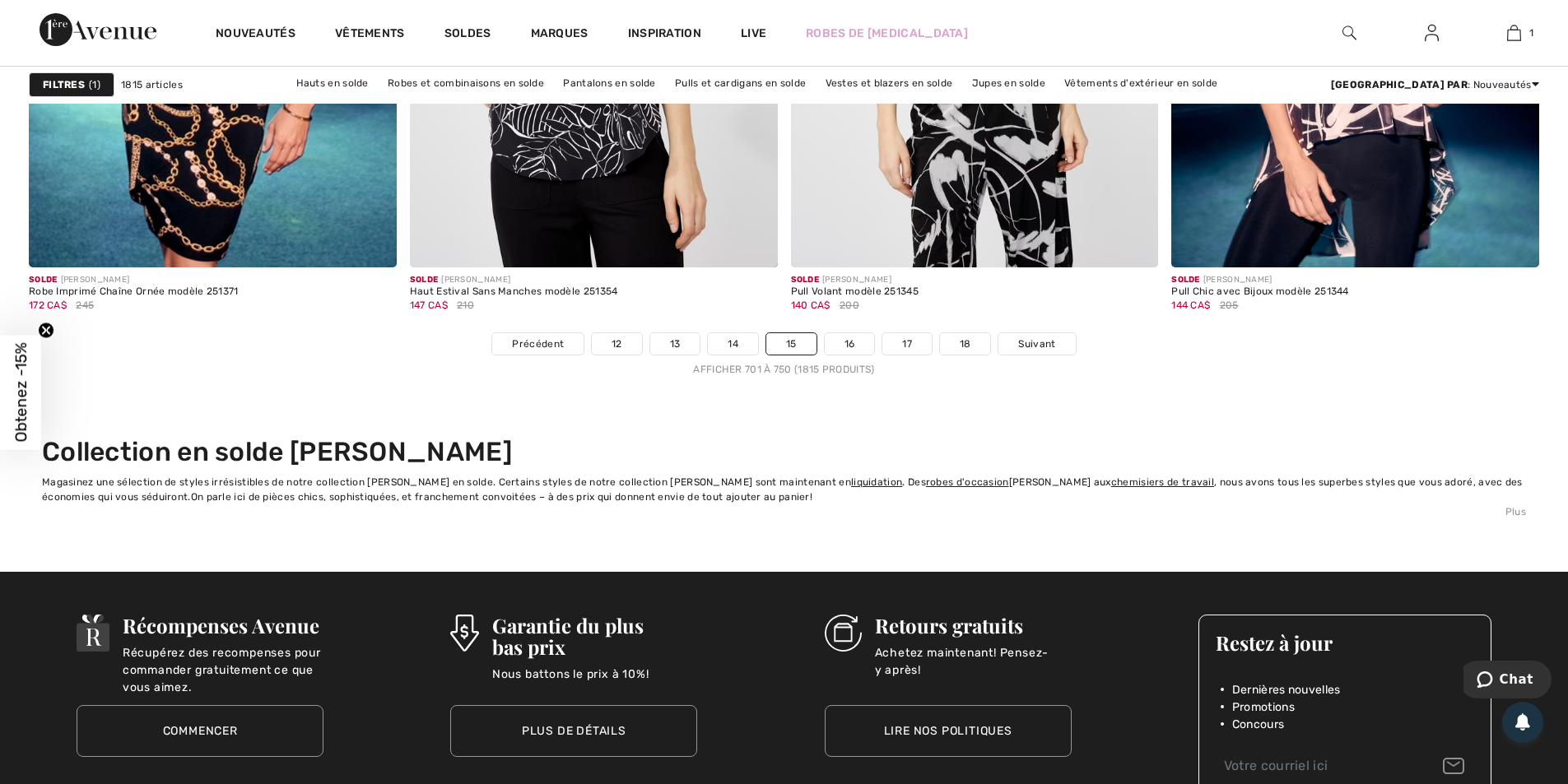
scroll to position [9630, 0]
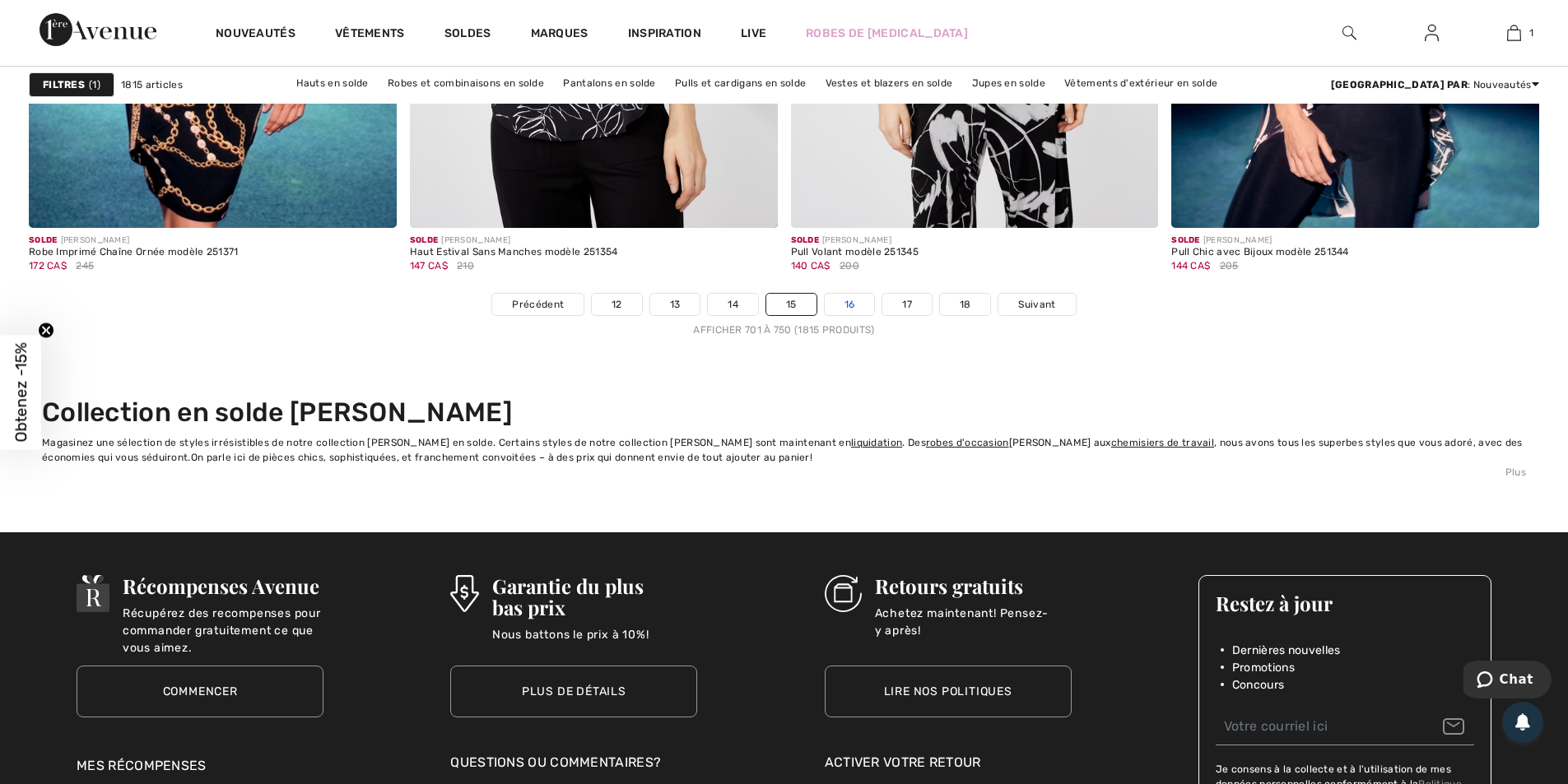
click at [855, 301] on link "16" at bounding box center [849, 304] width 50 height 21
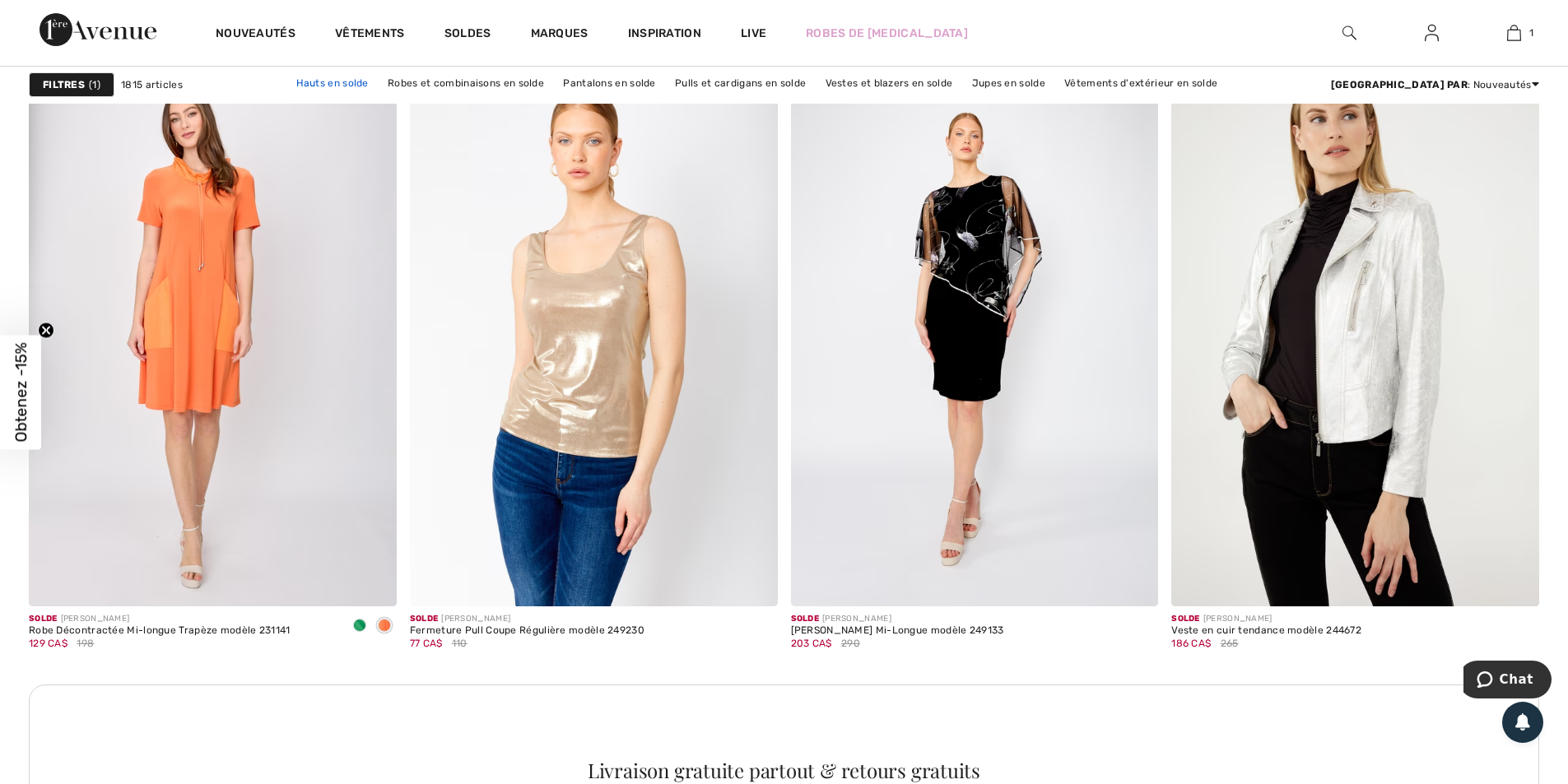
scroll to position [7078, 0]
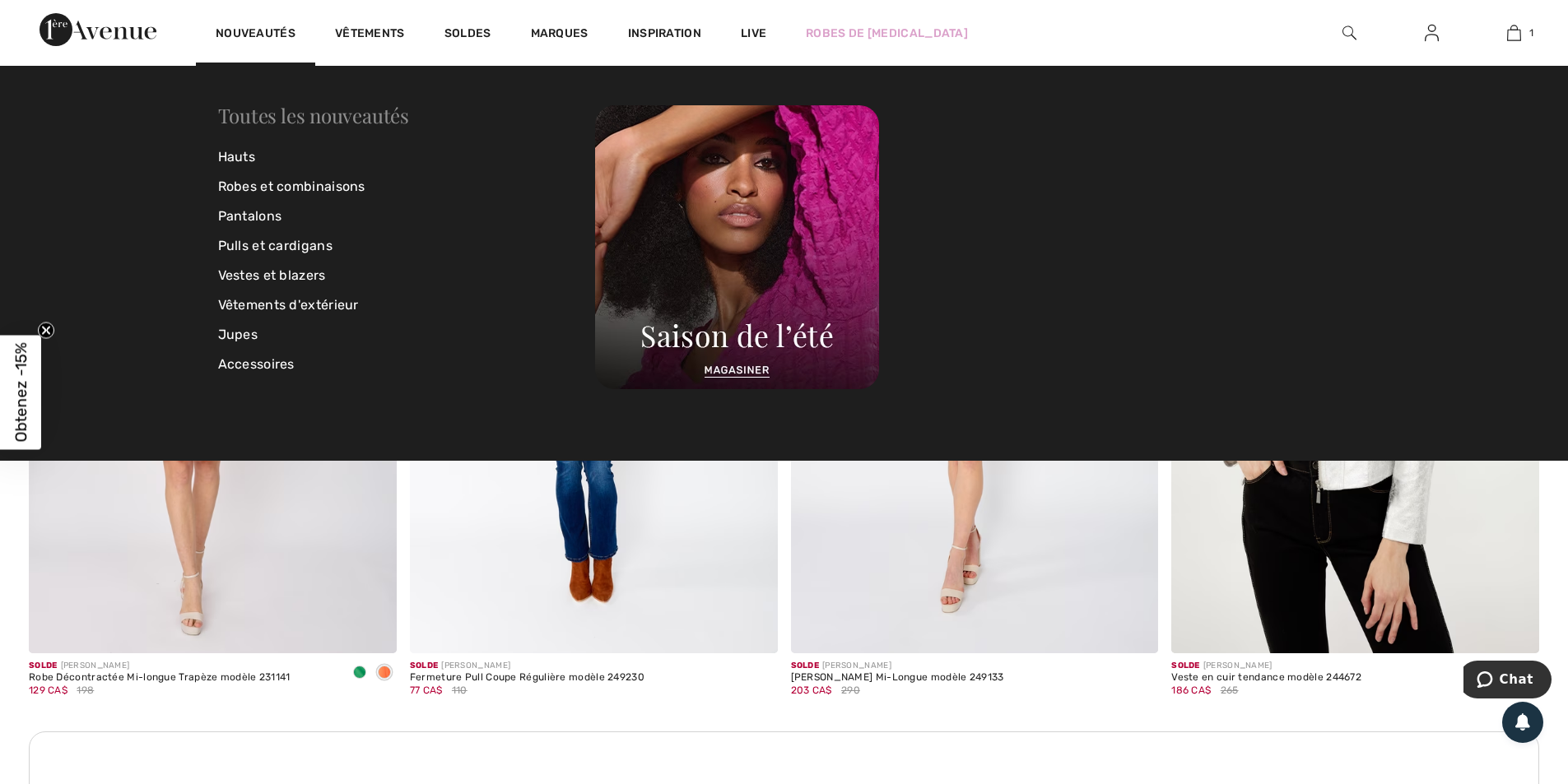
click at [236, 113] on link "Toutes les nouveautés" at bounding box center [314, 115] width 191 height 26
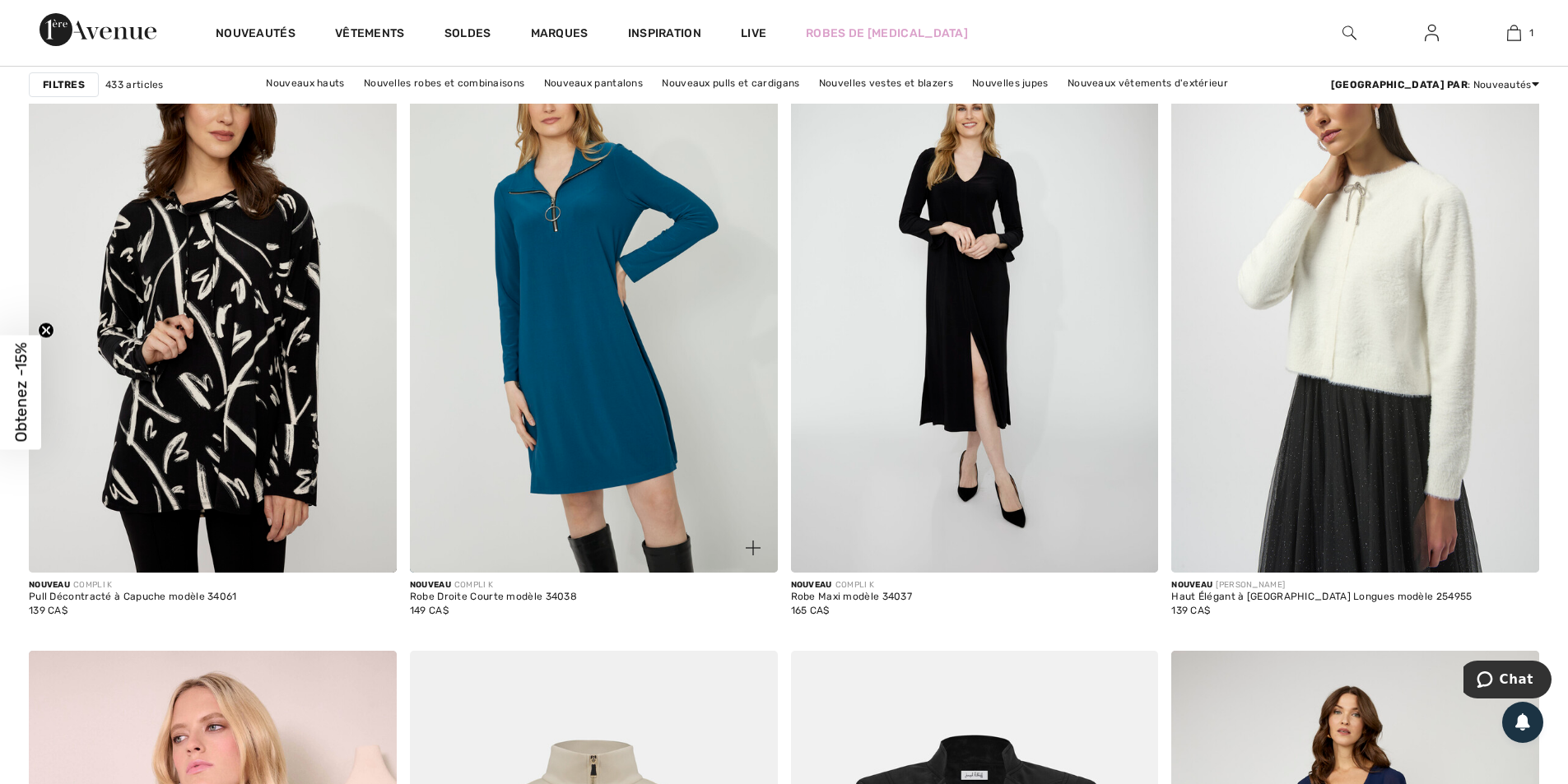
scroll to position [7984, 0]
